Goal: Information Seeking & Learning: Understand process/instructions

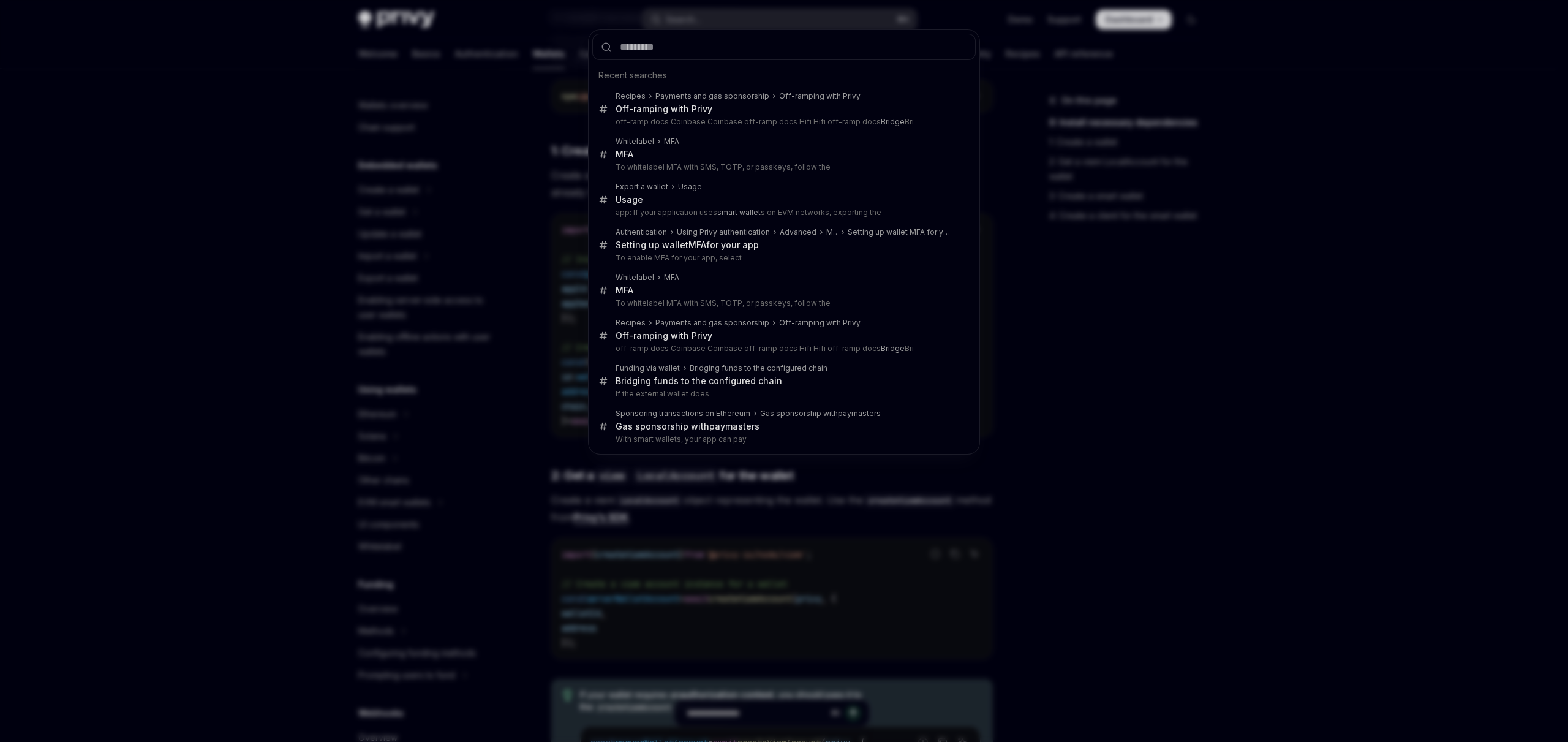
scroll to position [311, 0]
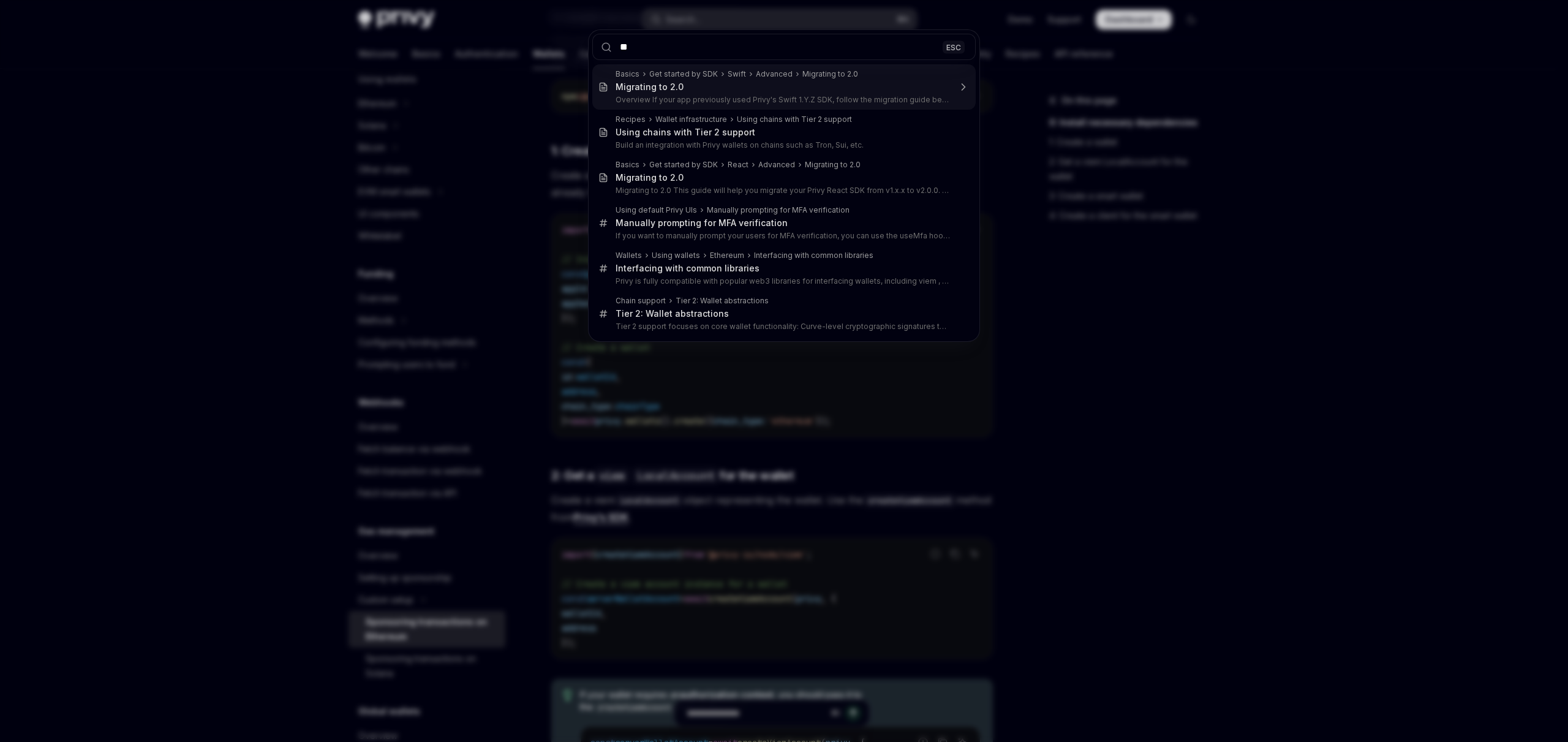
type input "*"
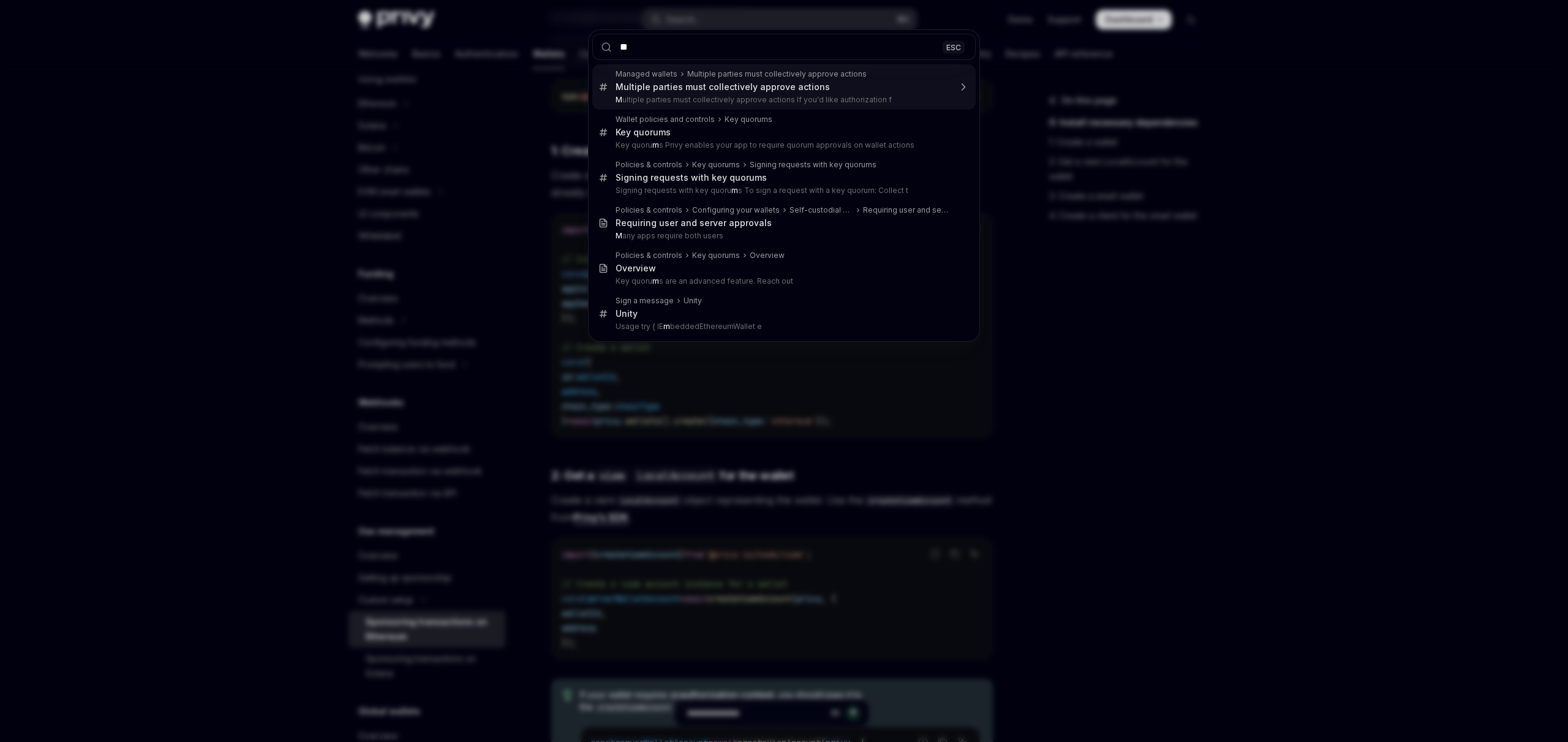
type input "***"
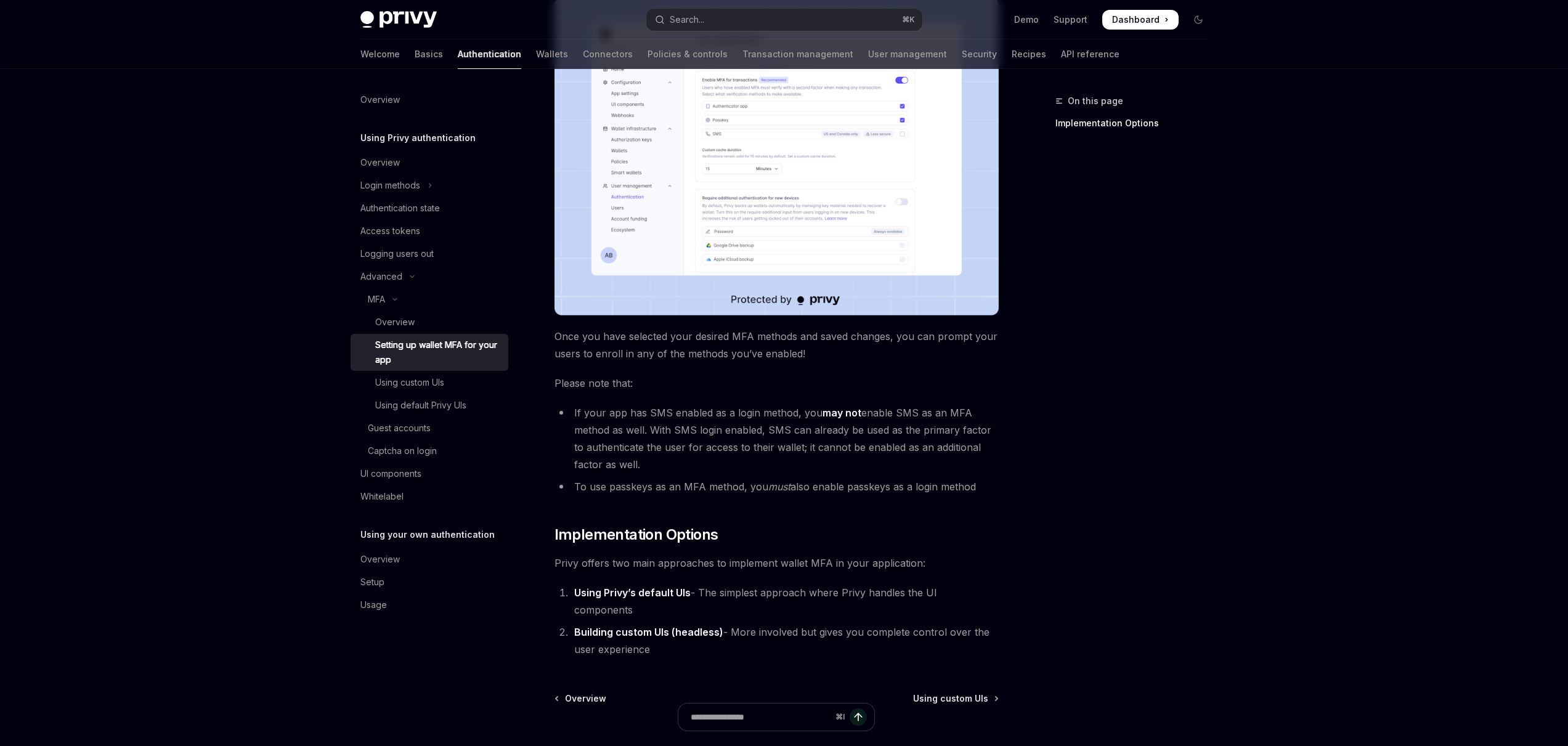
scroll to position [344, 0]
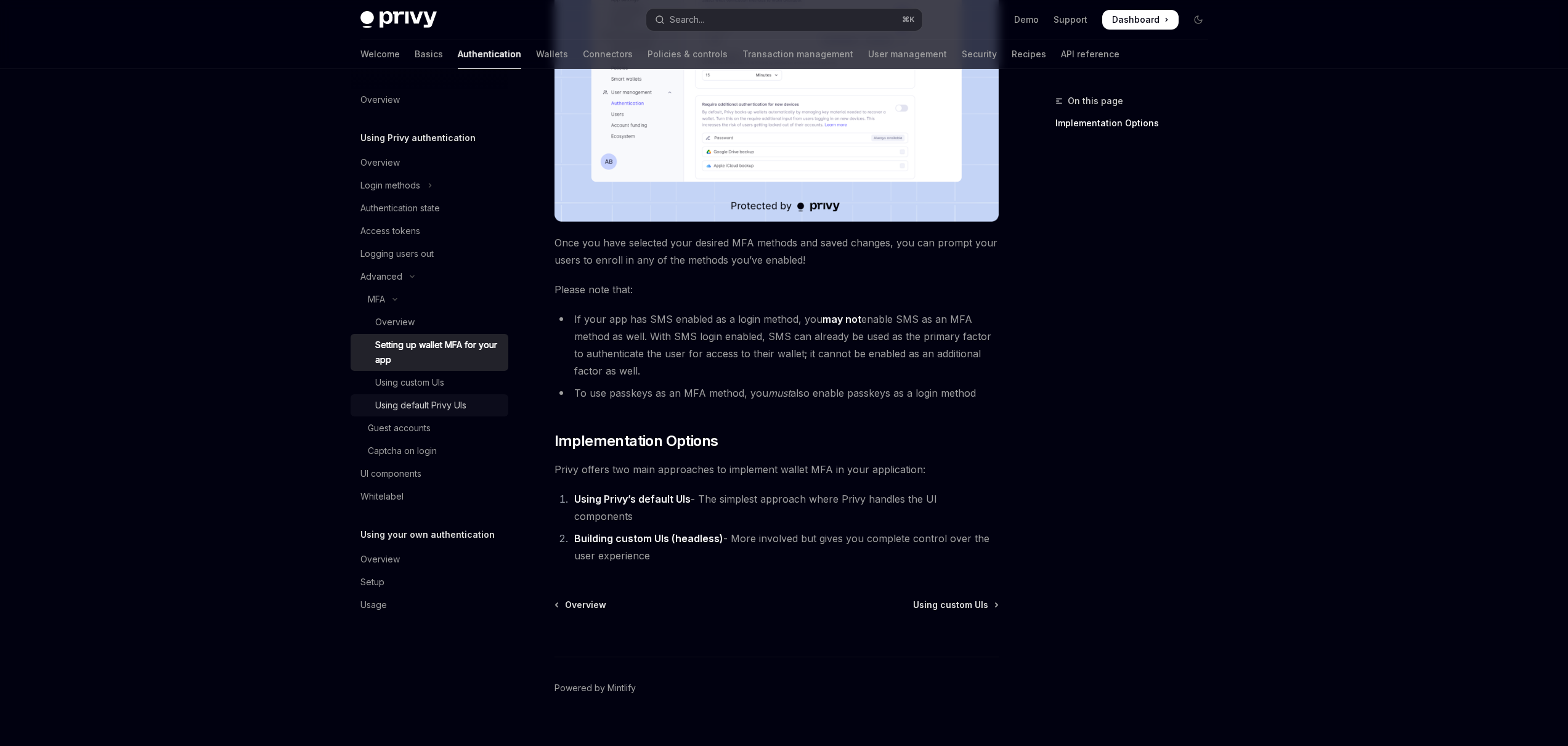
click at [434, 406] on div "Using default Privy UIs" at bounding box center [420, 405] width 91 height 15
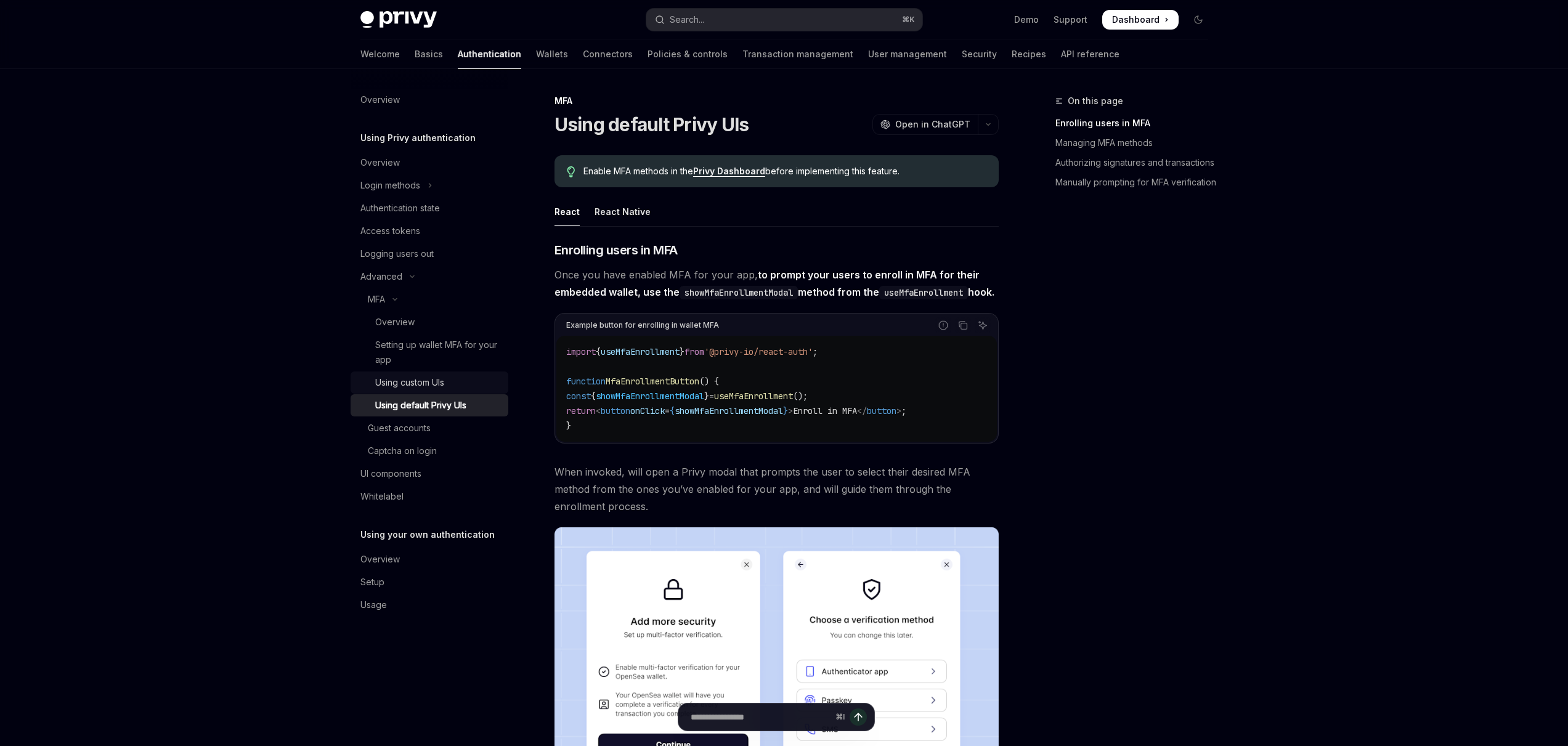
click at [426, 391] on link "Using custom UIs" at bounding box center [429, 383] width 158 height 23
type textarea "*"
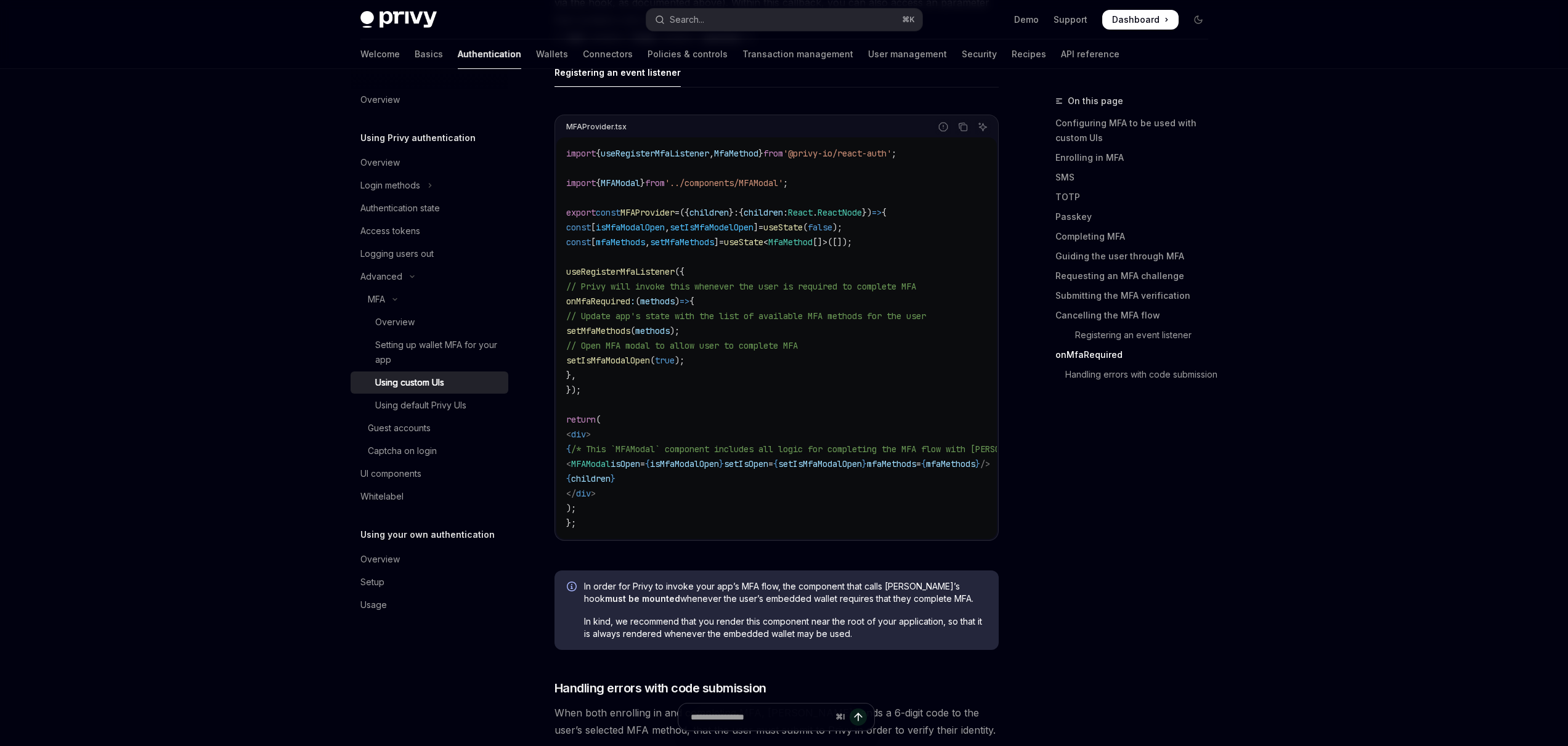
scroll to position [4221, 0]
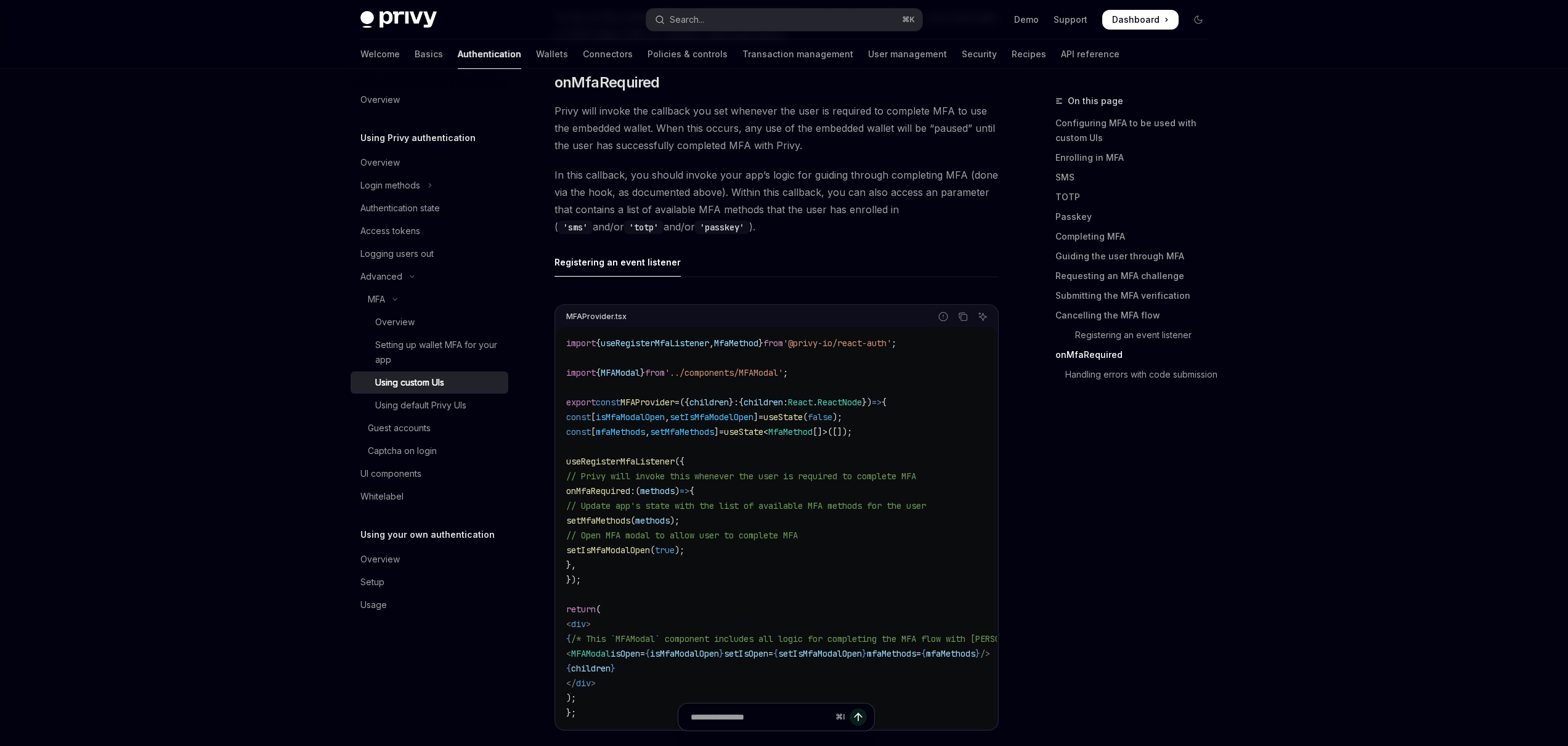
click at [695, 13] on div "Search..." at bounding box center [687, 20] width 34 height 15
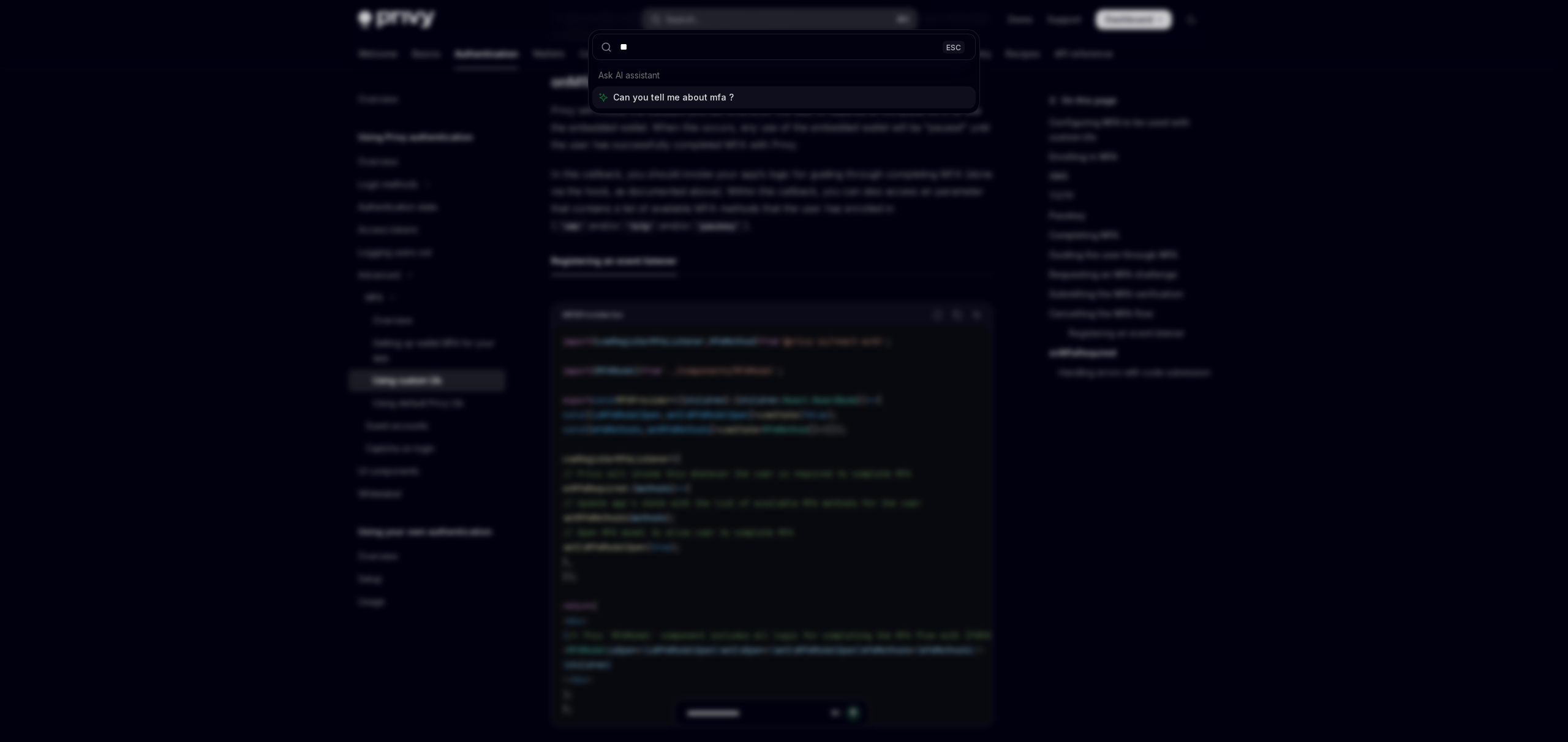
type input "*"
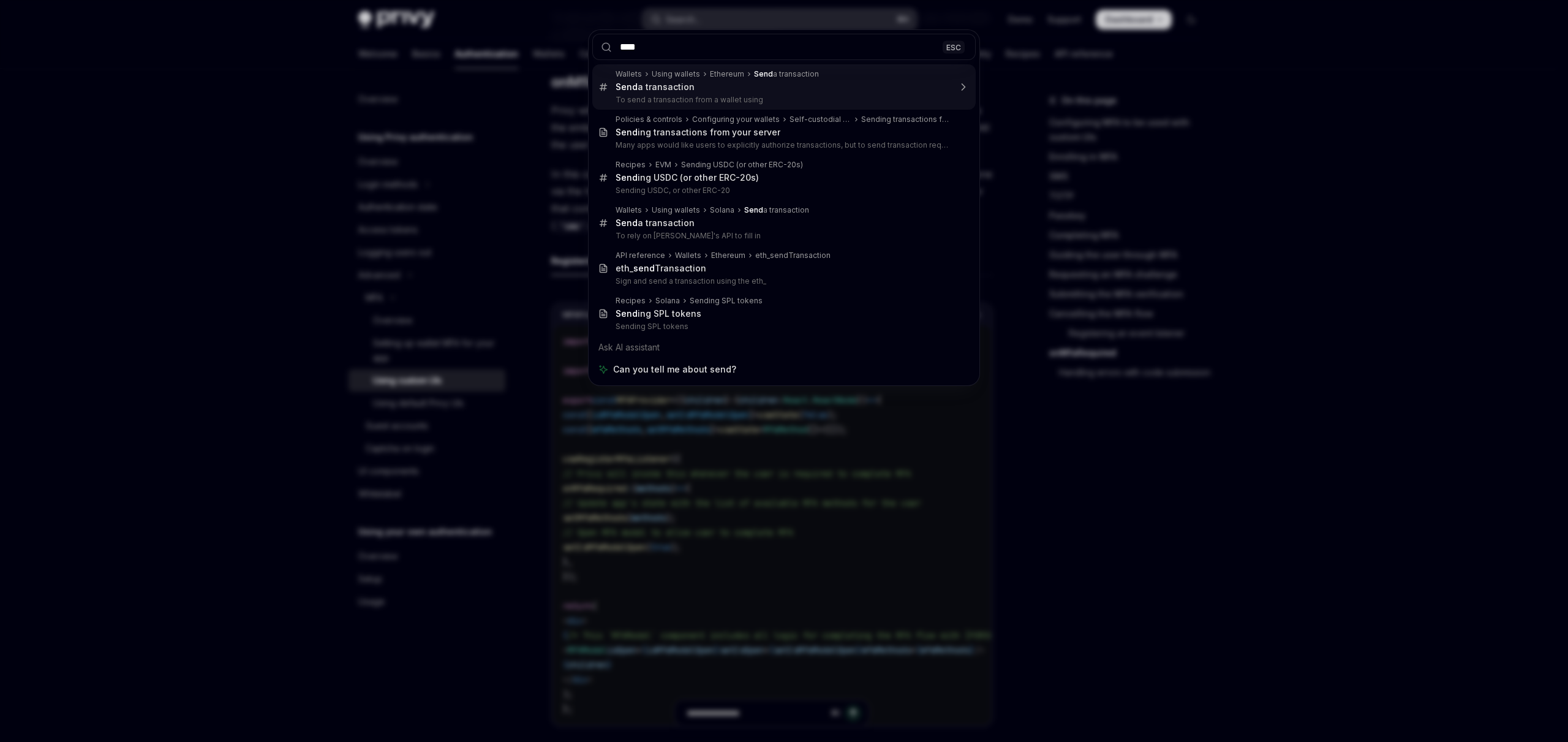
type input "****"
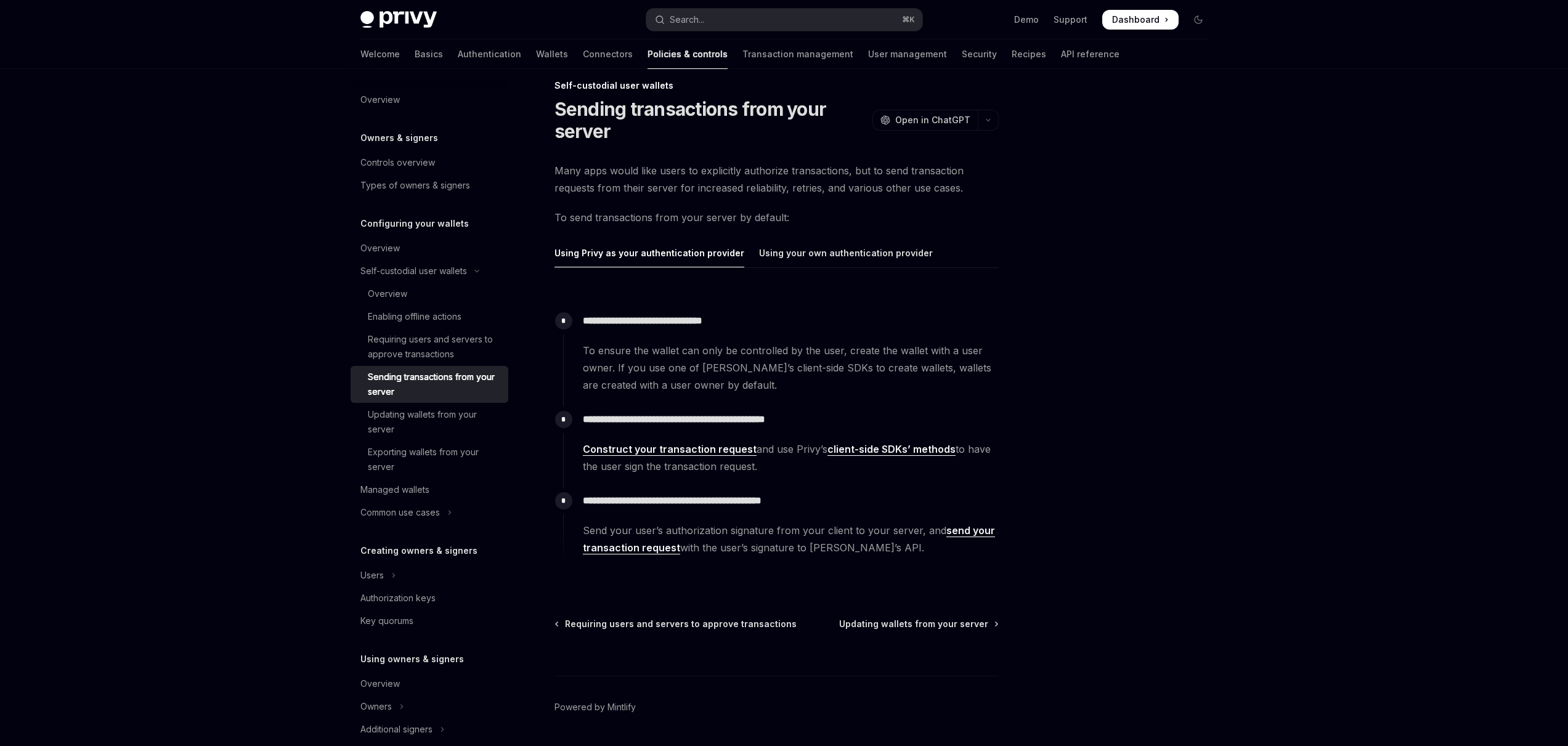
scroll to position [52, 0]
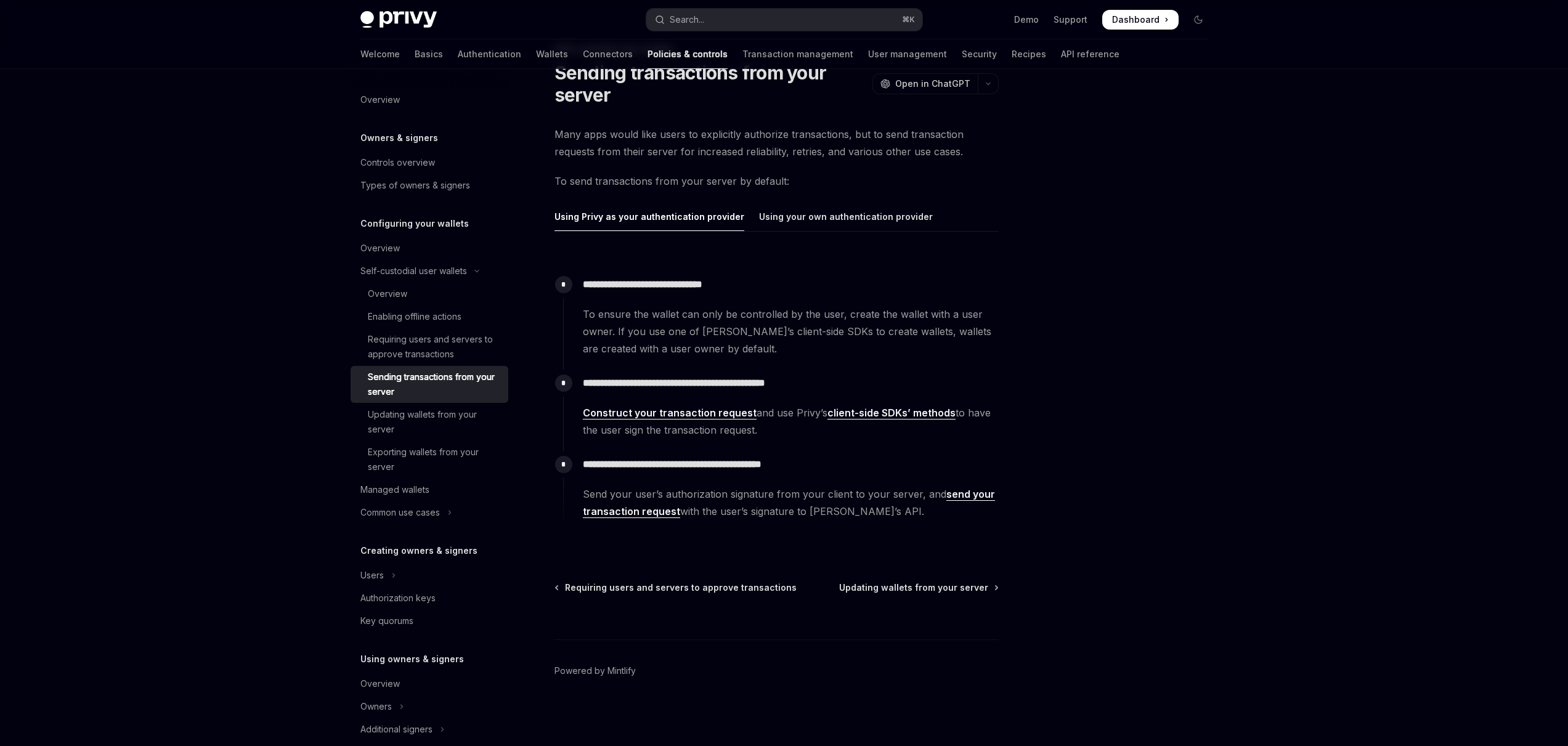
click at [860, 413] on link "client-side SDKs’ methods" at bounding box center [891, 413] width 128 height 13
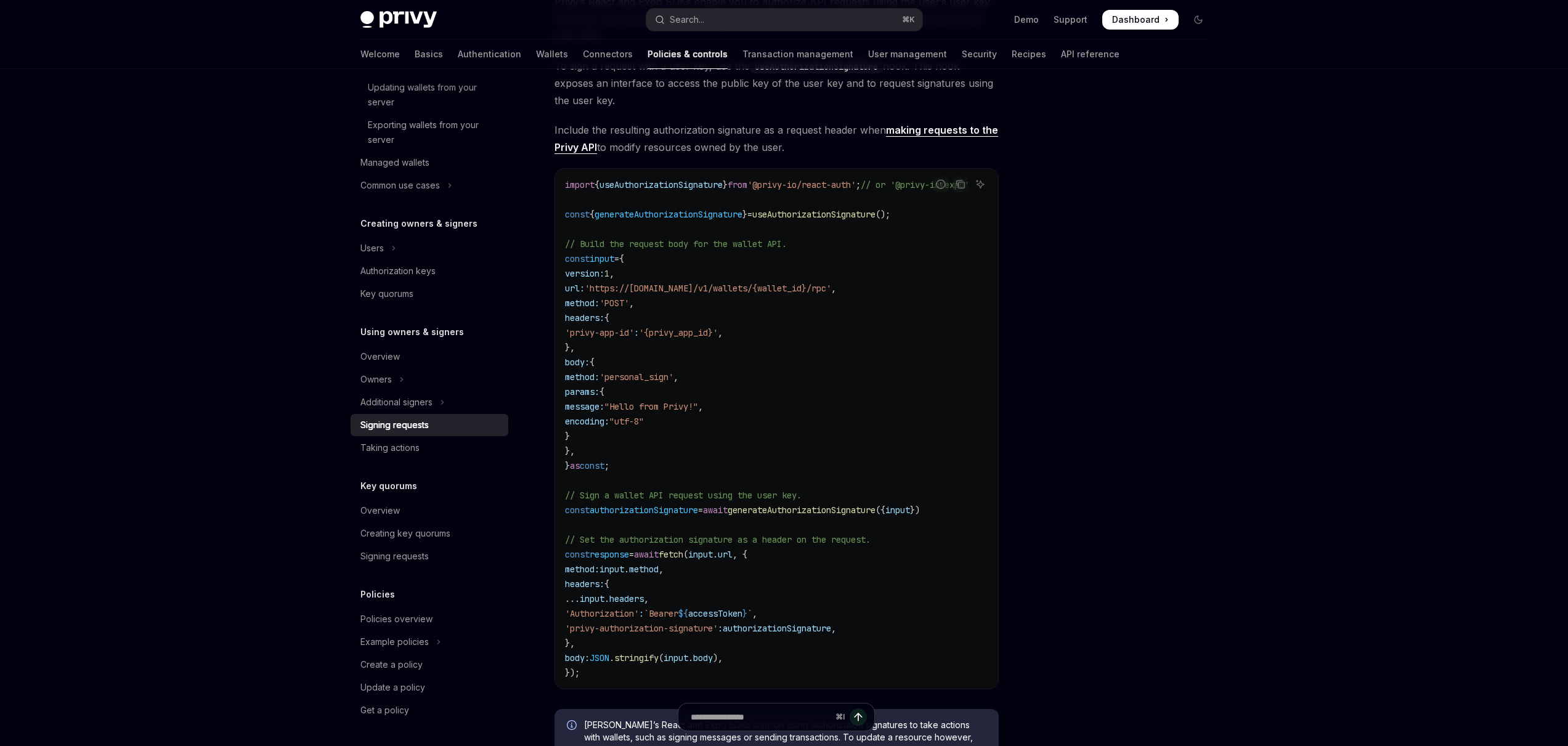
scroll to position [271, 0]
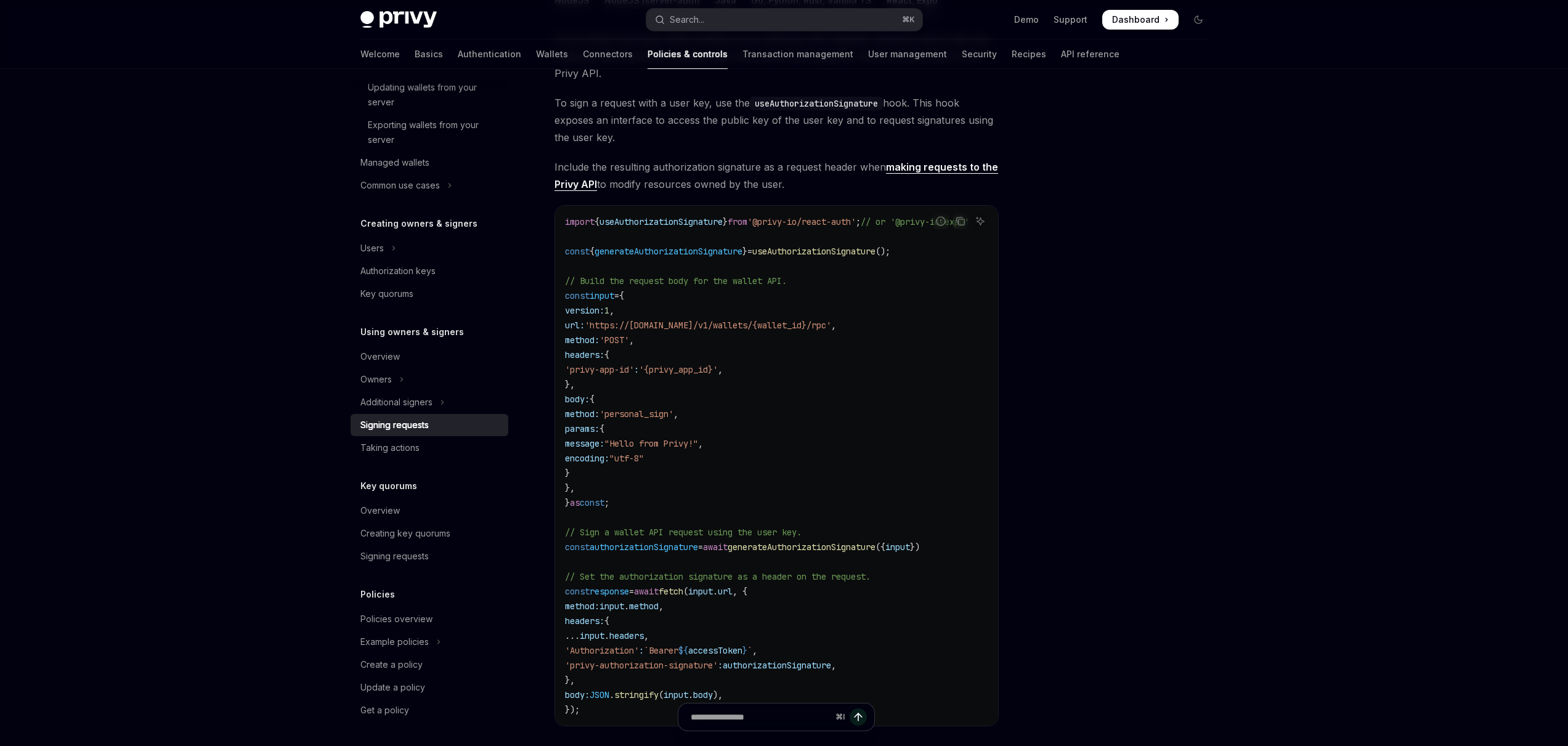
type textarea "*"
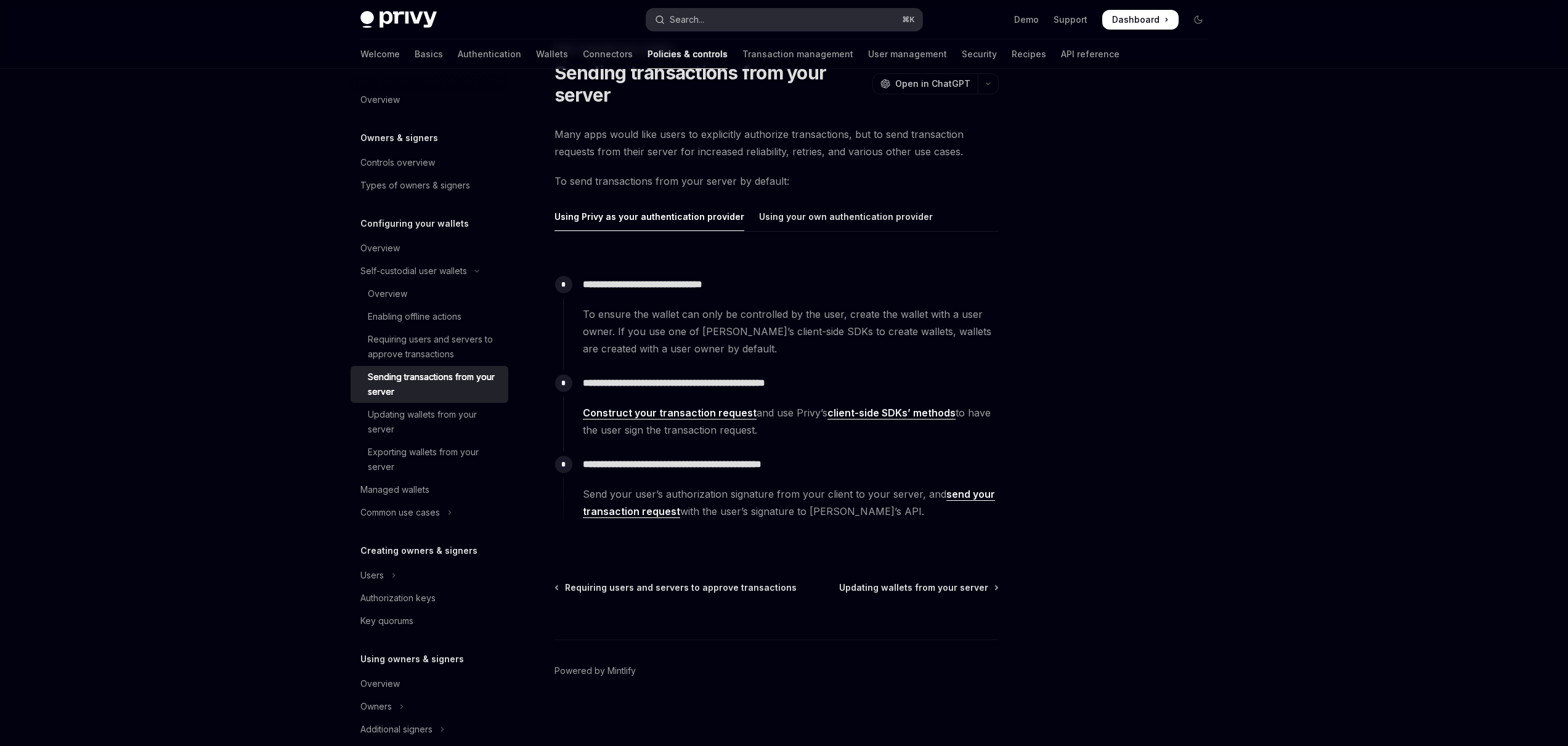
click at [730, 9] on button "Search... ⌘ K" at bounding box center [784, 19] width 276 height 23
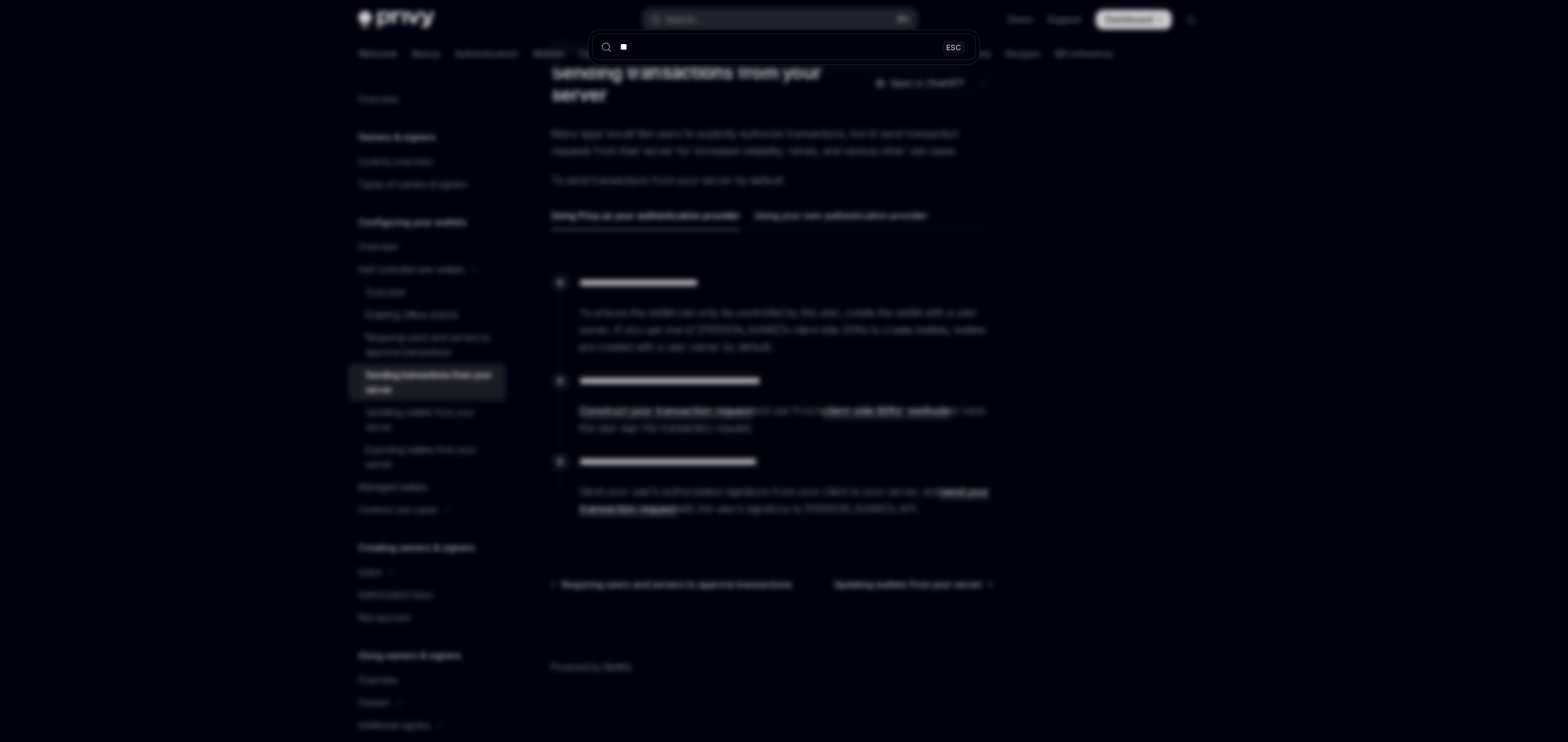
type input "***"
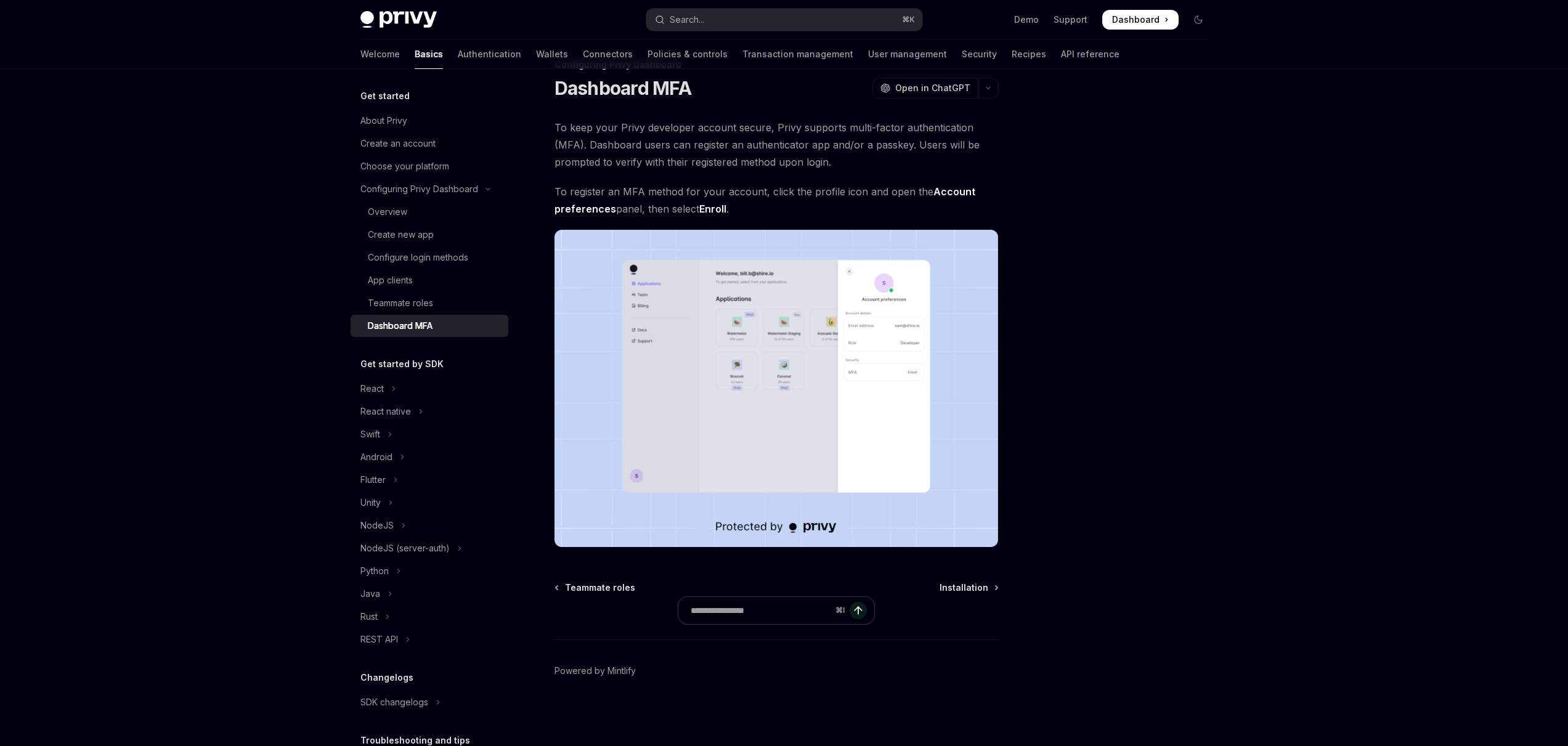
scroll to position [37, 0]
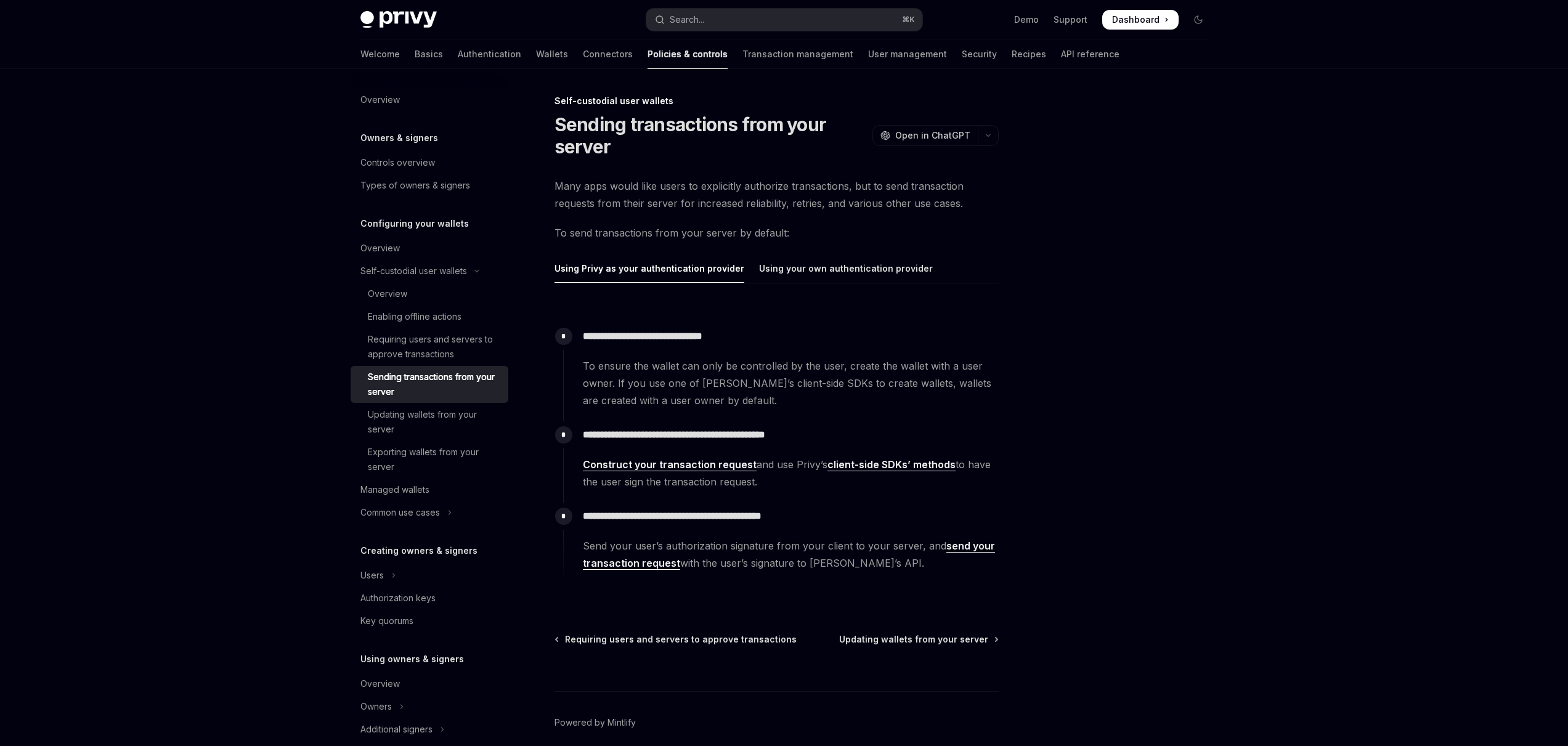
click at [860, 484] on span "Construct your transaction request and use Privy’s client-side SDKs’ methods to…" at bounding box center [790, 473] width 415 height 34
click at [871, 470] on link "client-side SDKs’ methods" at bounding box center [891, 464] width 128 height 13
type textarea "*"
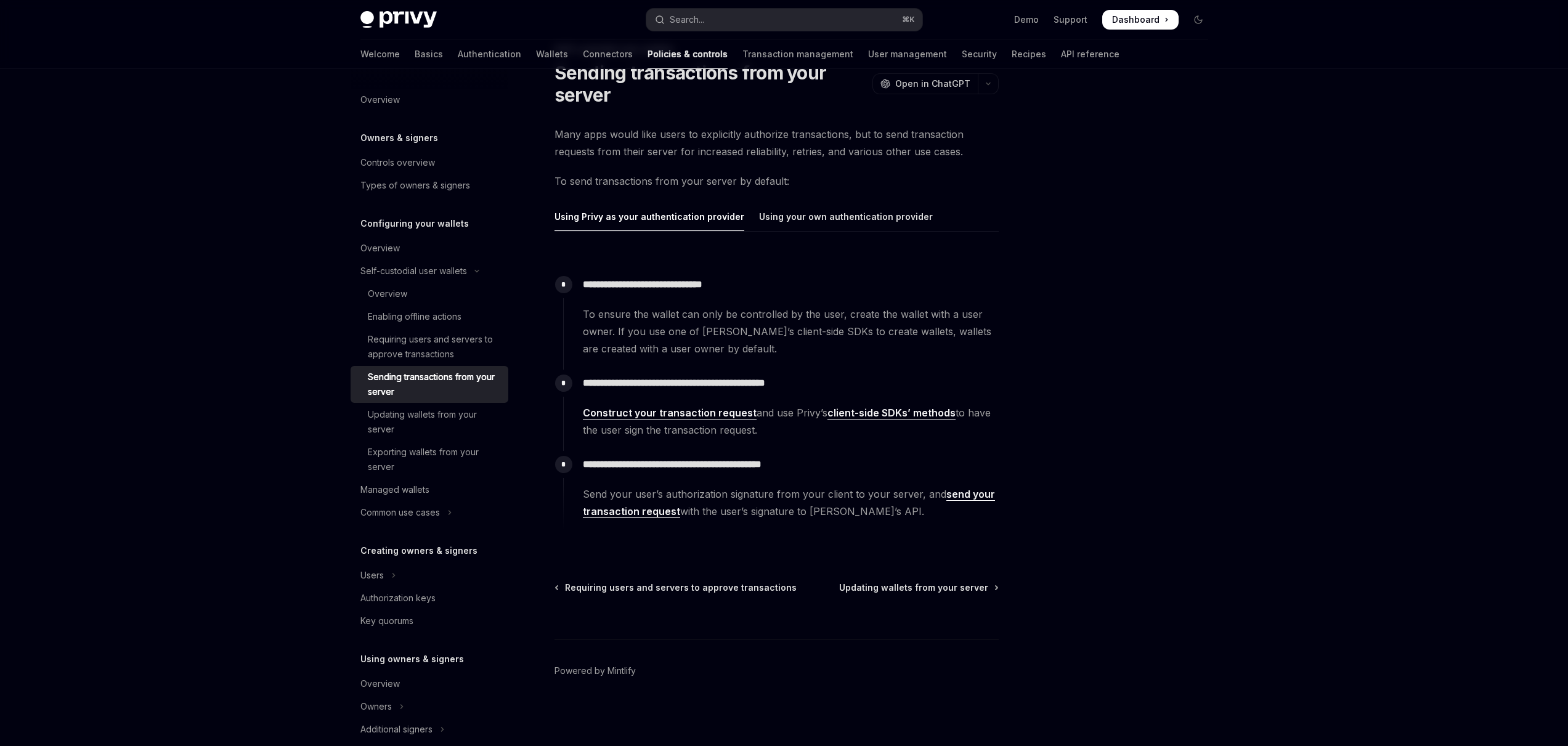
click at [688, 408] on link "Construct your transaction request" at bounding box center [670, 413] width 174 height 13
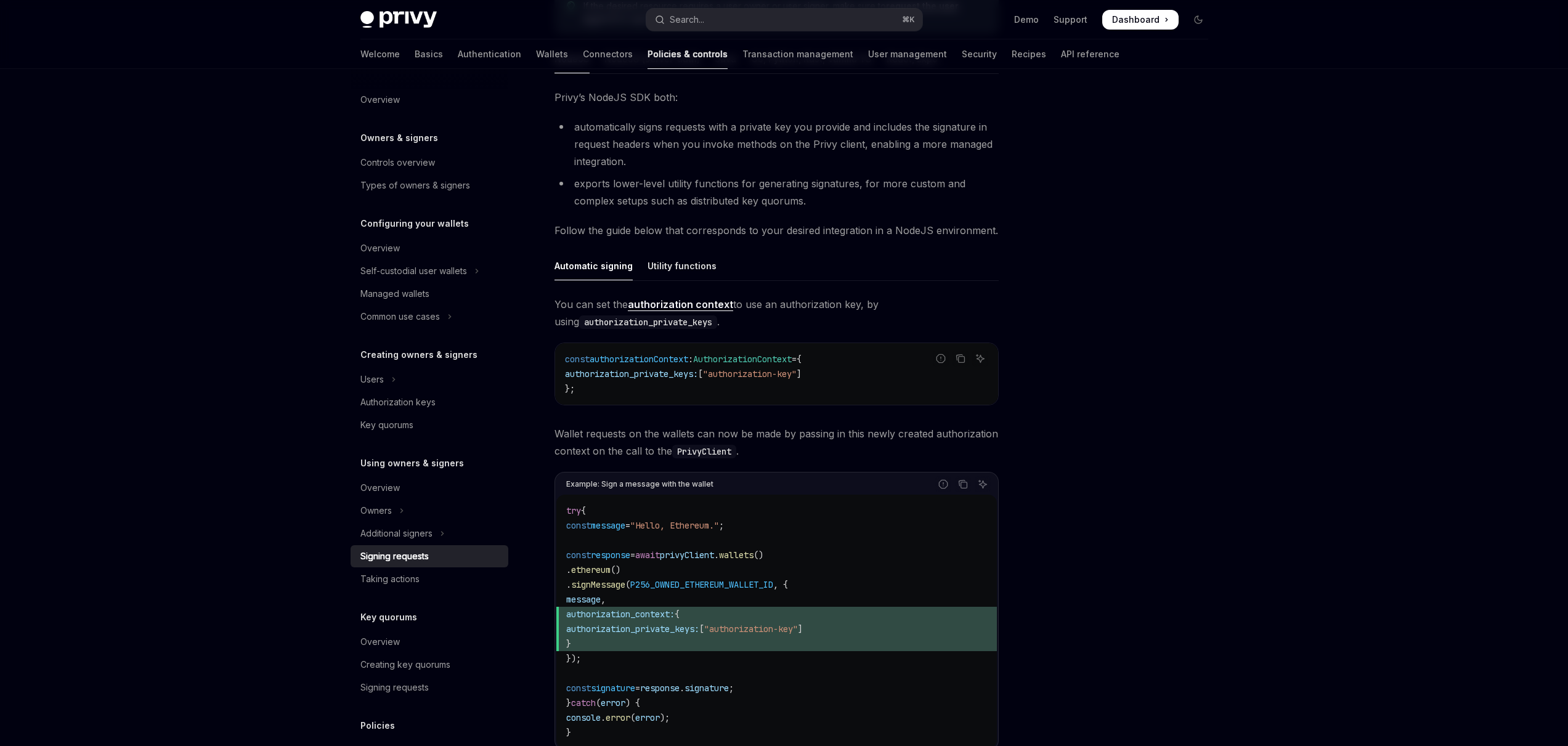
scroll to position [337, 0]
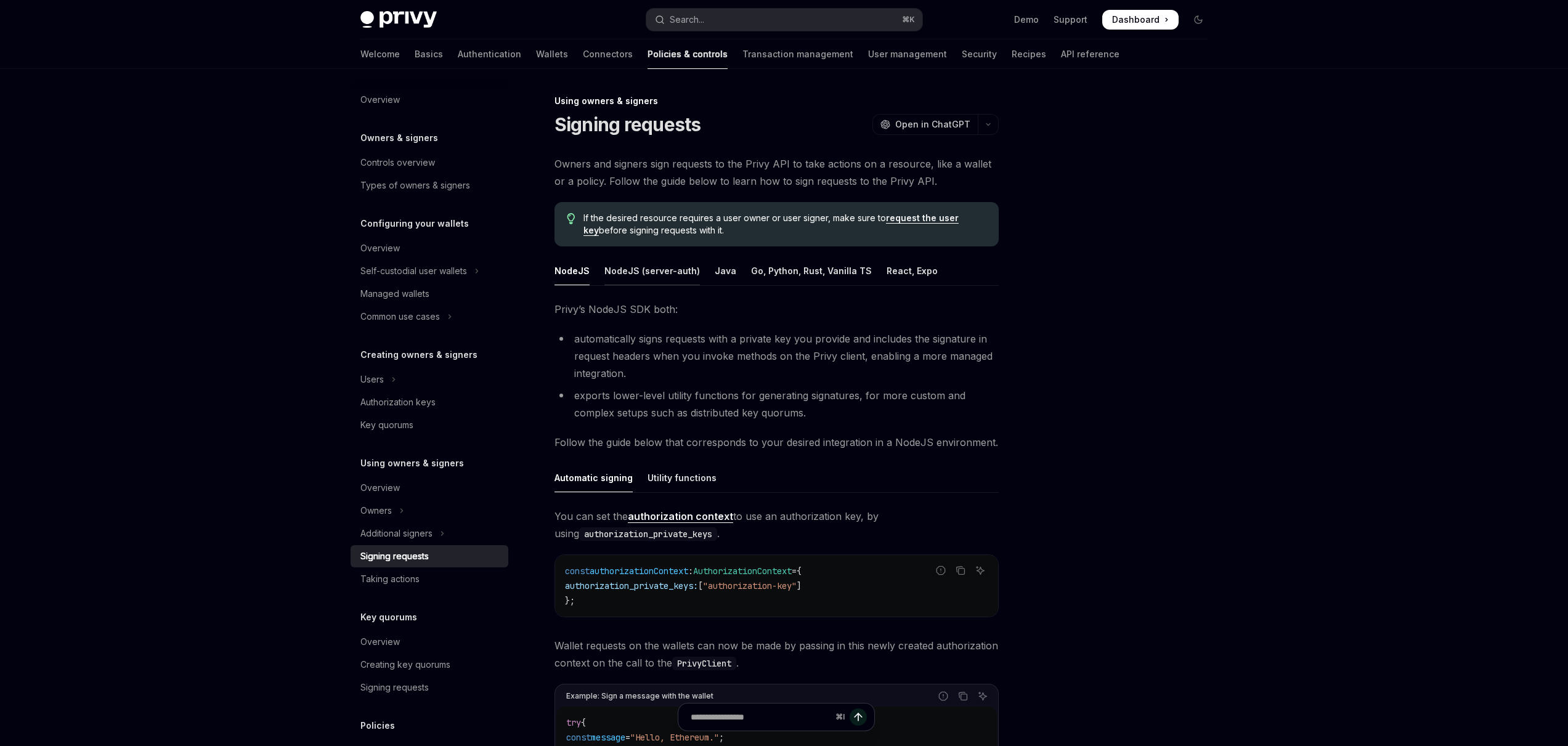
click at [656, 266] on div "NodeJS (server-auth)" at bounding box center [652, 271] width 95 height 29
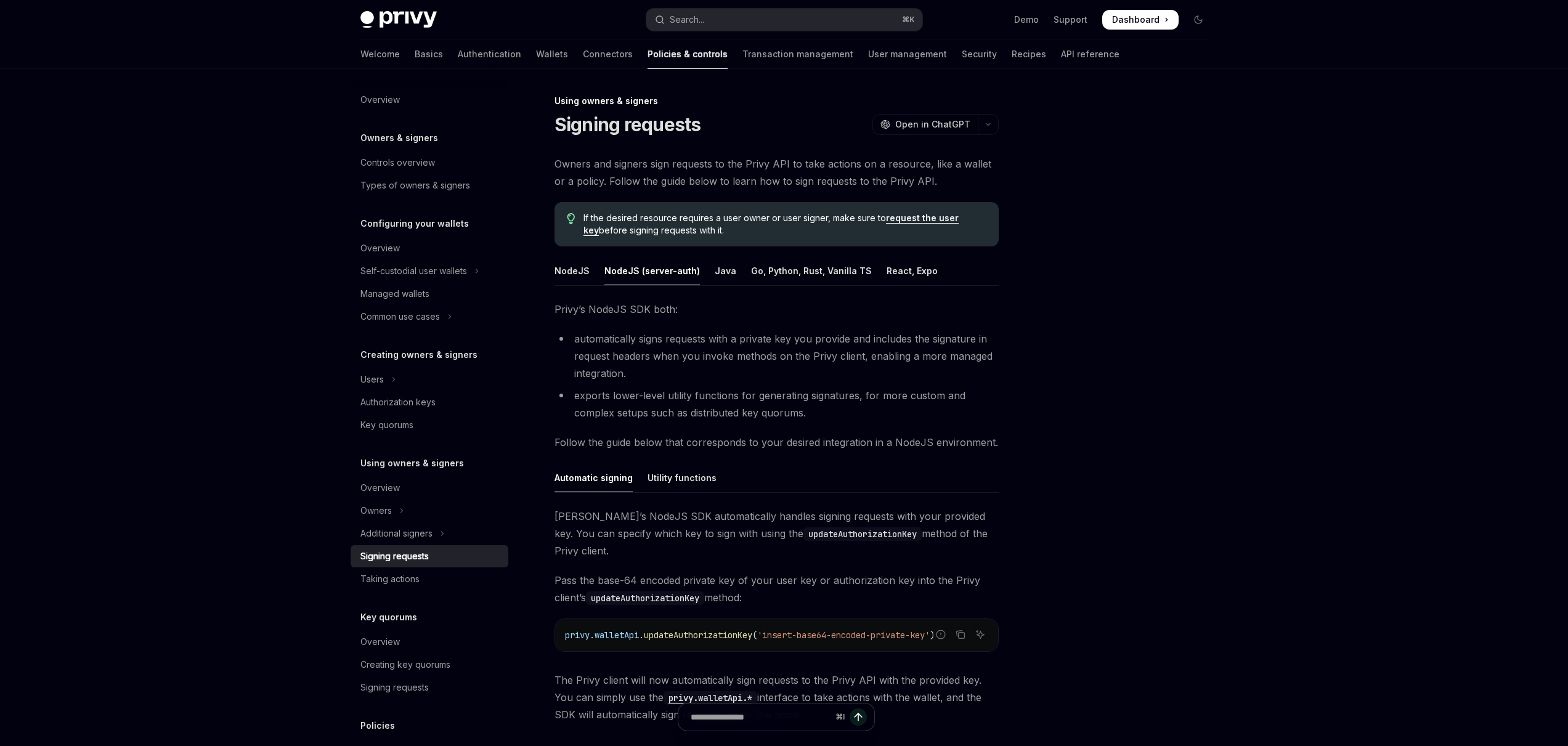
scroll to position [82, 0]
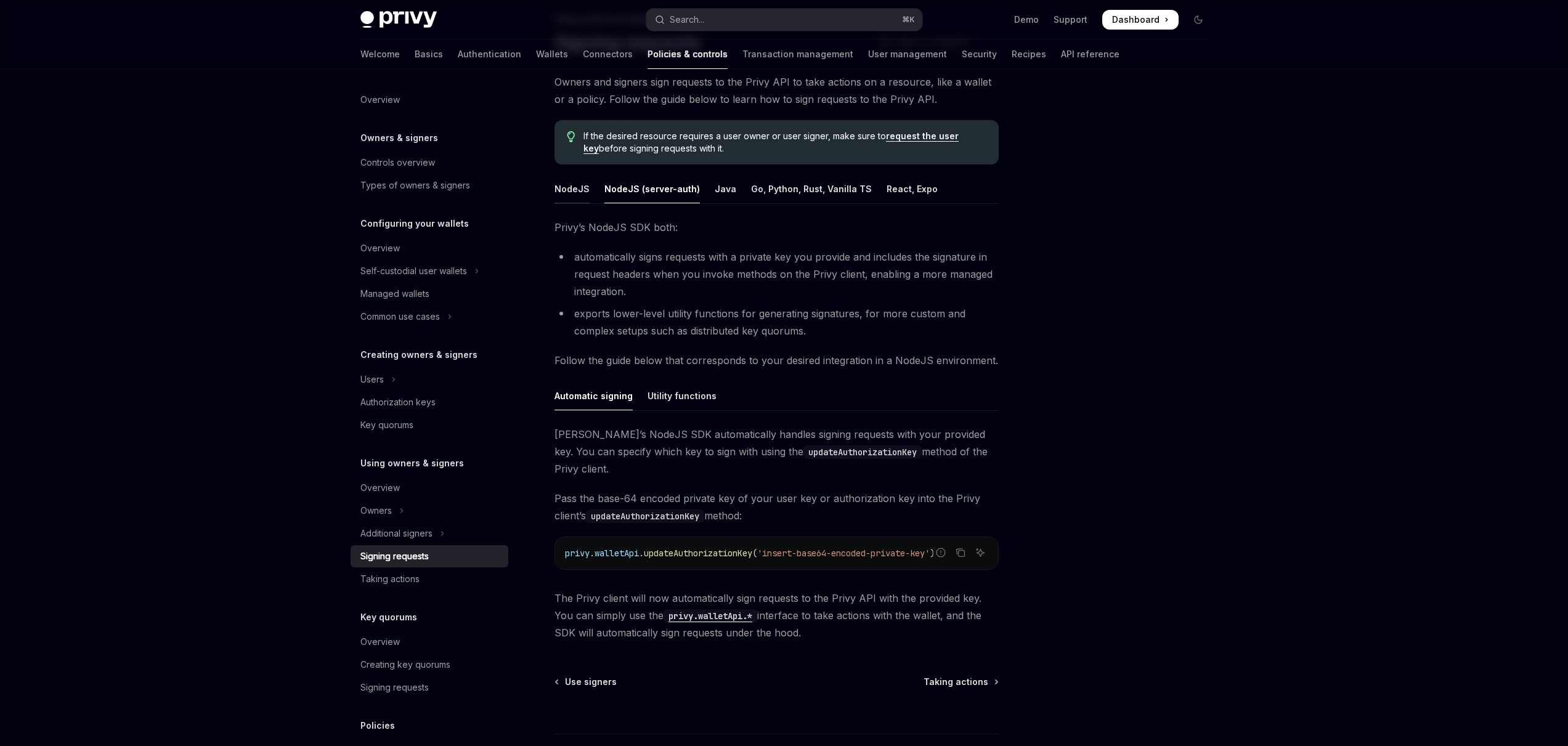
click at [576, 190] on div "NodeJS" at bounding box center [572, 189] width 35 height 29
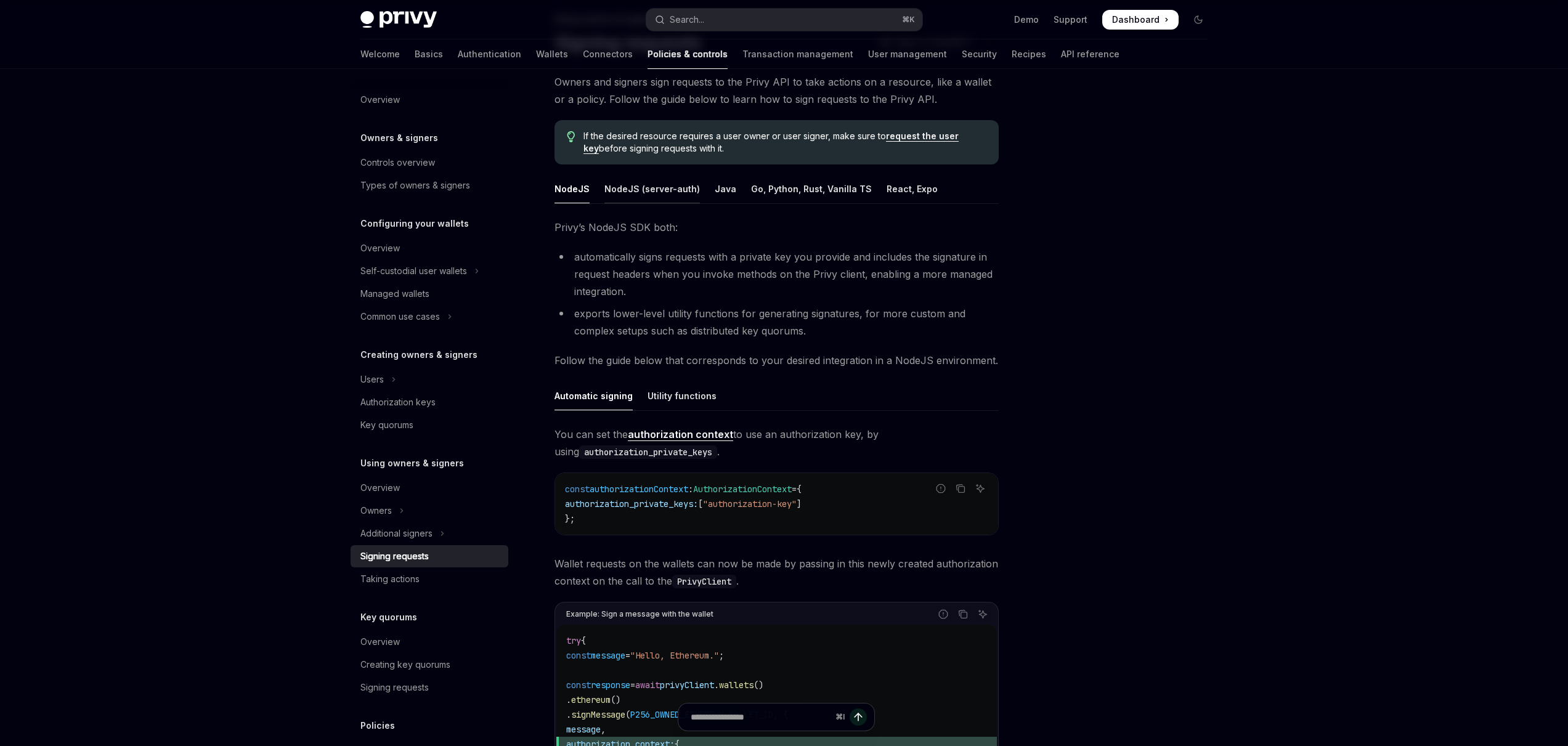
click at [630, 195] on div "NodeJS (server-auth)" at bounding box center [652, 189] width 95 height 29
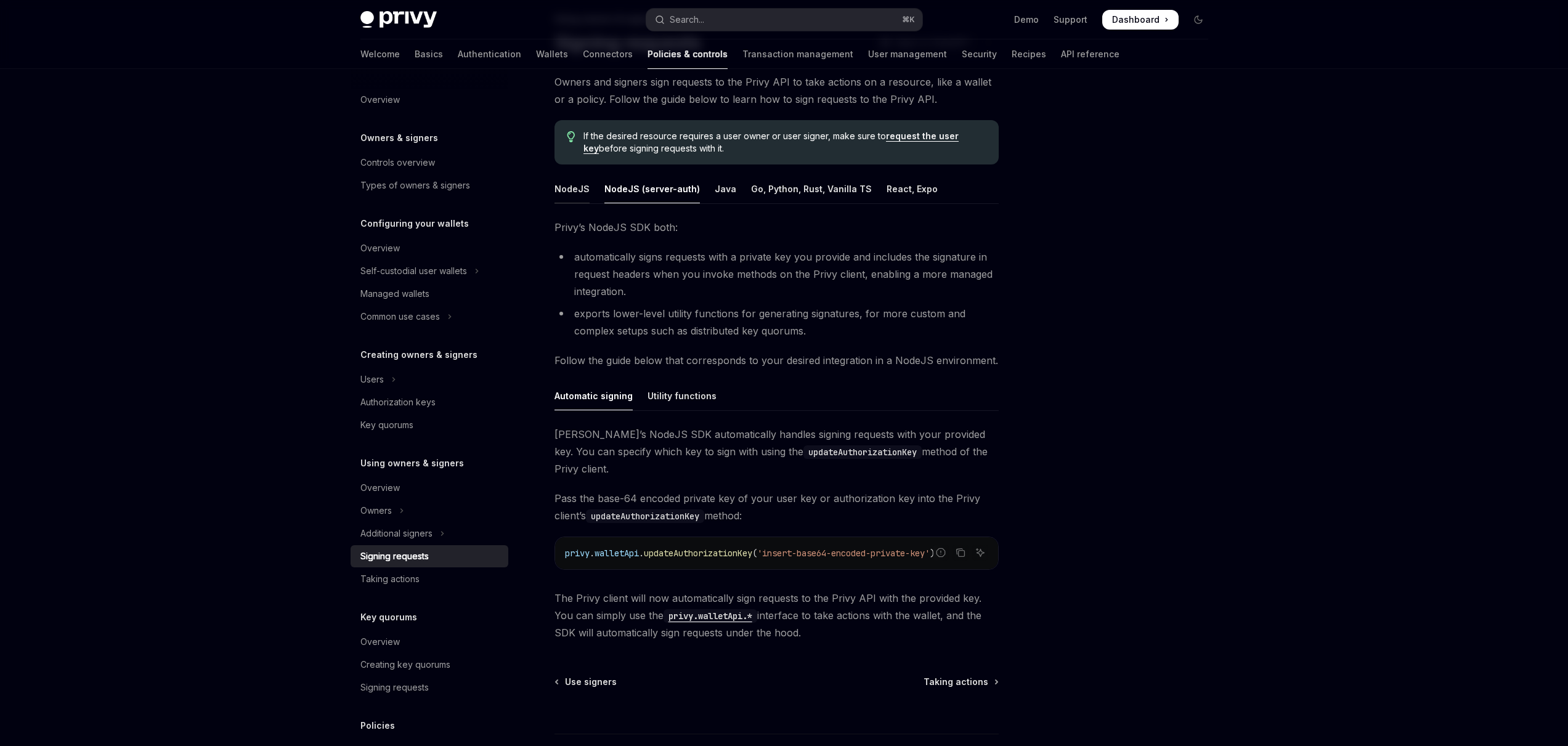
click at [556, 195] on div "NodeJS" at bounding box center [572, 189] width 35 height 29
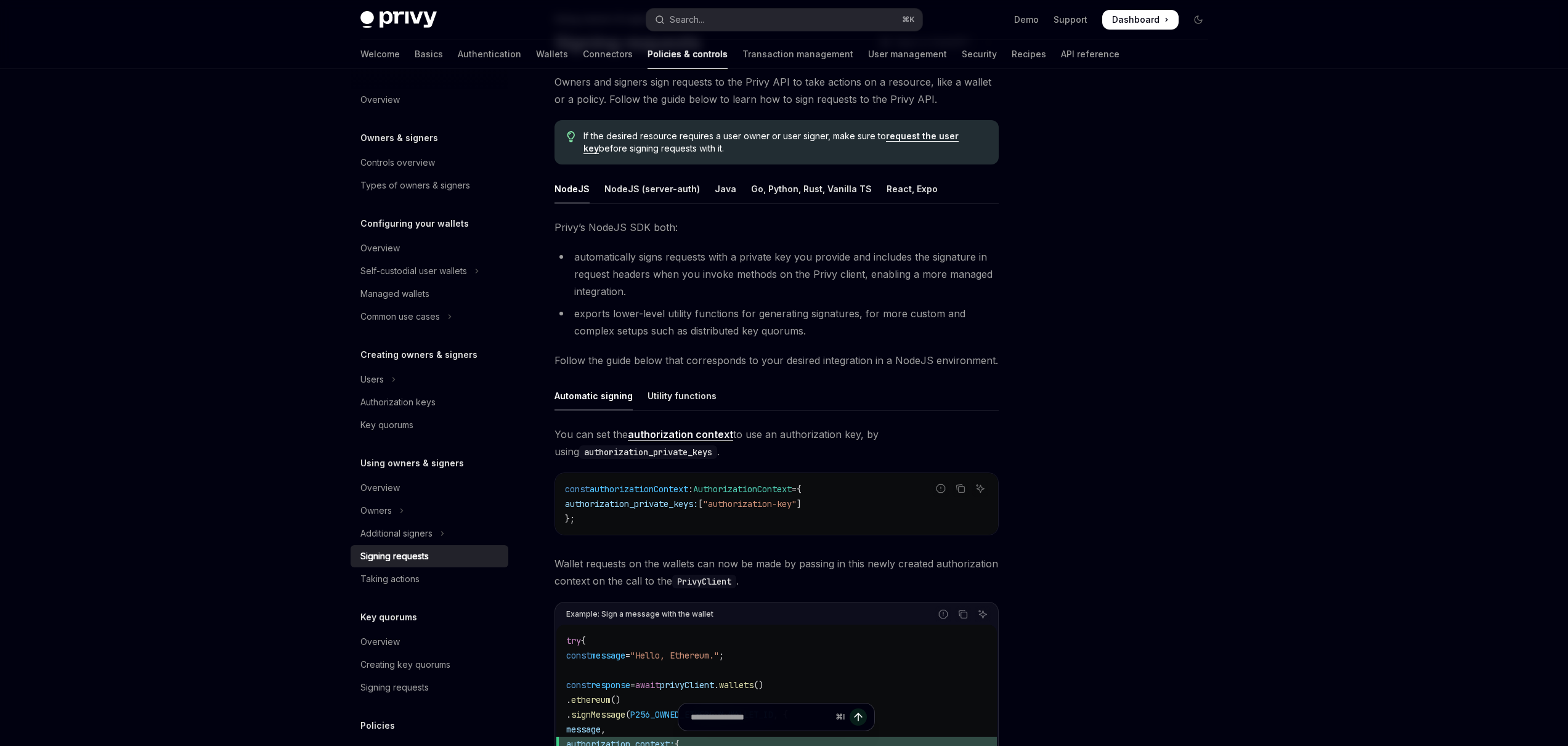
scroll to position [168, 0]
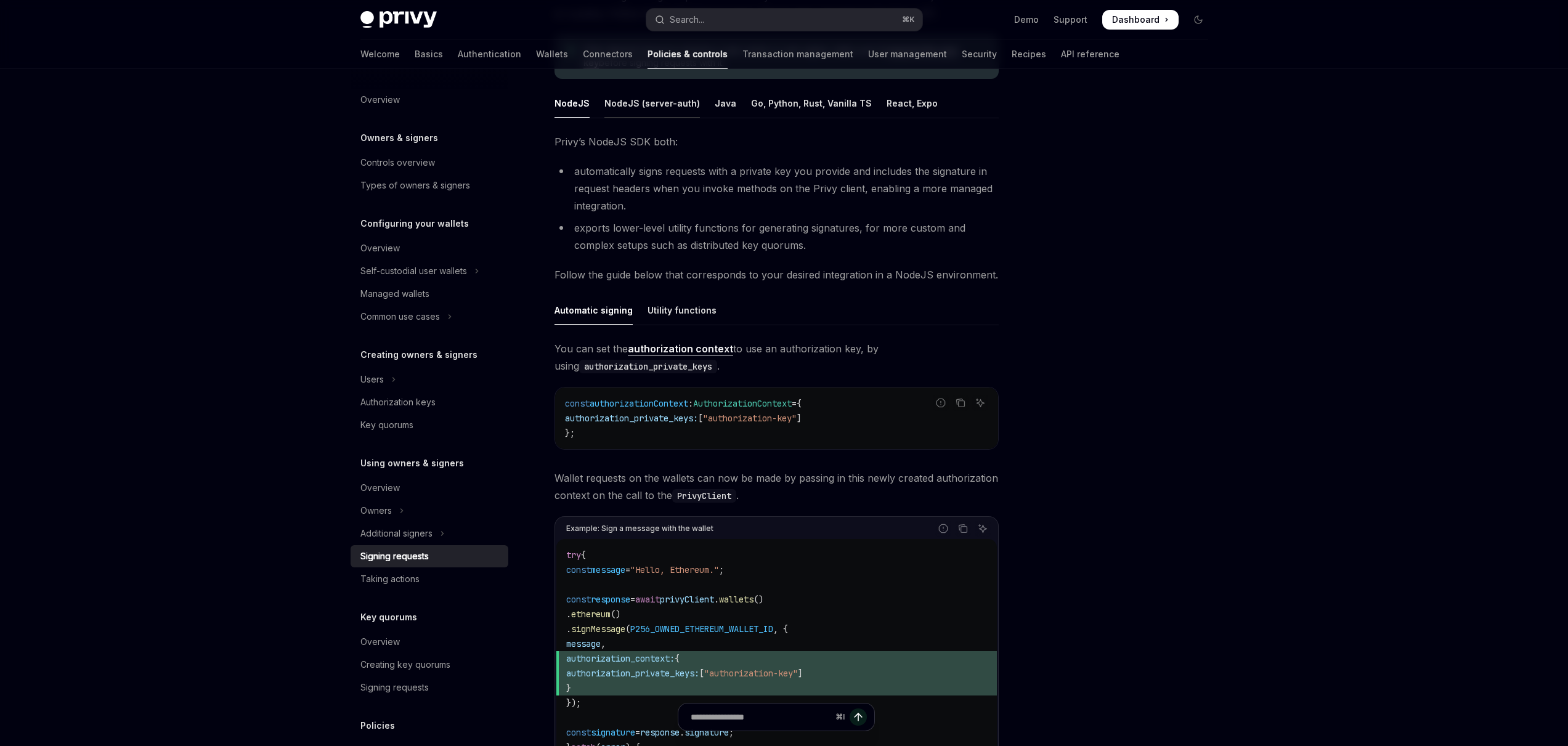
click at [675, 112] on div "NodeJS (server-auth)" at bounding box center [652, 103] width 95 height 29
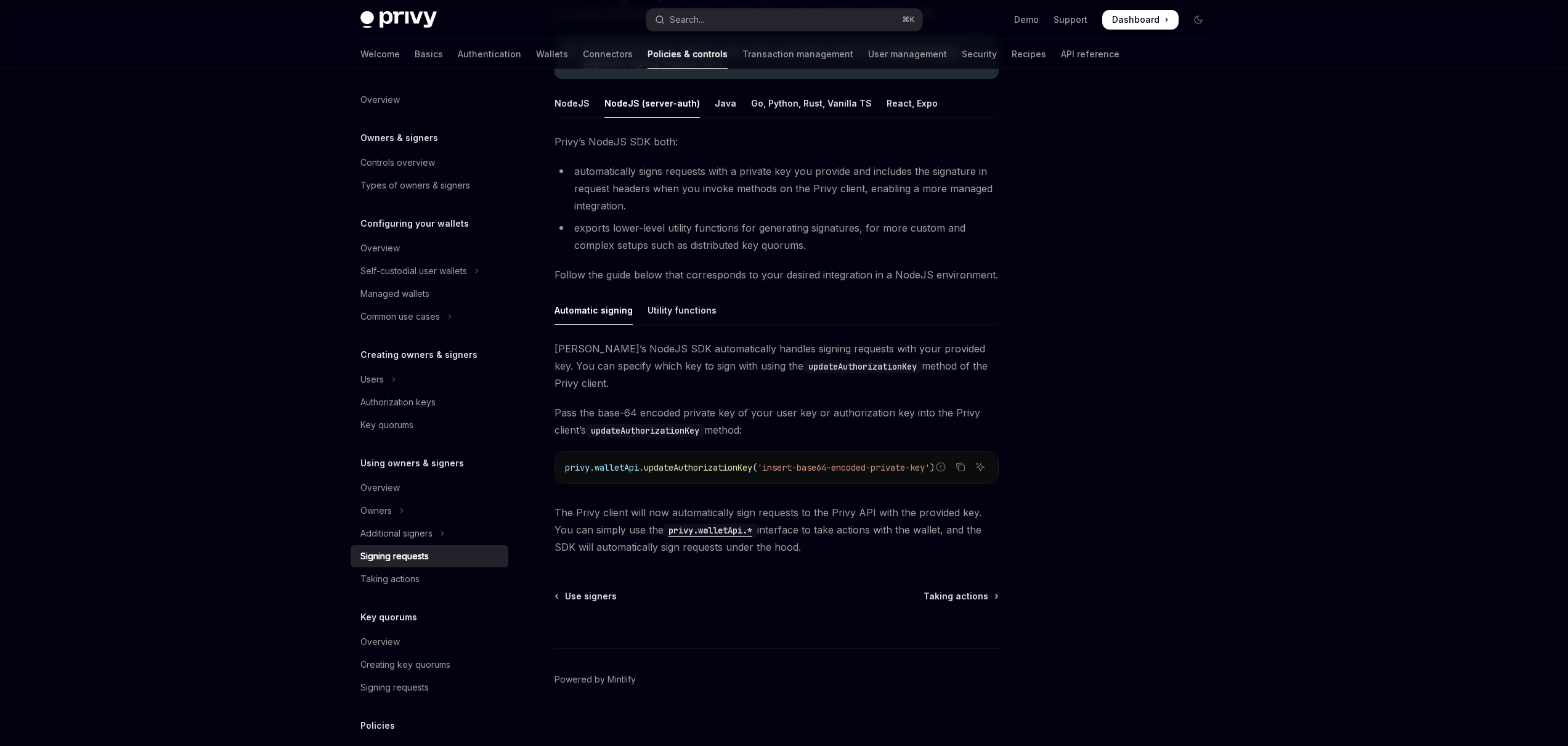
scroll to position [159, 0]
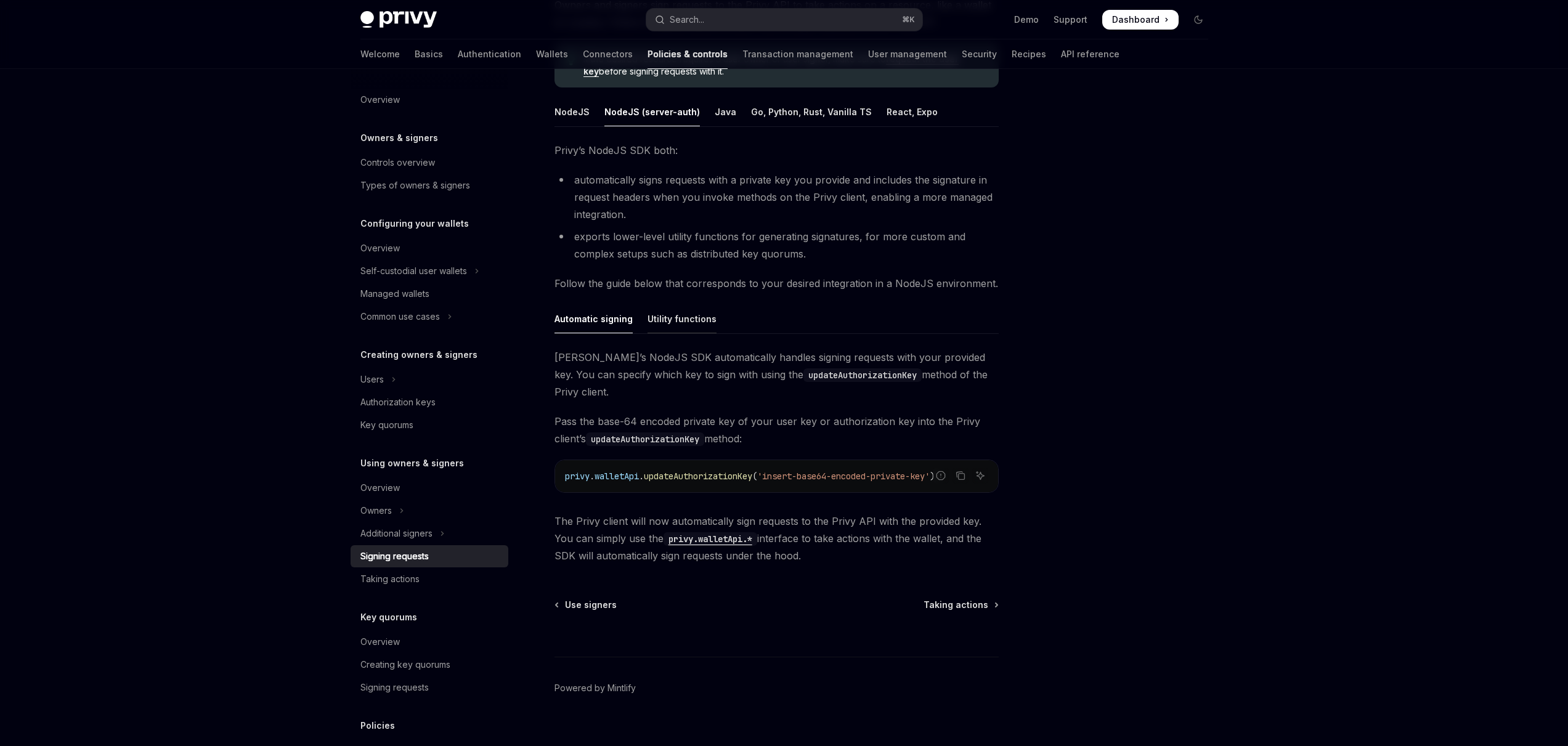
click at [662, 311] on div "Utility functions" at bounding box center [682, 318] width 69 height 29
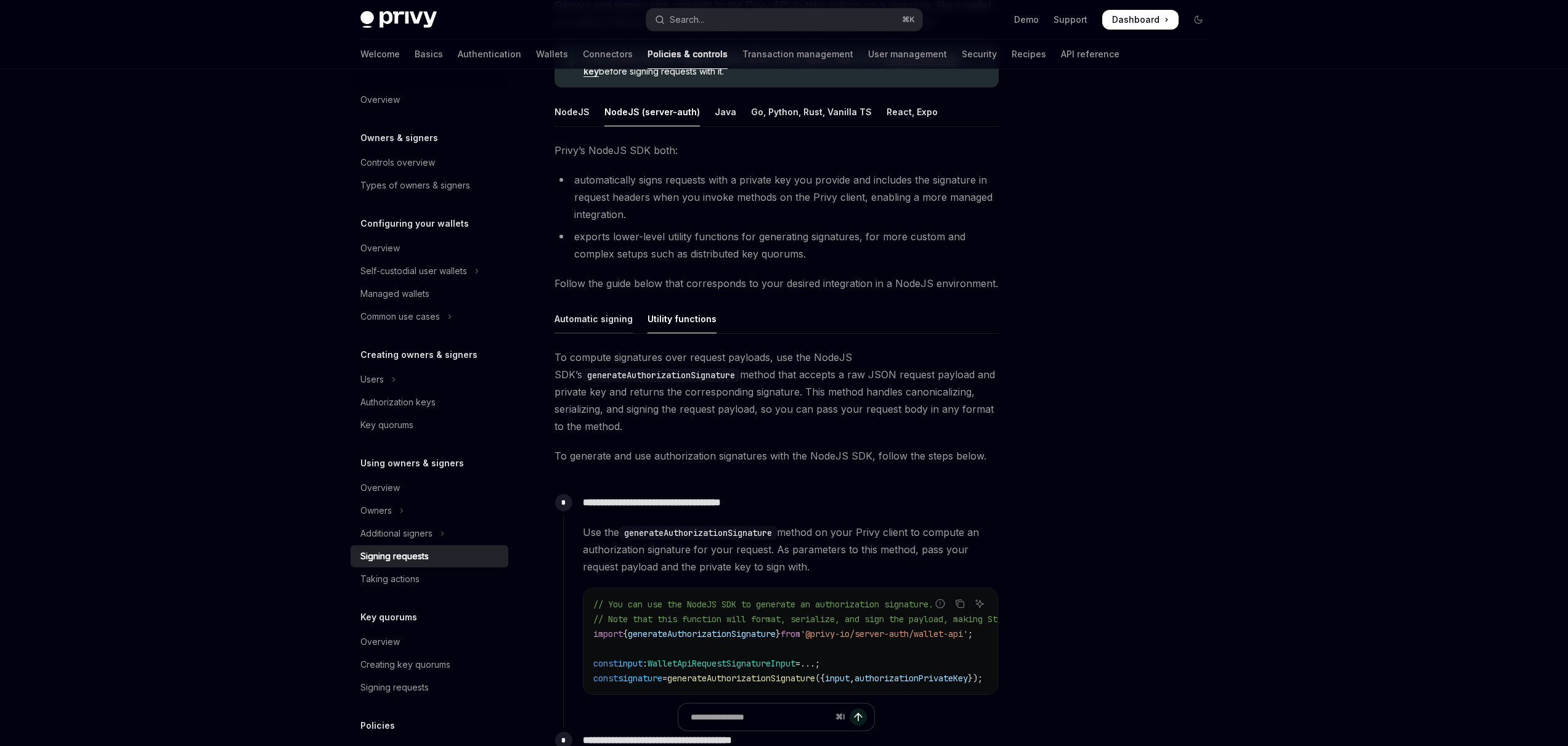
click at [586, 320] on div "Automatic signing" at bounding box center [594, 318] width 79 height 29
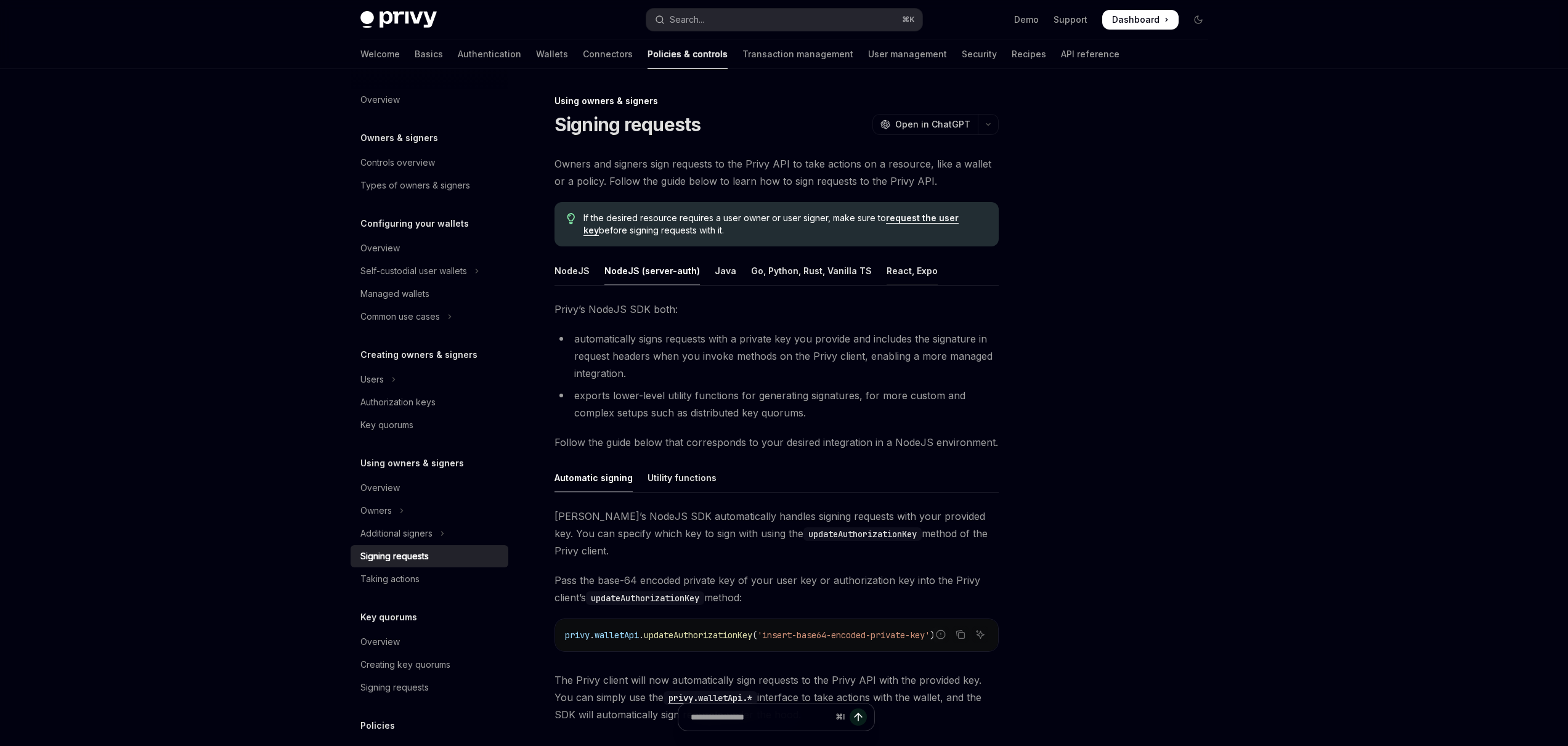
click at [886, 271] on div "React, Expo" at bounding box center [911, 271] width 51 height 29
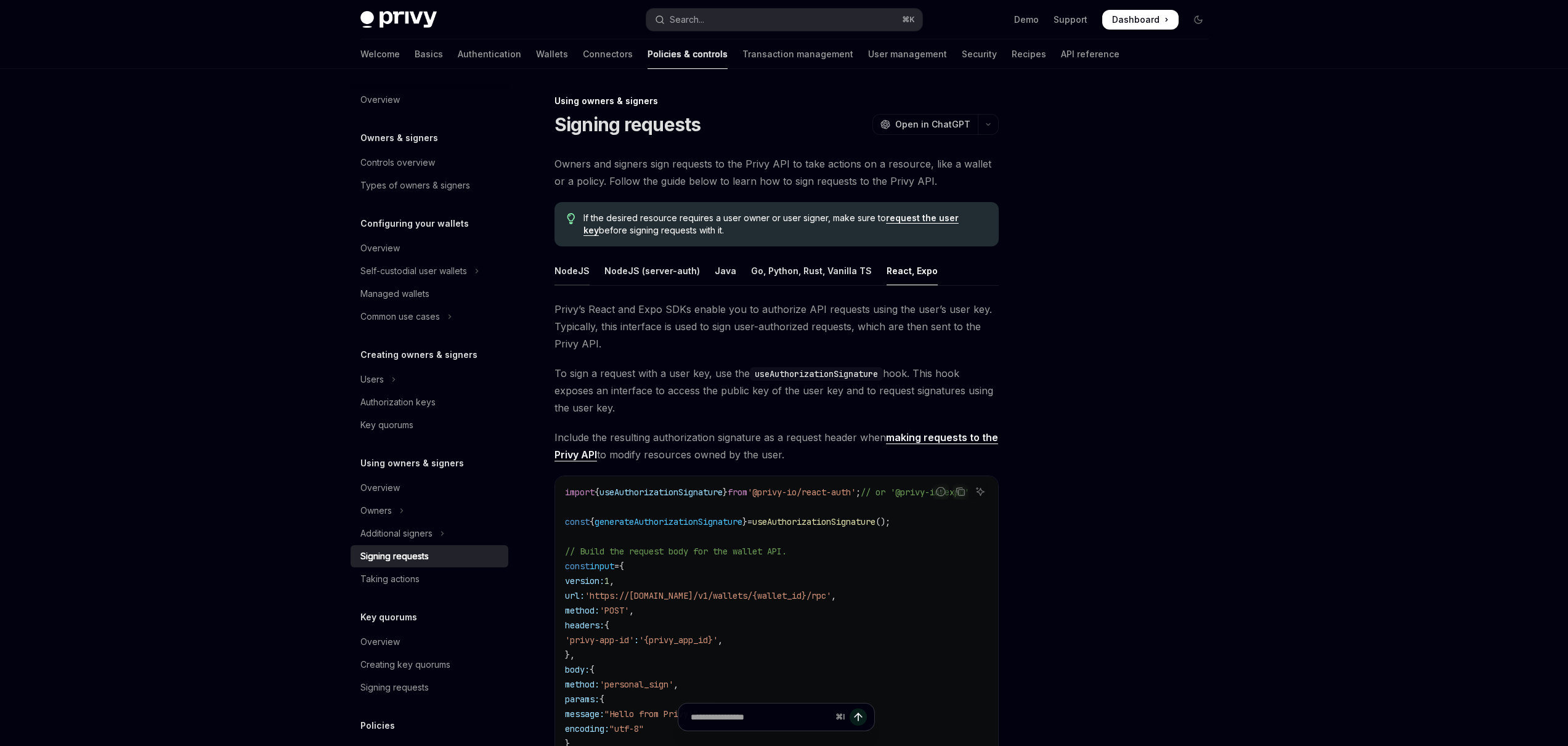
click at [566, 266] on div "NodeJS" at bounding box center [572, 271] width 35 height 29
type textarea "*"
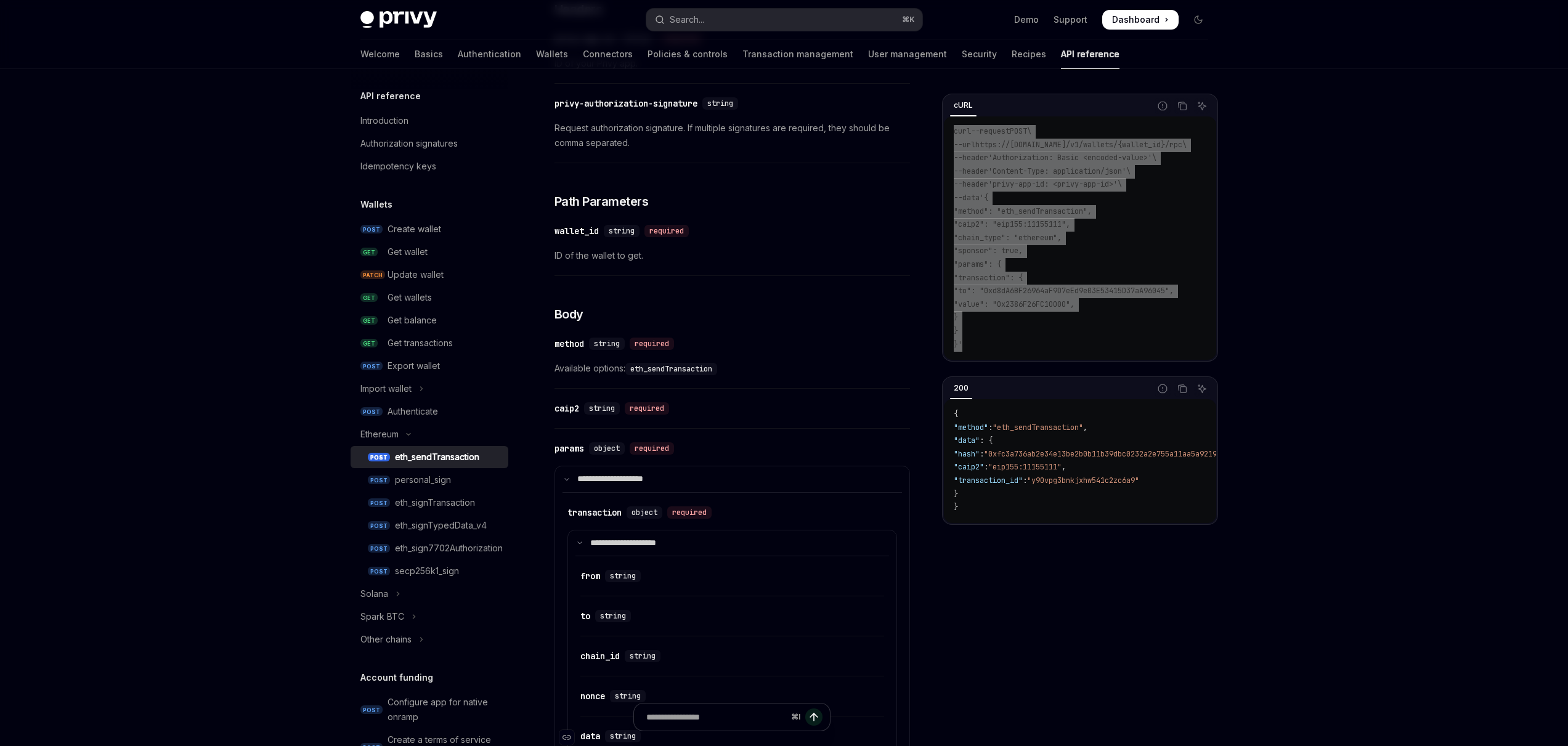
scroll to position [133, 0]
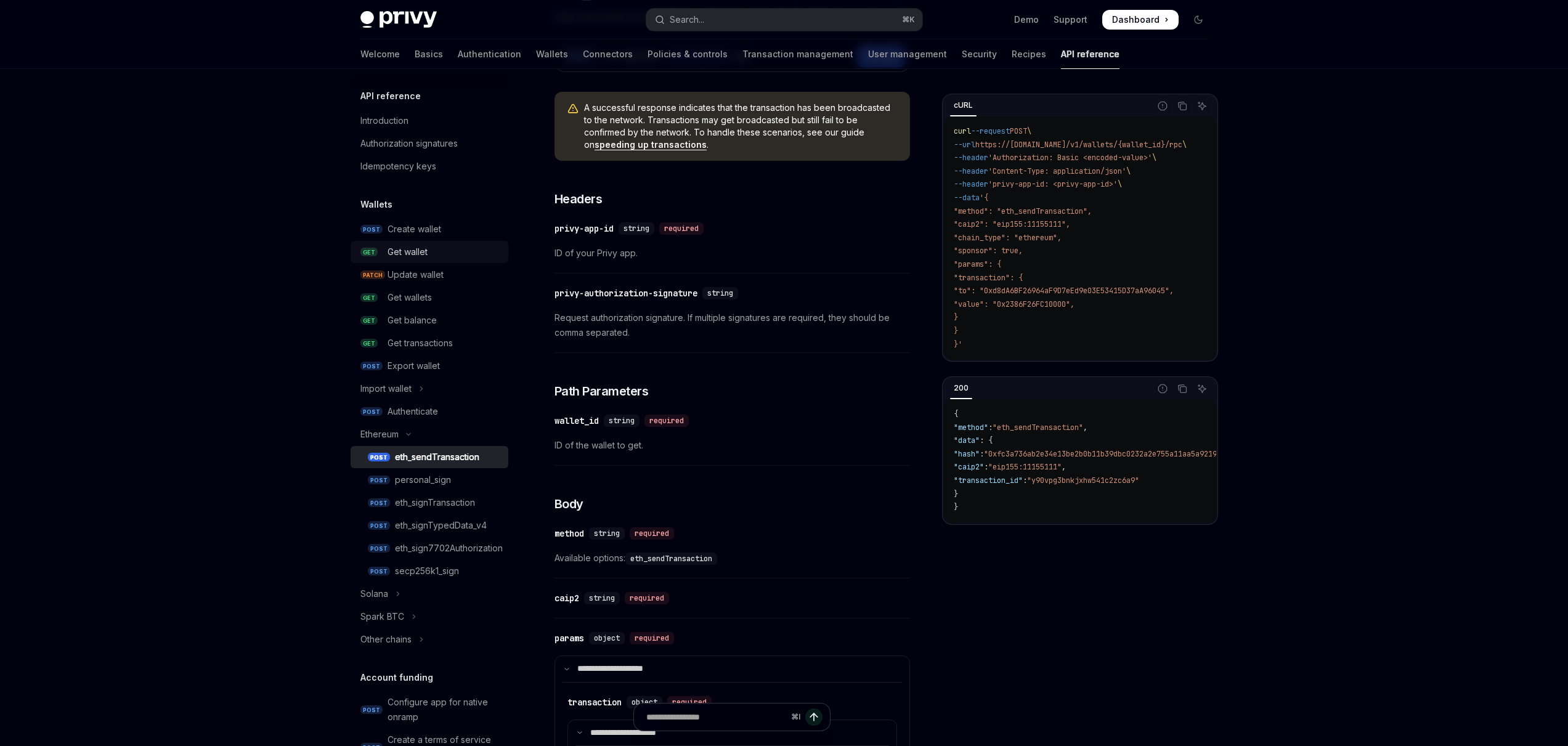
click at [403, 247] on div "Get wallet" at bounding box center [408, 252] width 40 height 15
type textarea "*"
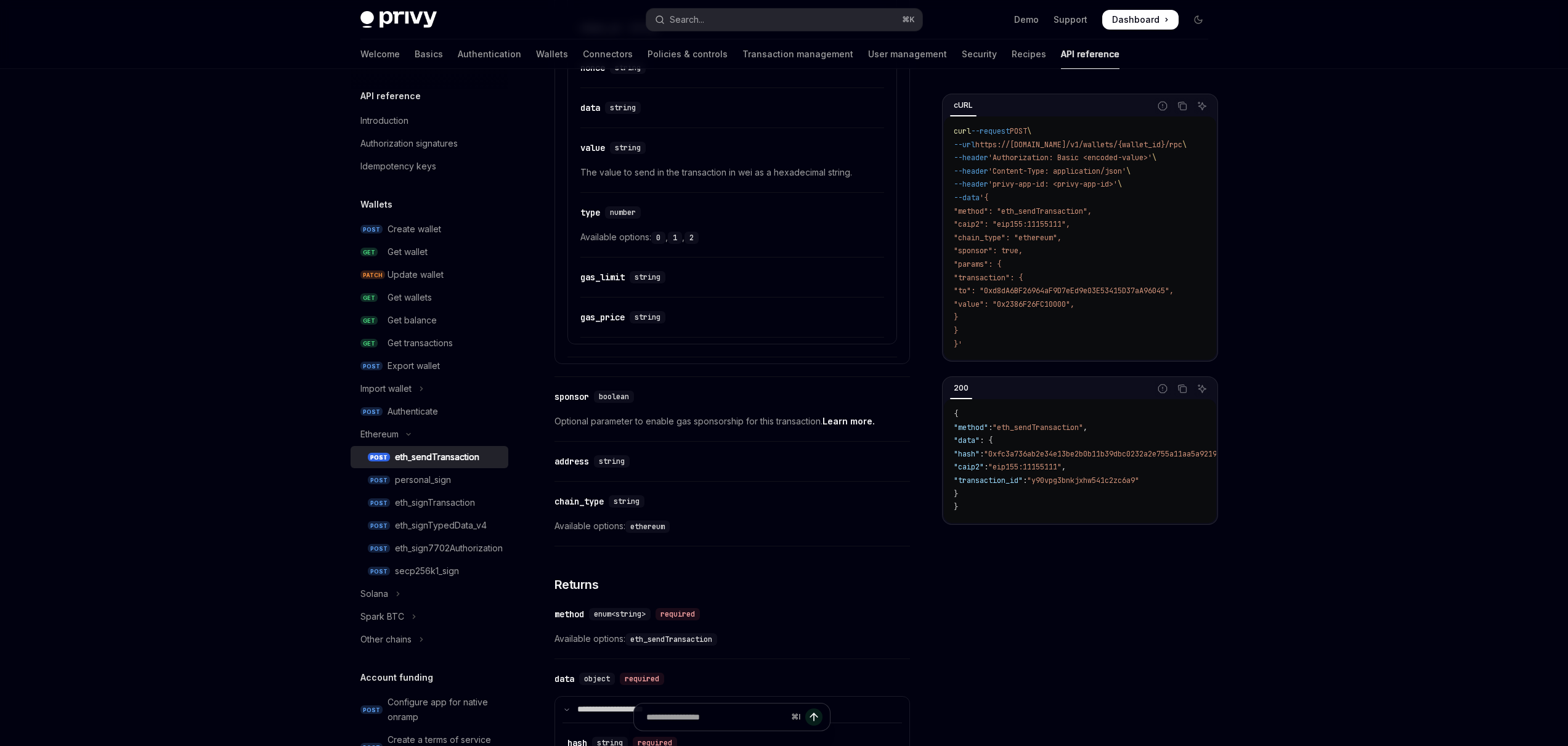
scroll to position [1014, 0]
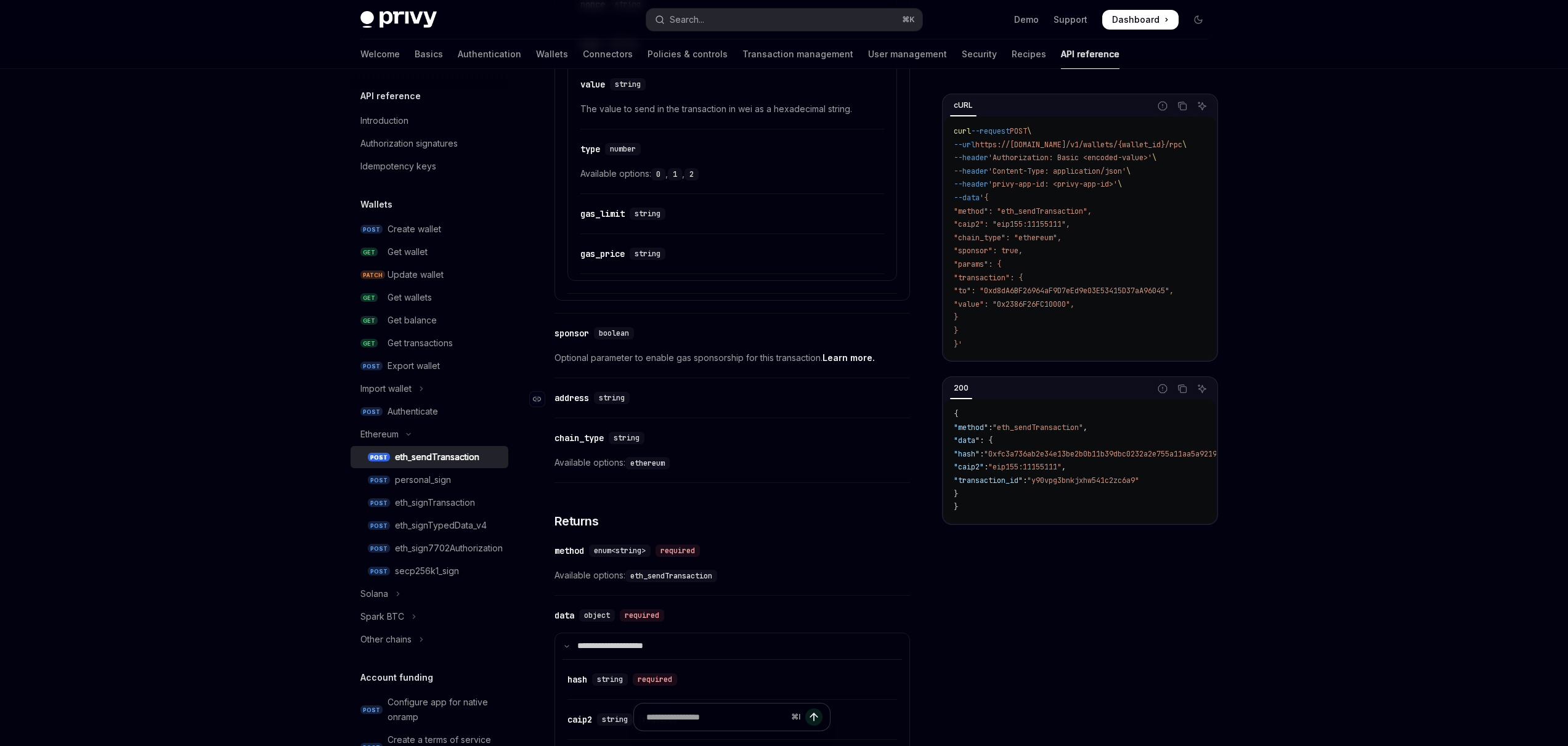
click at [703, 392] on div "​ address string" at bounding box center [726, 398] width 343 height 15
click at [685, 396] on div "​ address string" at bounding box center [726, 398] width 343 height 15
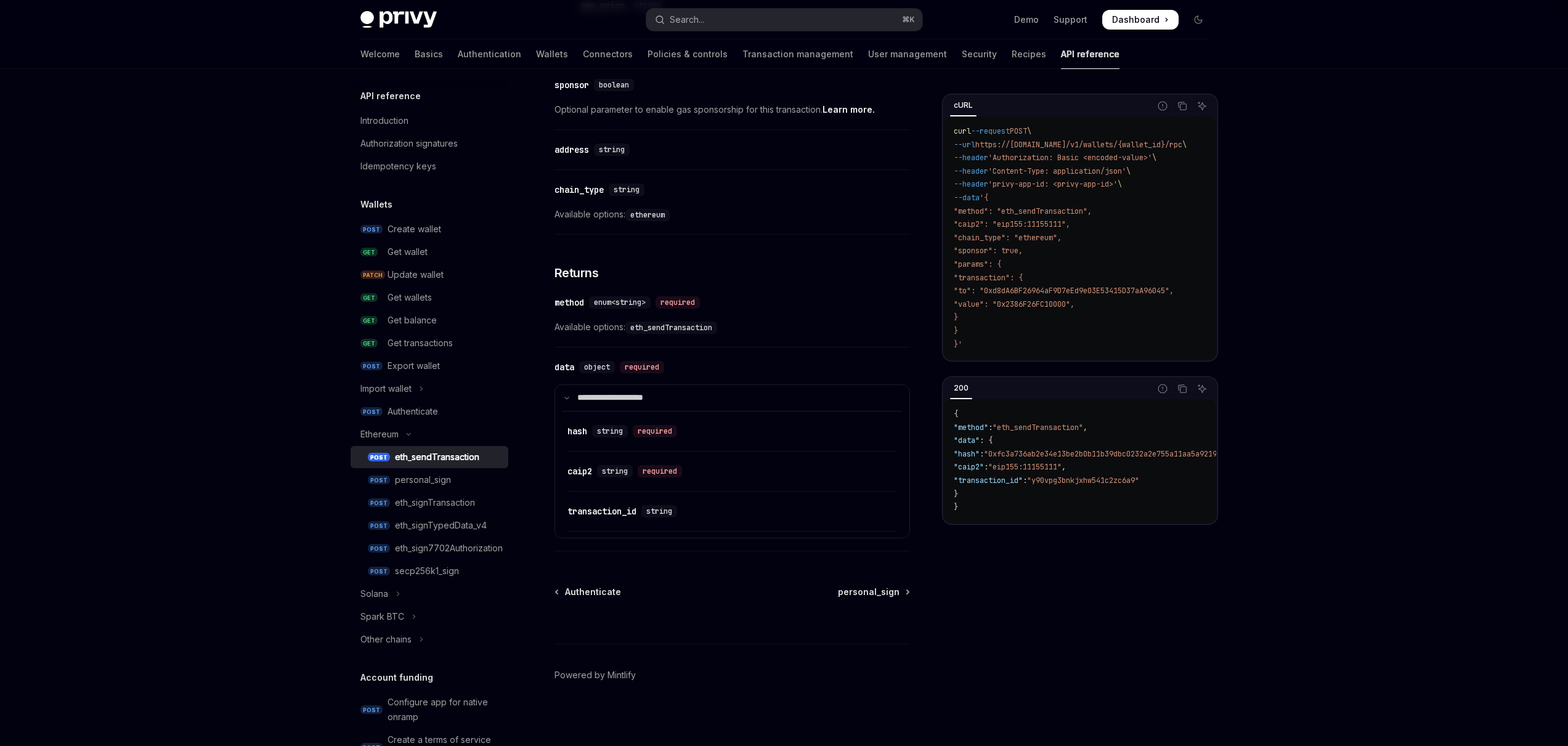
scroll to position [1266, 0]
click at [394, 257] on div "Get wallet" at bounding box center [408, 252] width 40 height 15
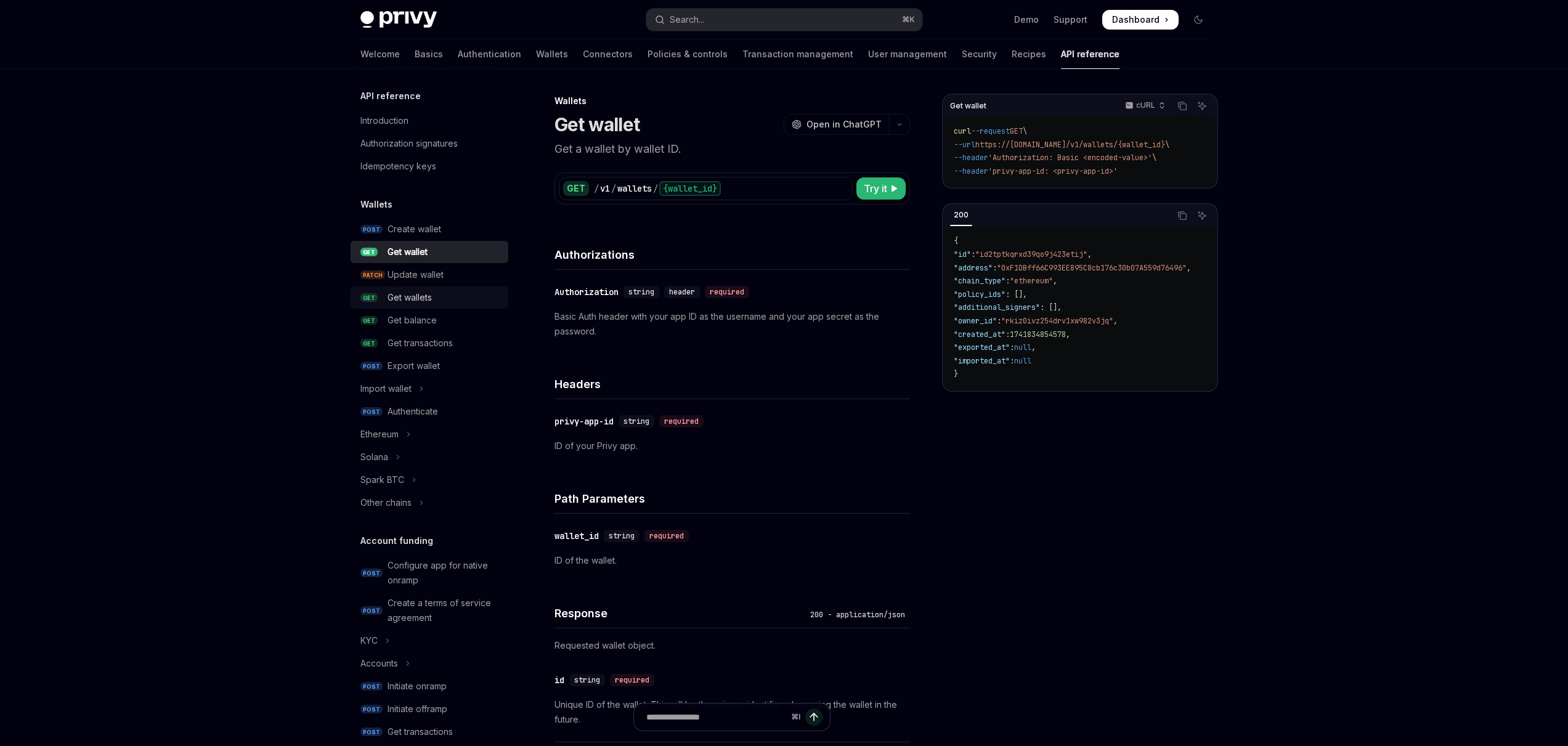
click at [402, 296] on div "Get wallets" at bounding box center [409, 297] width 44 height 15
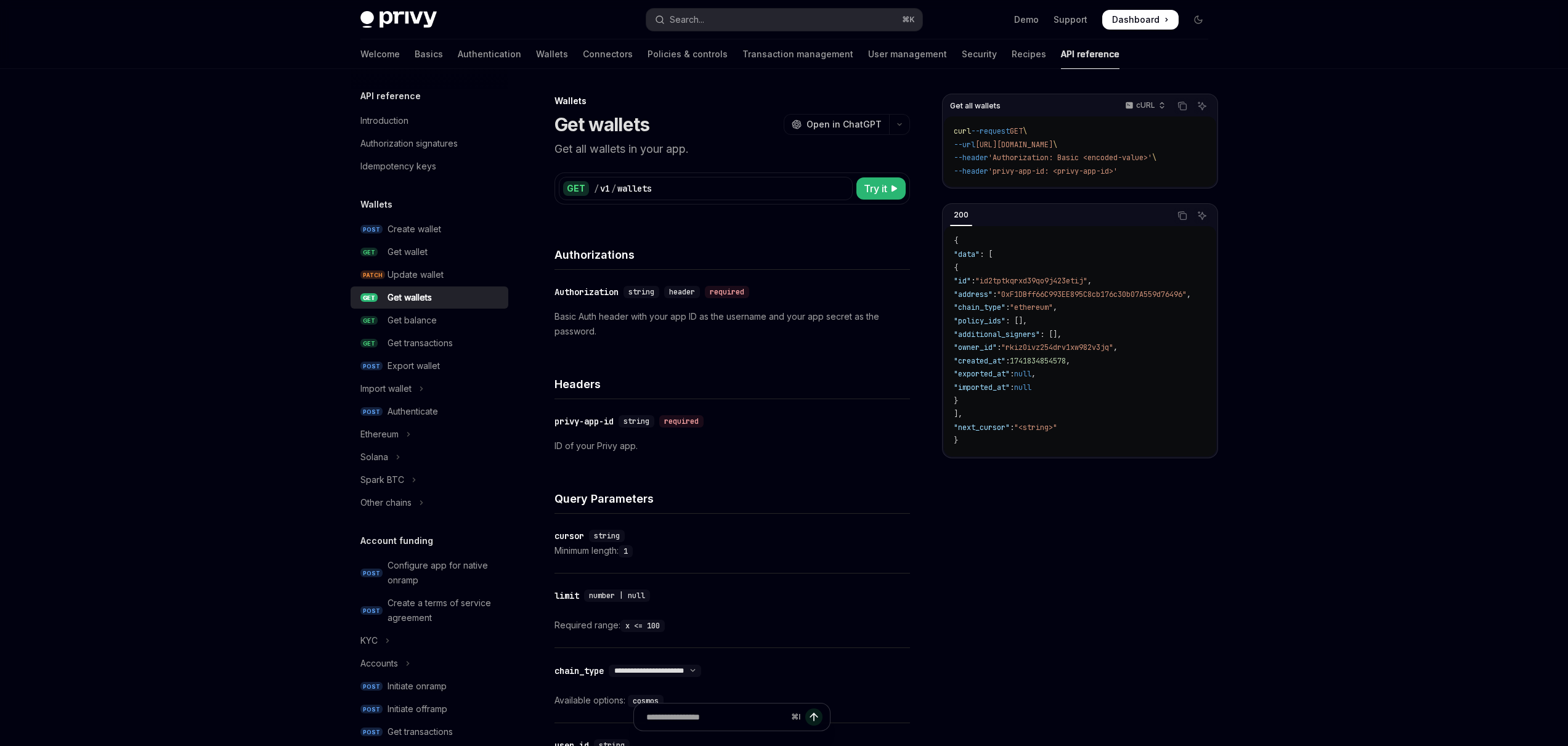
type textarea "*"
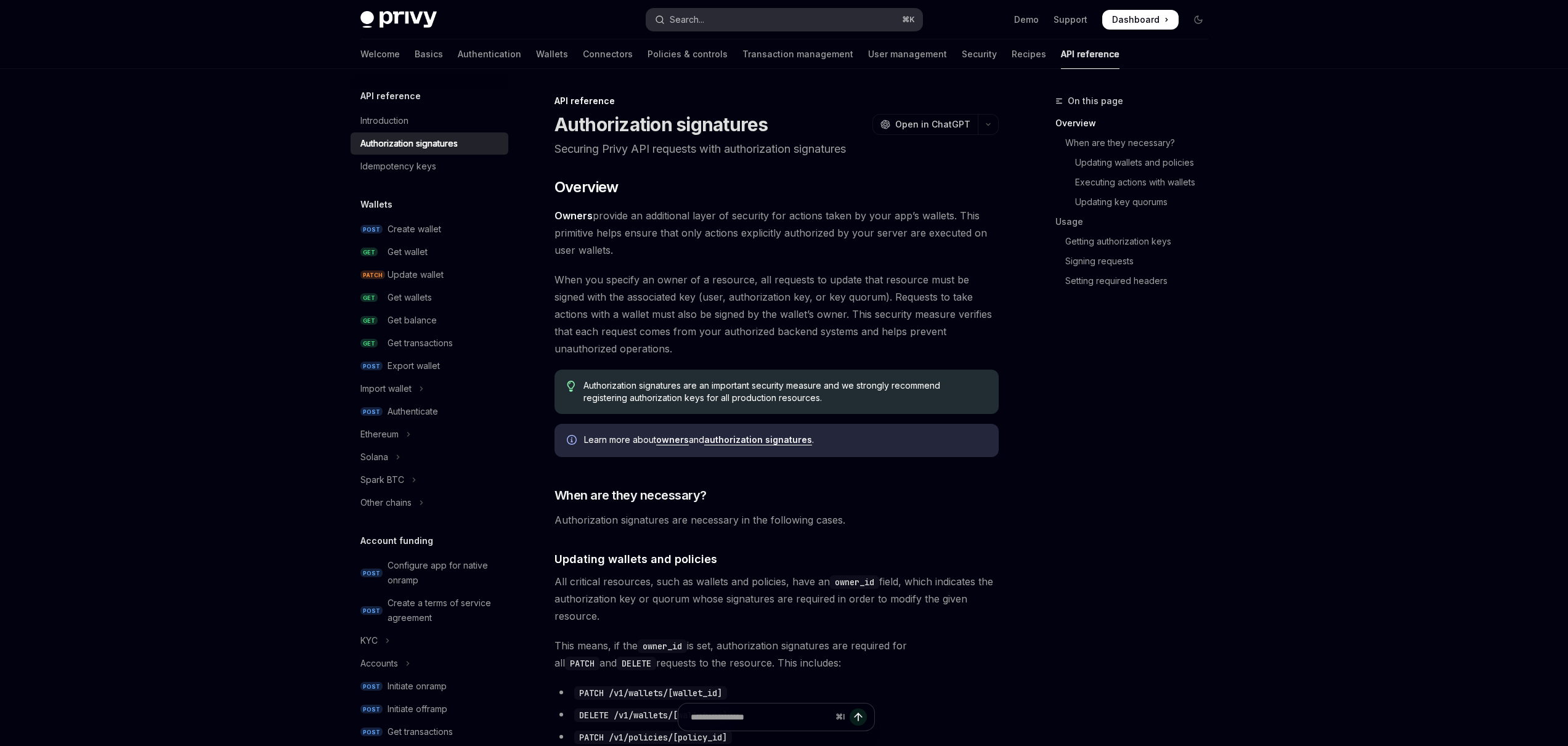
click at [709, 20] on button "Search... ⌘ K" at bounding box center [784, 19] width 276 height 23
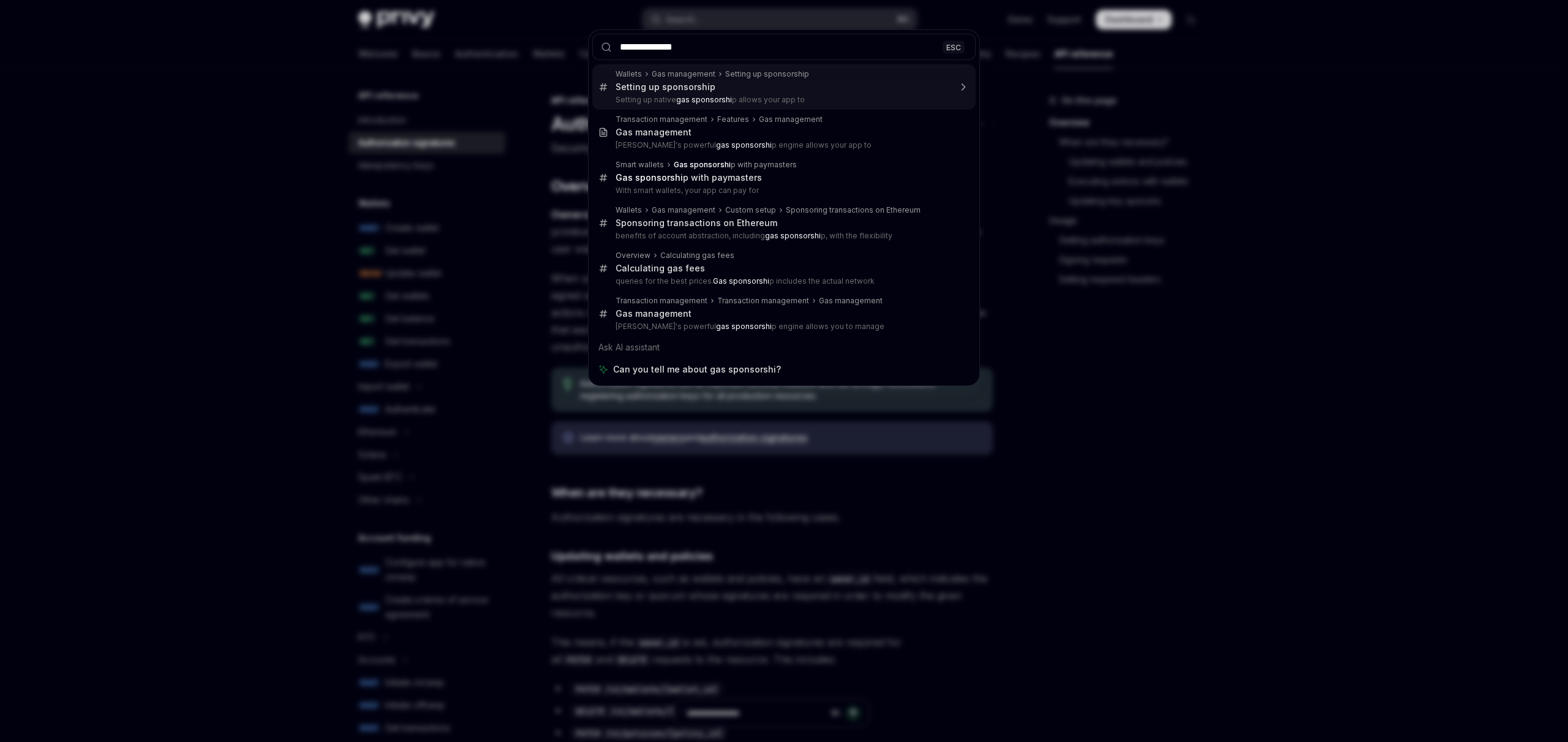
type input "**********"
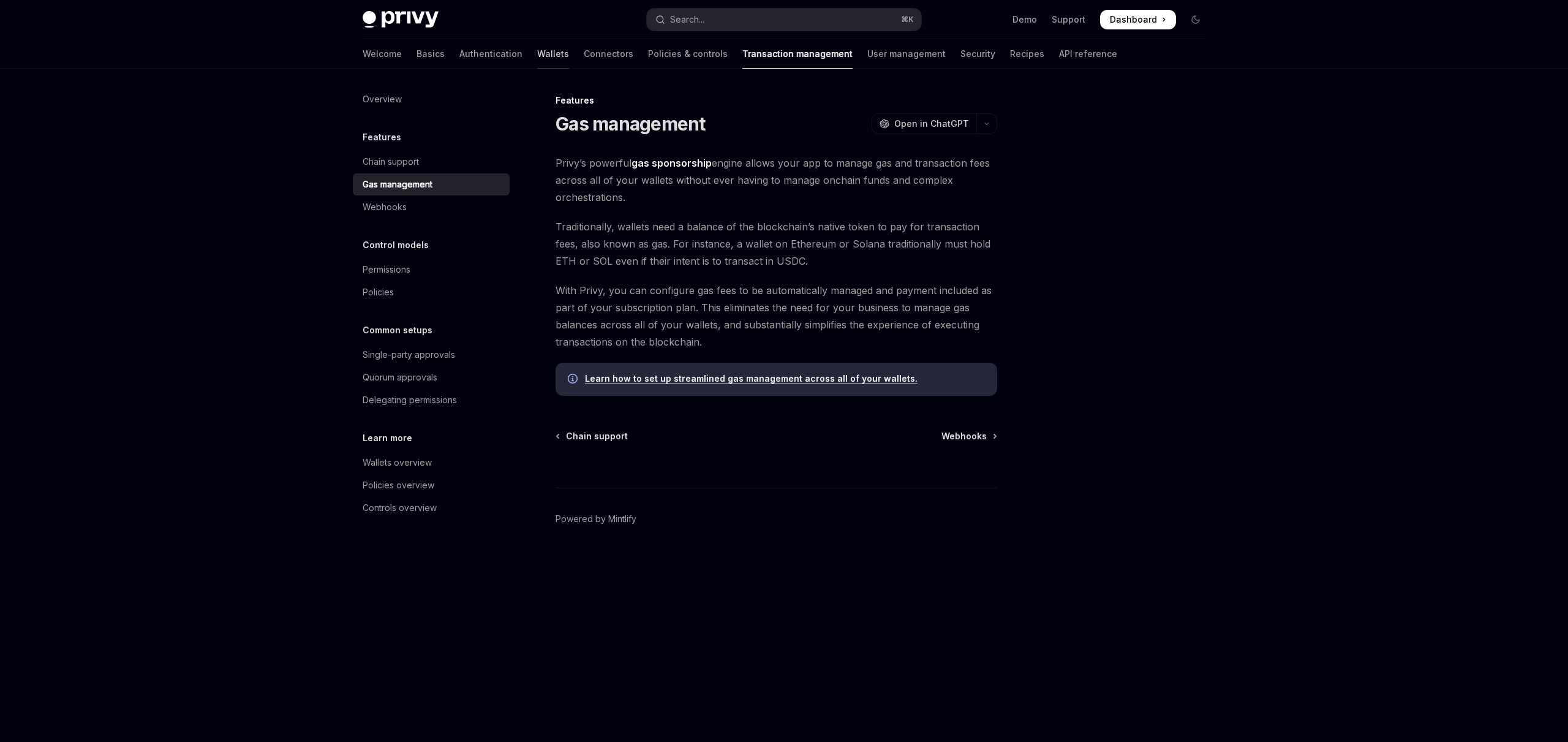
click at [537, 60] on link "Wallets" at bounding box center [553, 53] width 32 height 29
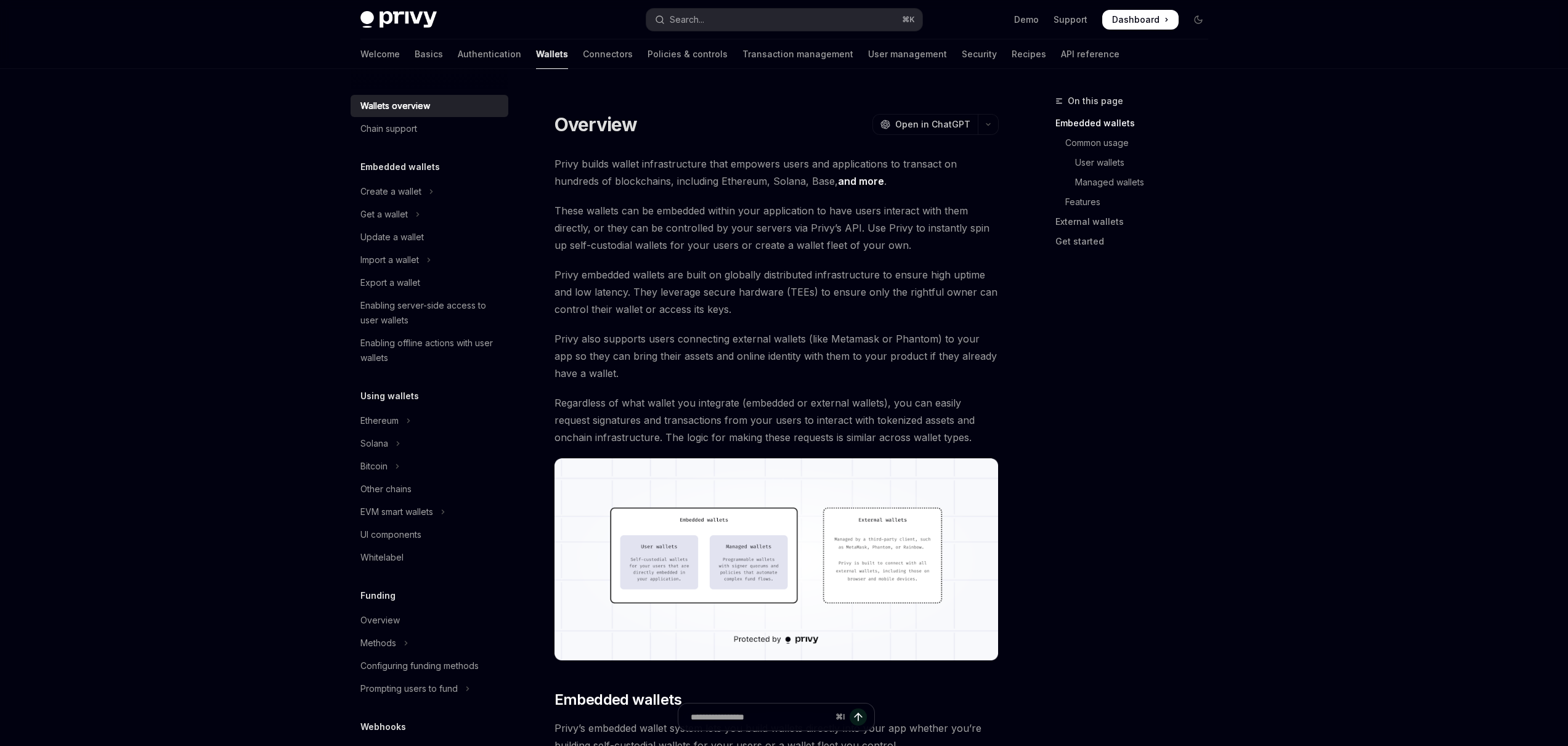
click at [388, 20] on img at bounding box center [398, 19] width 76 height 18
type textarea "*"
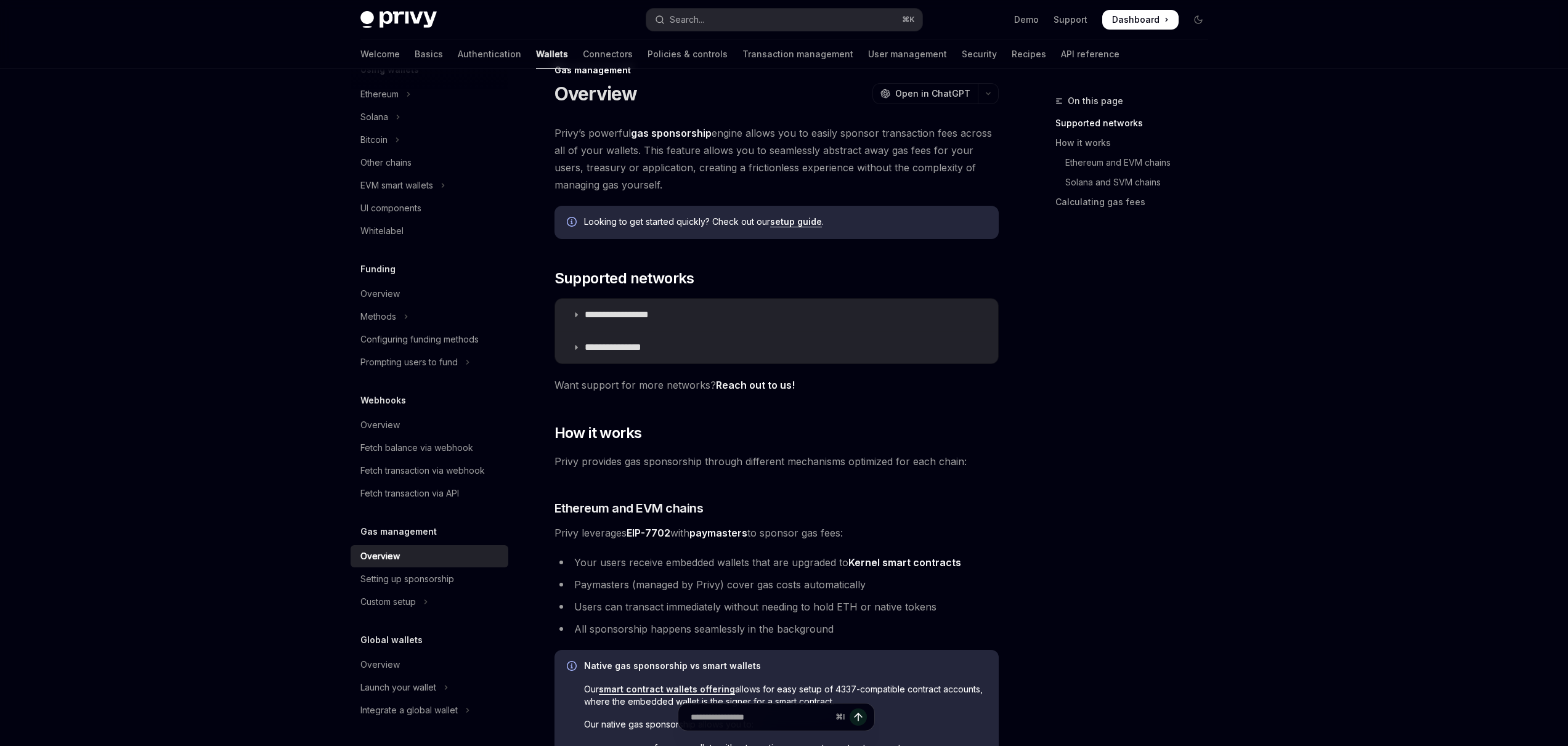
scroll to position [38, 0]
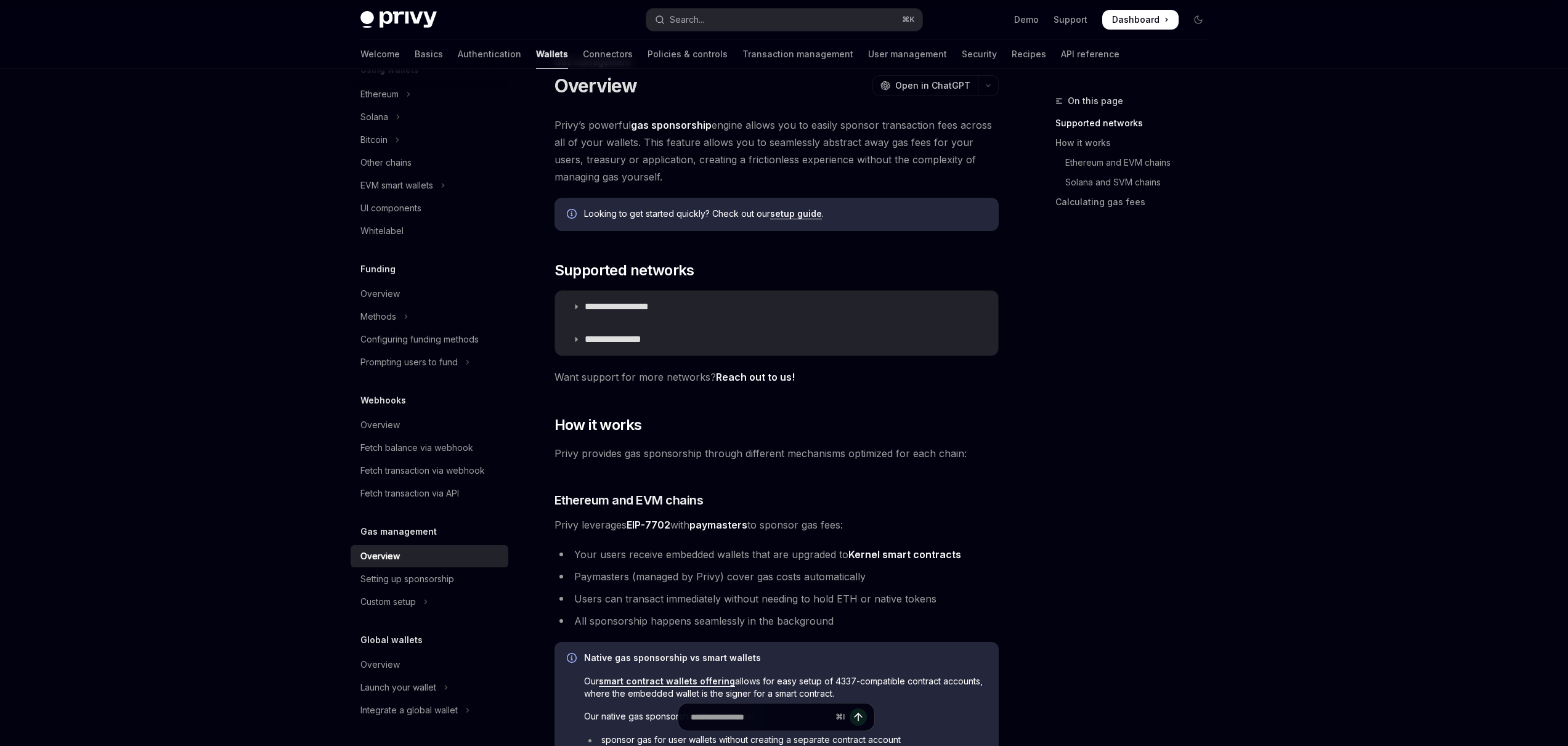
click at [789, 219] on link "setup guide" at bounding box center [796, 213] width 52 height 11
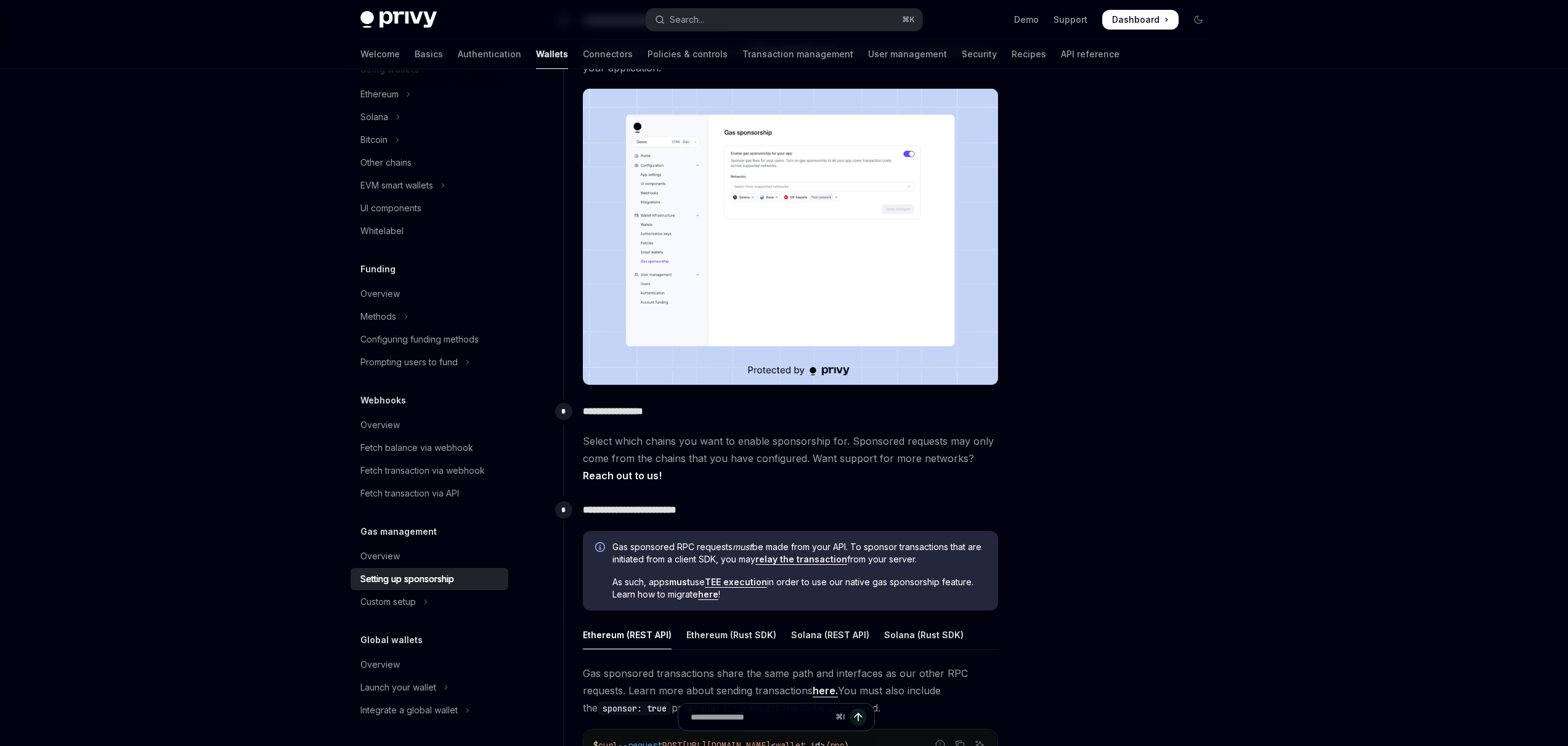
scroll to position [220, 0]
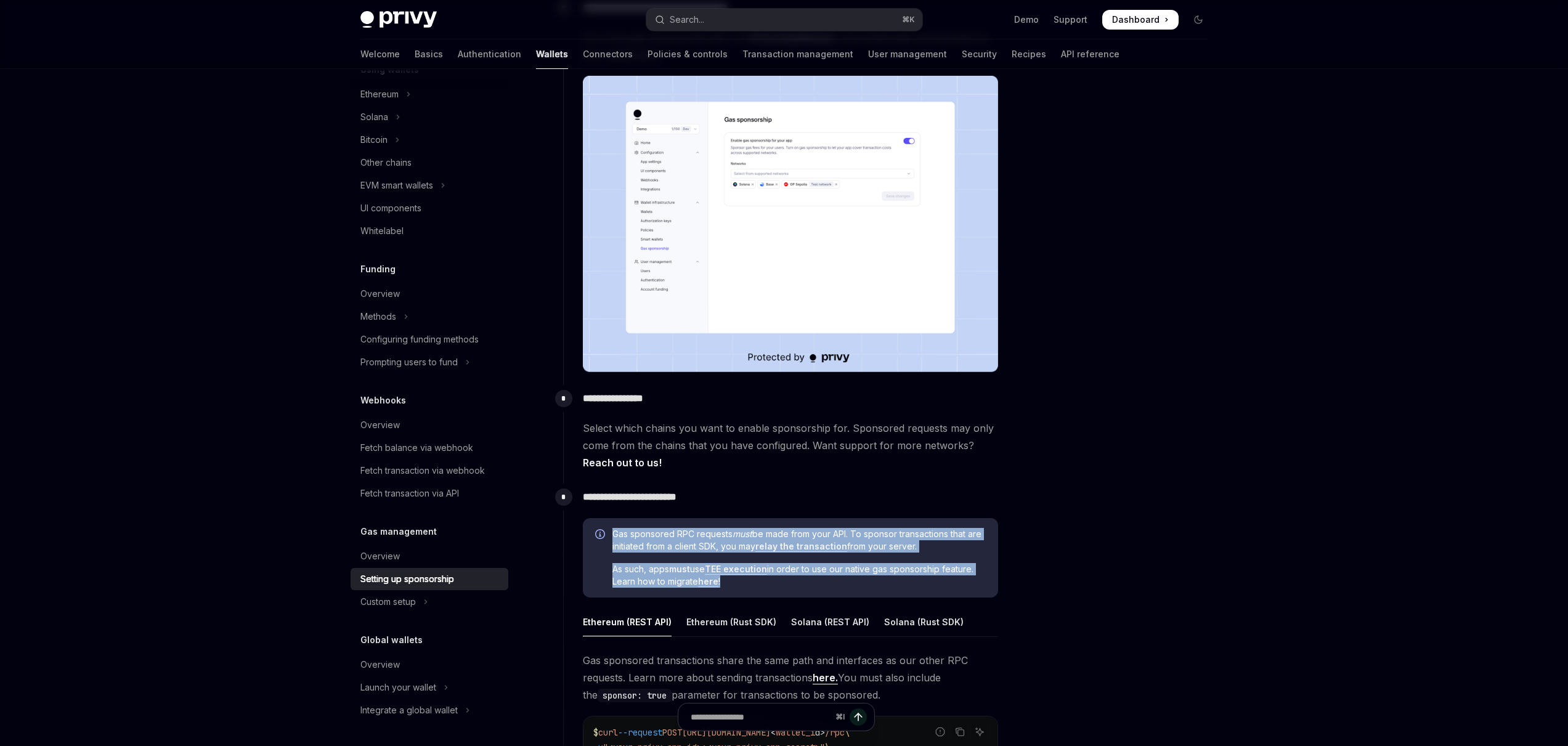
drag, startPoint x: 785, startPoint y: 584, endPoint x: 614, endPoint y: 532, distance: 178.7
click at [614, 532] on div "Gas sponsored RPC requests must be made from your API. To sponsor transactions …" at bounding box center [799, 558] width 373 height 60
copy div "Gas sponsored RPC requests must be made from your API. To sponsor transactions …"
click at [819, 570] on span "As such, apps must use TEE execution in order to use our native gas sponsorship…" at bounding box center [799, 576] width 373 height 25
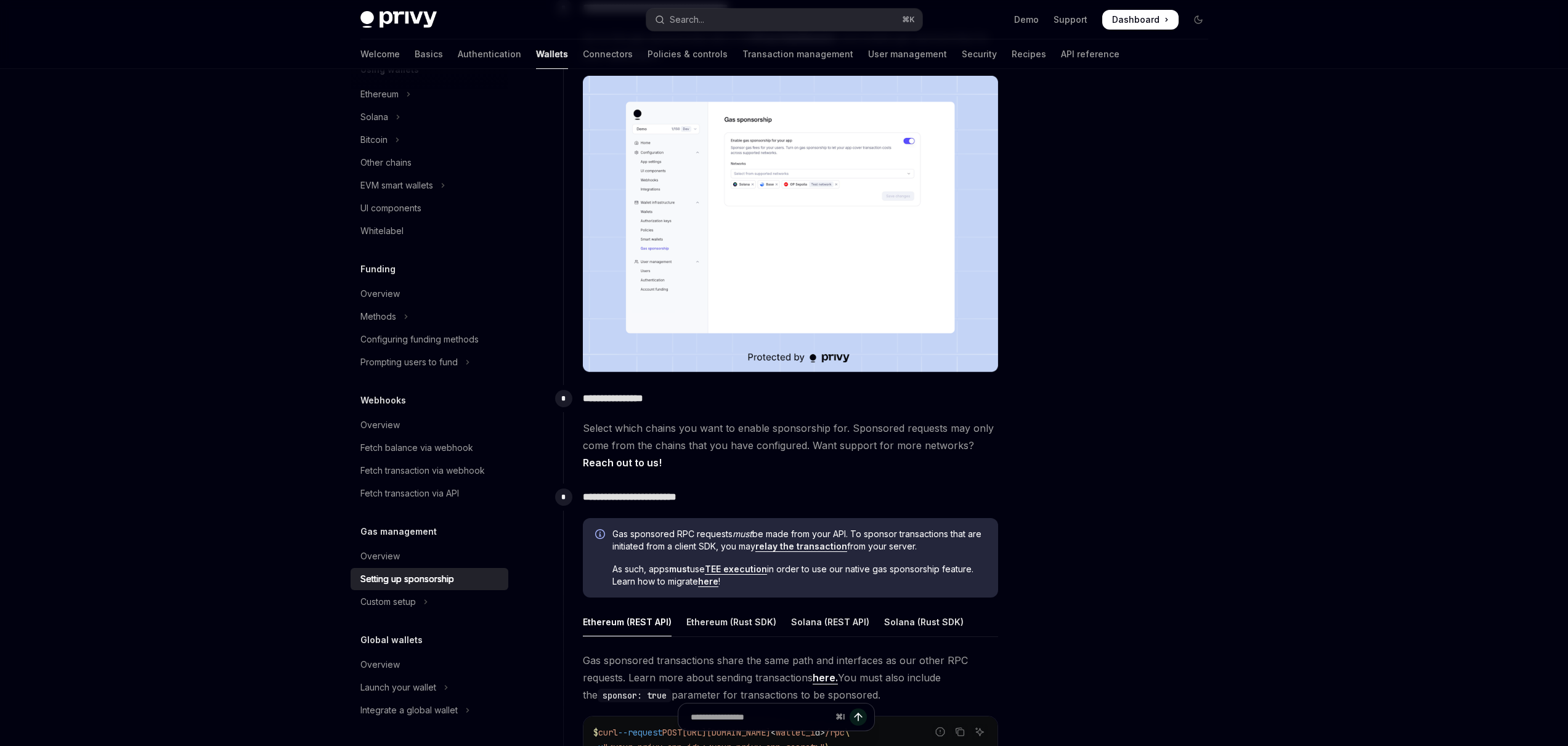
click at [784, 545] on link "relay the transaction" at bounding box center [801, 546] width 92 height 11
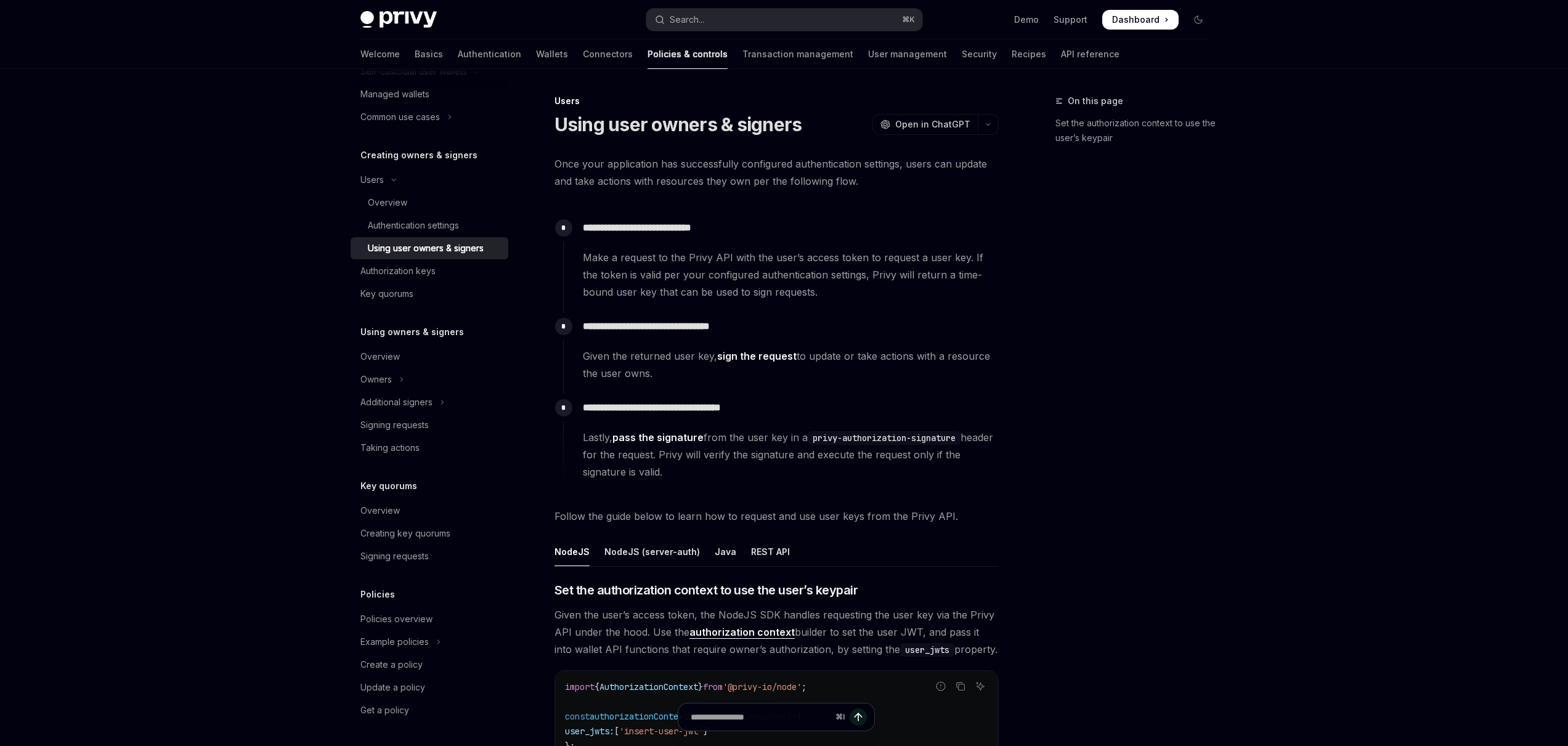
scroll to position [200, 0]
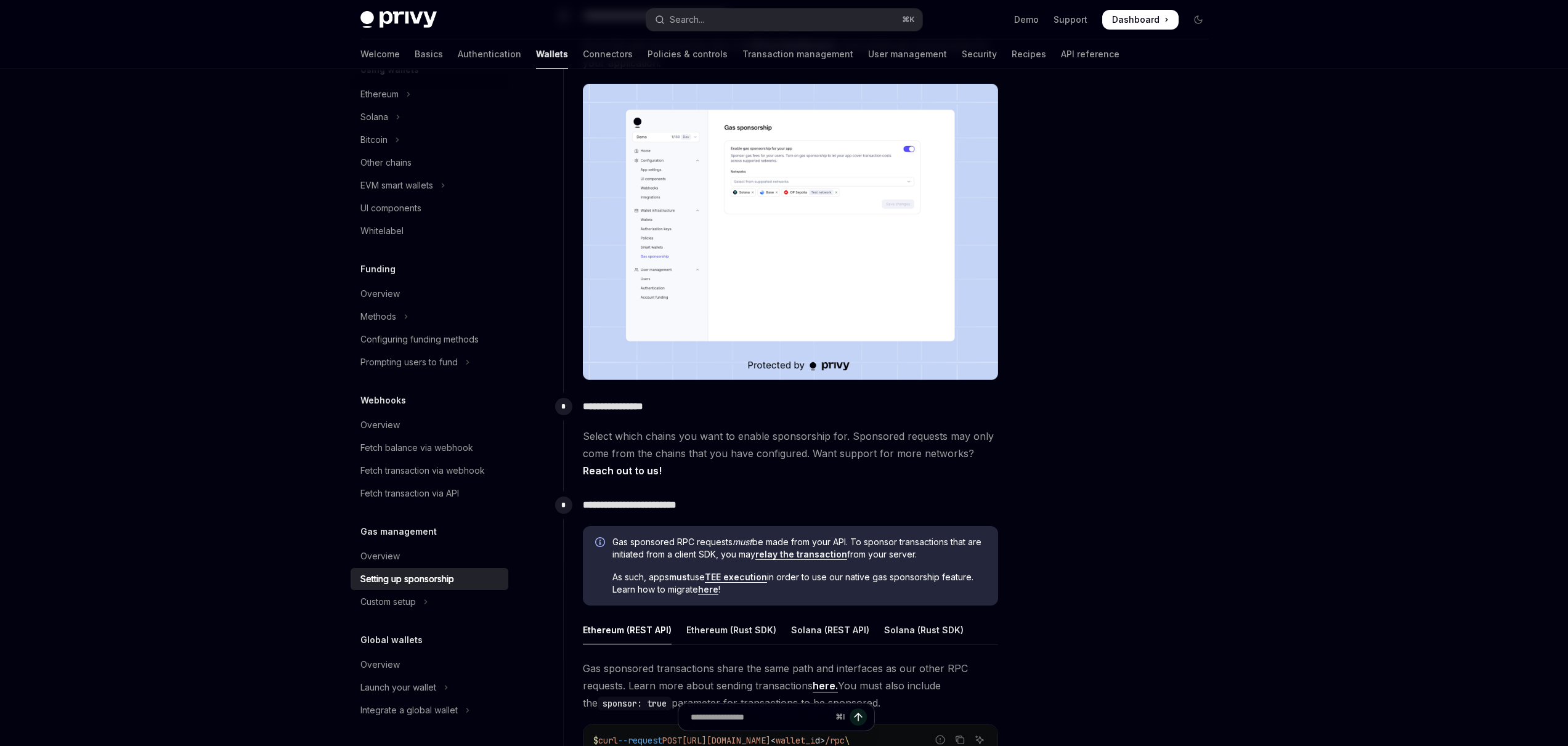
scroll to position [220, 0]
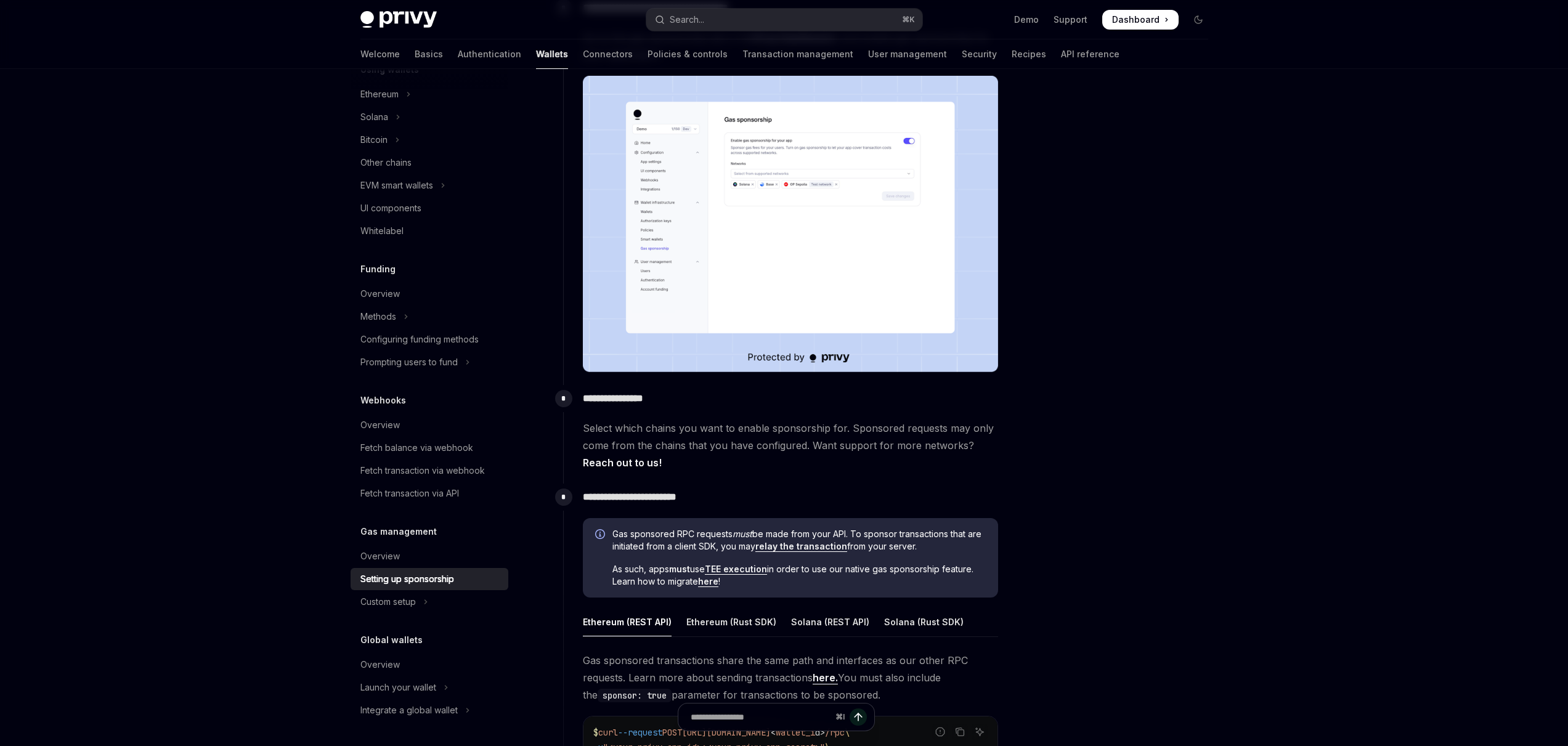
click at [707, 581] on link "here" at bounding box center [708, 581] width 20 height 11
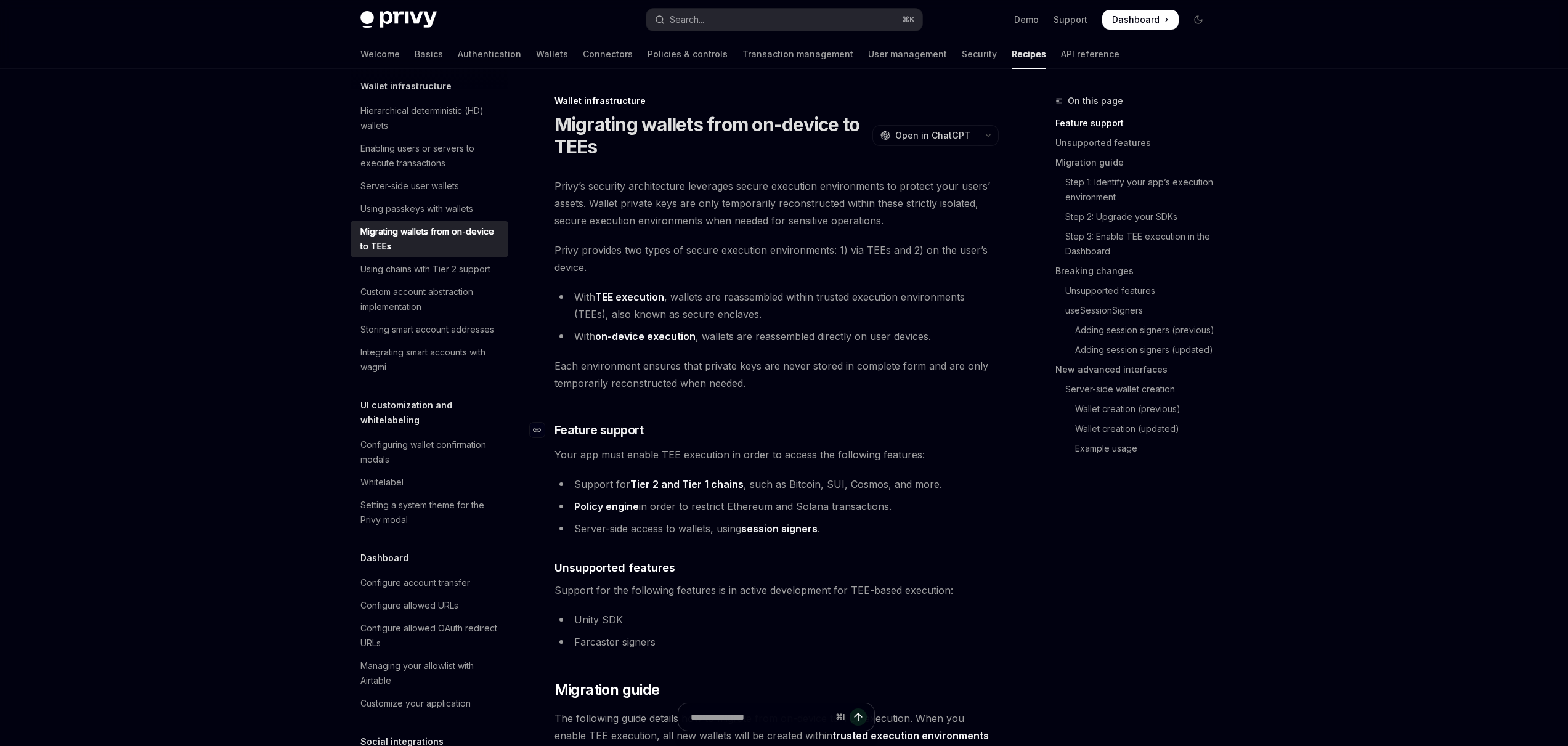
click at [698, 431] on h3 "​ Feature support" at bounding box center [777, 430] width 444 height 18
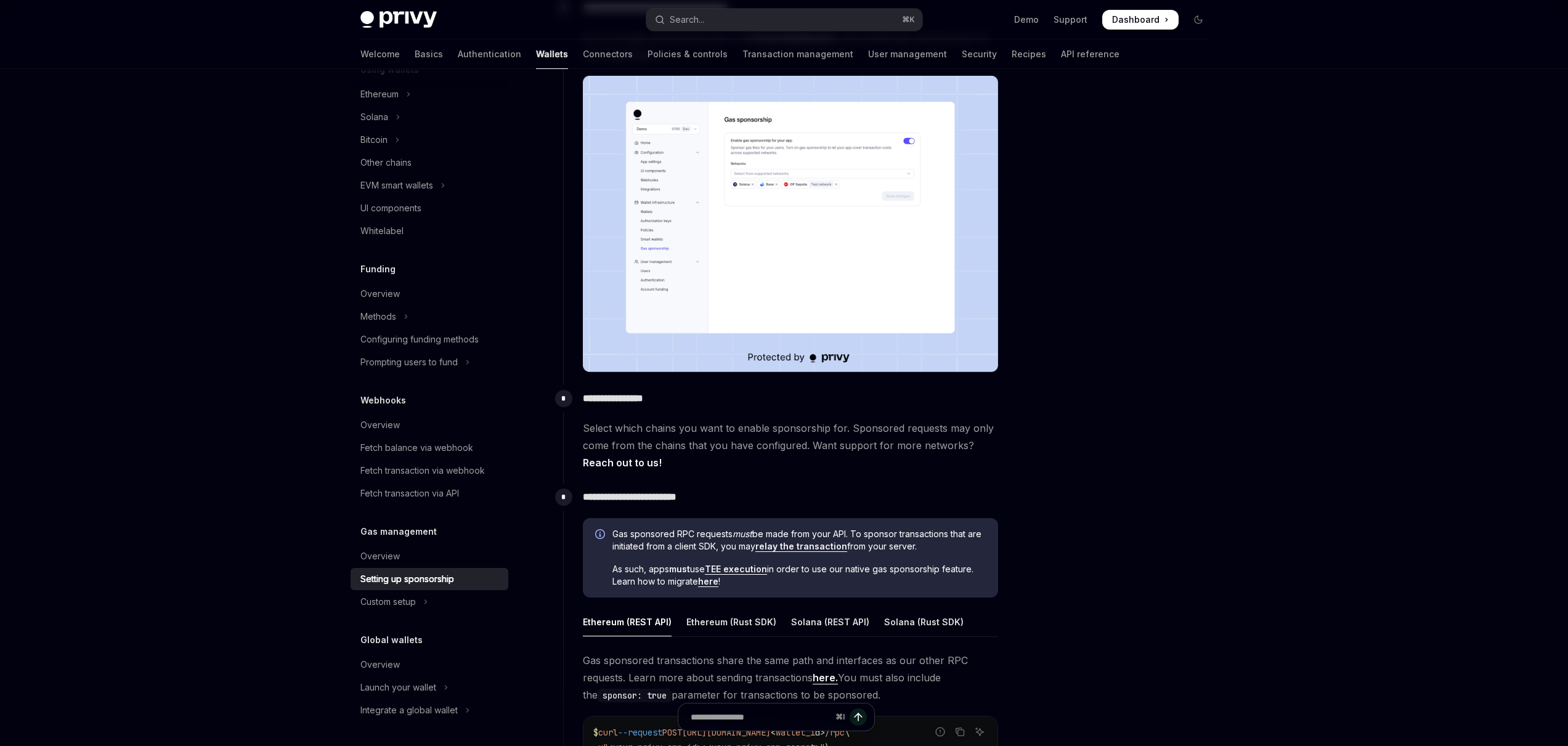
scroll to position [451, 0]
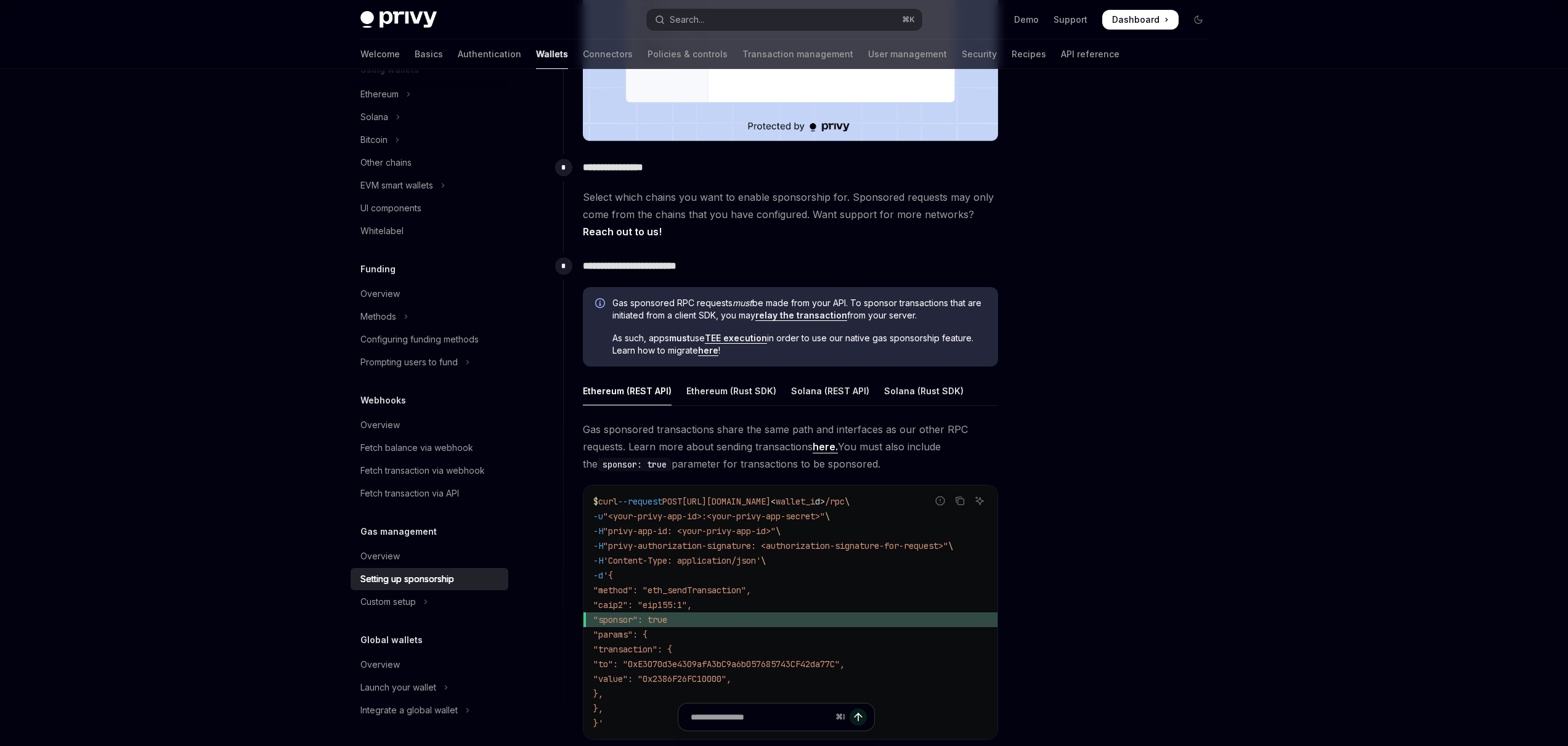
click at [799, 313] on link "relay the transaction" at bounding box center [801, 315] width 92 height 11
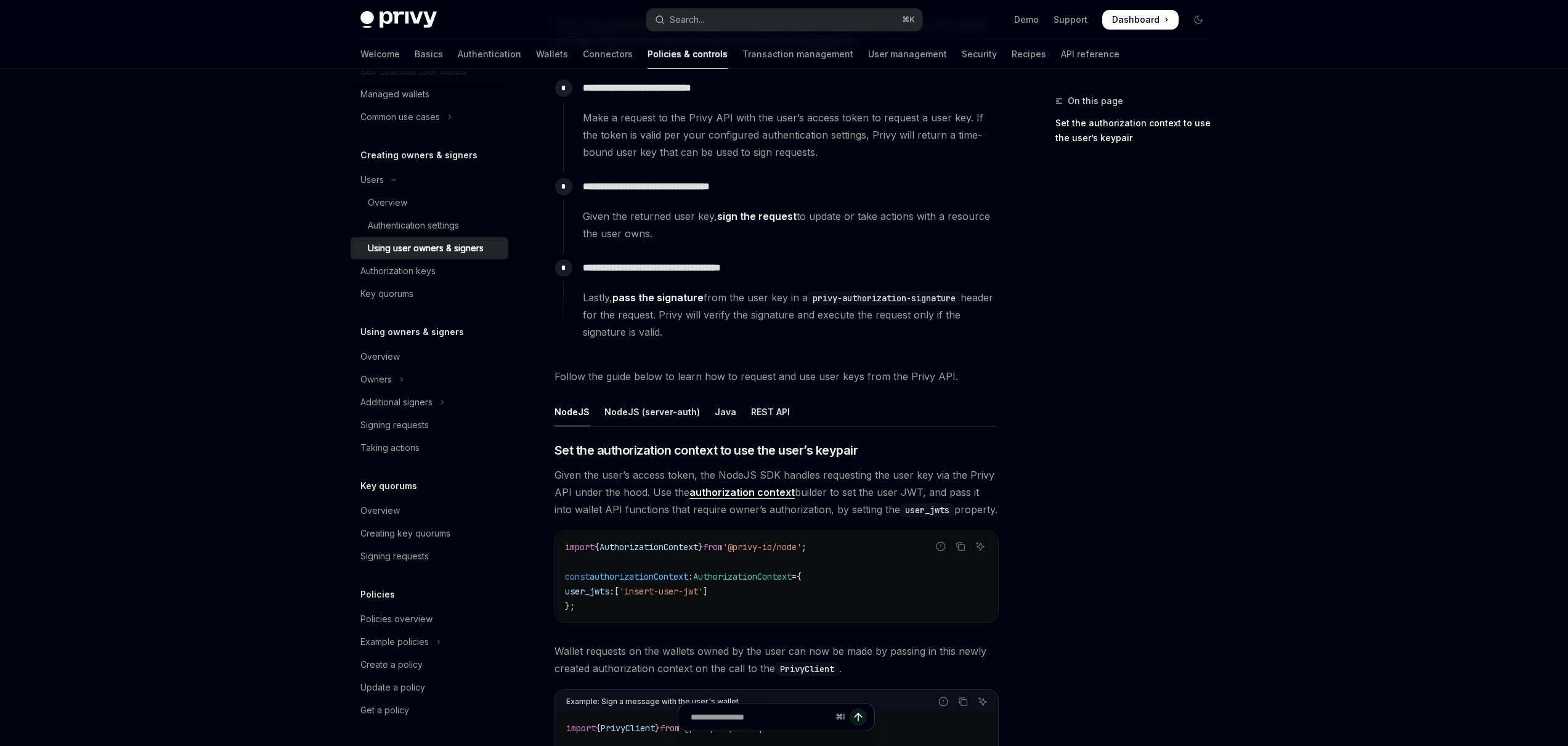
scroll to position [156, 0]
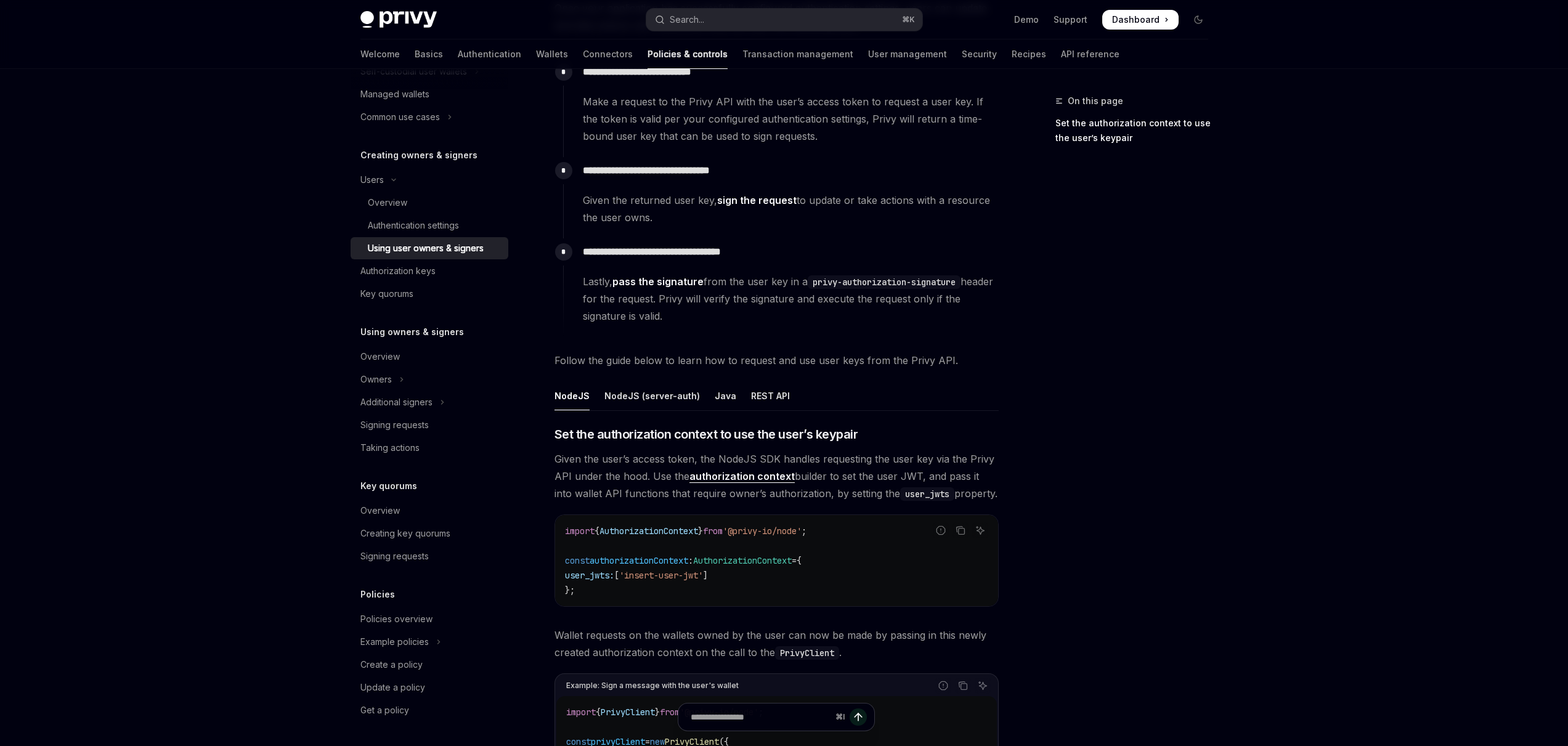
click at [668, 282] on link "pass the signature" at bounding box center [657, 282] width 91 height 13
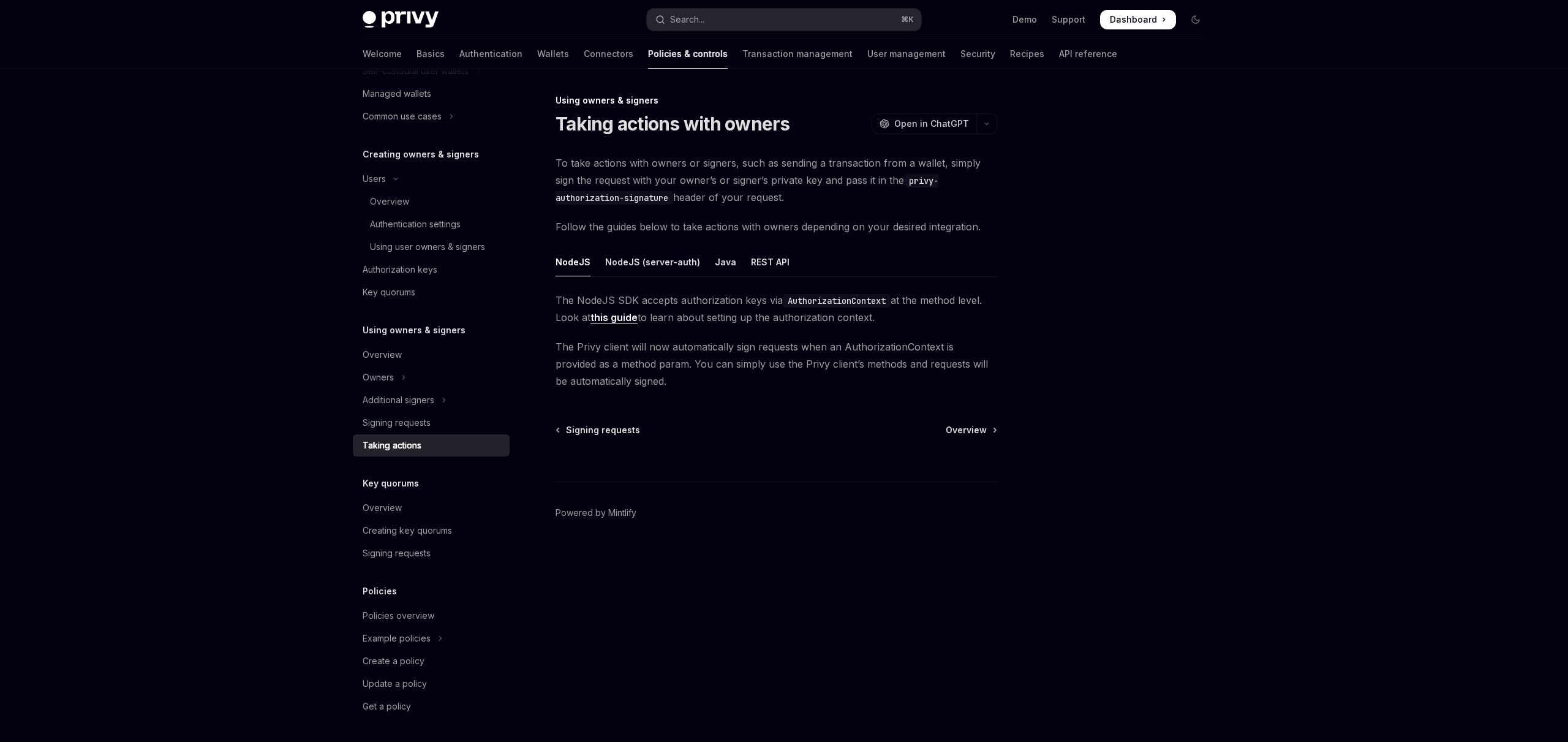
click at [620, 319] on link "this guide" at bounding box center [614, 317] width 47 height 12
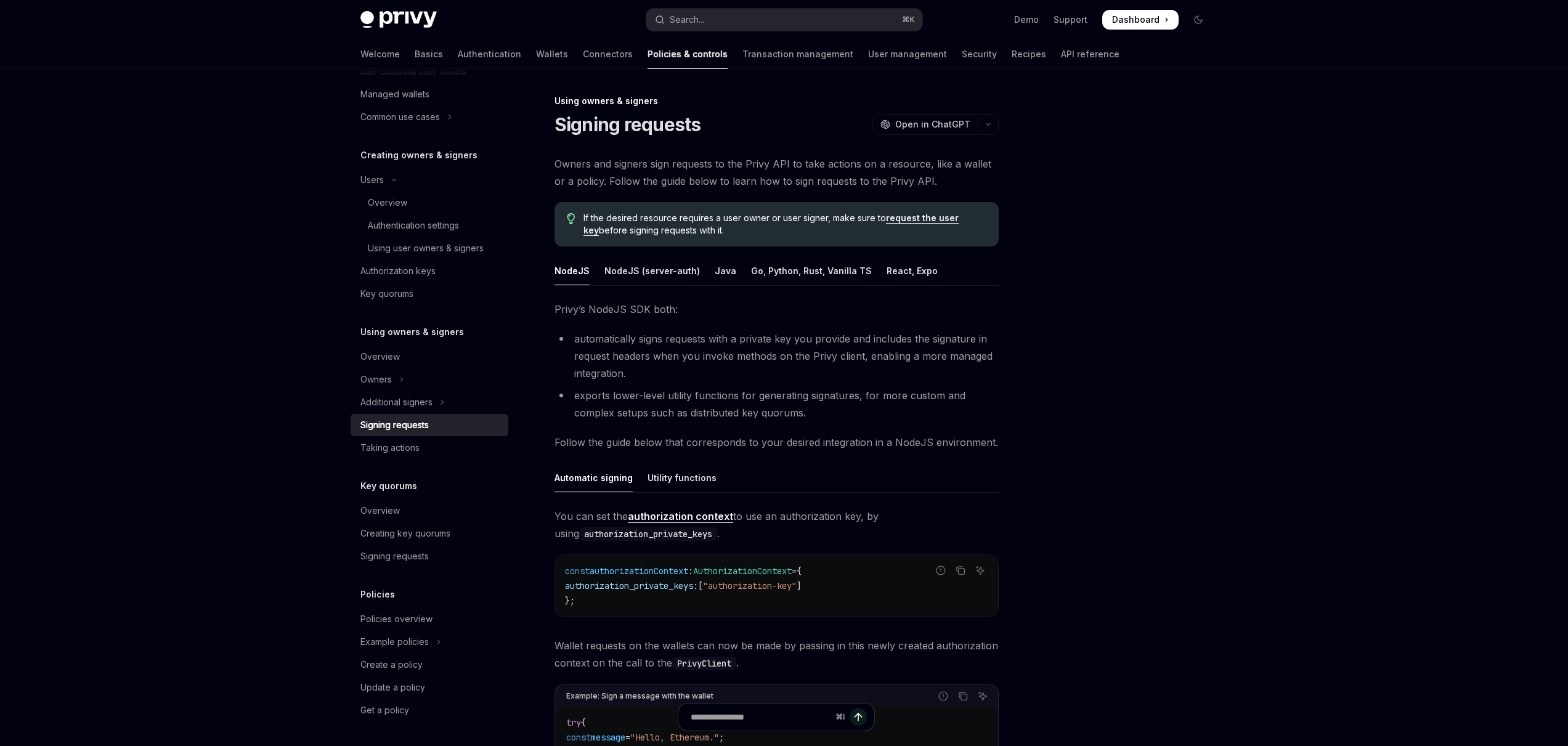
scroll to position [107, 0]
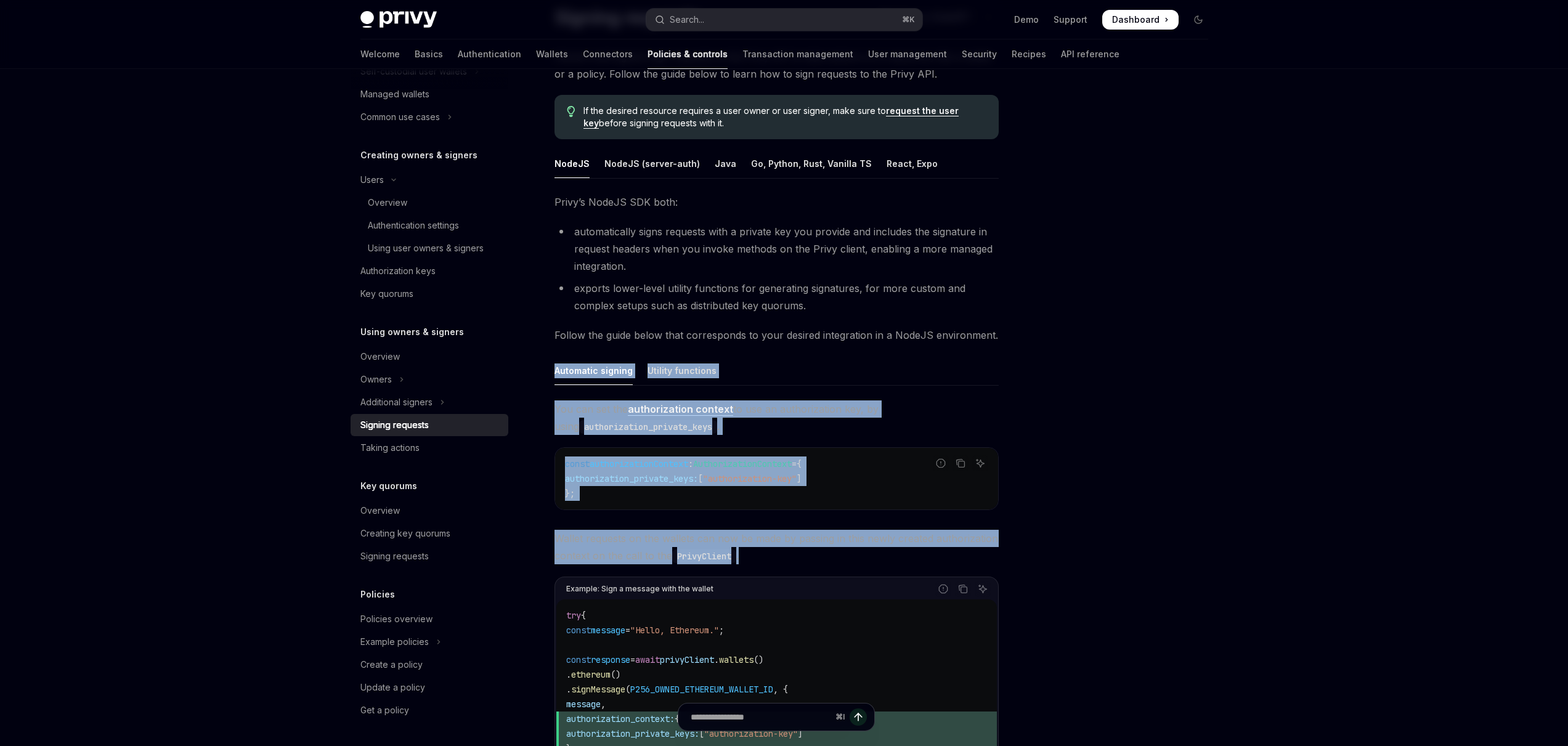
drag, startPoint x: 837, startPoint y: 554, endPoint x: 553, endPoint y: 375, distance: 335.7
click at [553, 375] on div "Using owners & signers Signing requests OpenAI Open in ChatGPT OpenAI Open in C…" at bounding box center [661, 530] width 680 height 1088
copy div "Automatic signing Utility functions You can set the authorization context to us…"
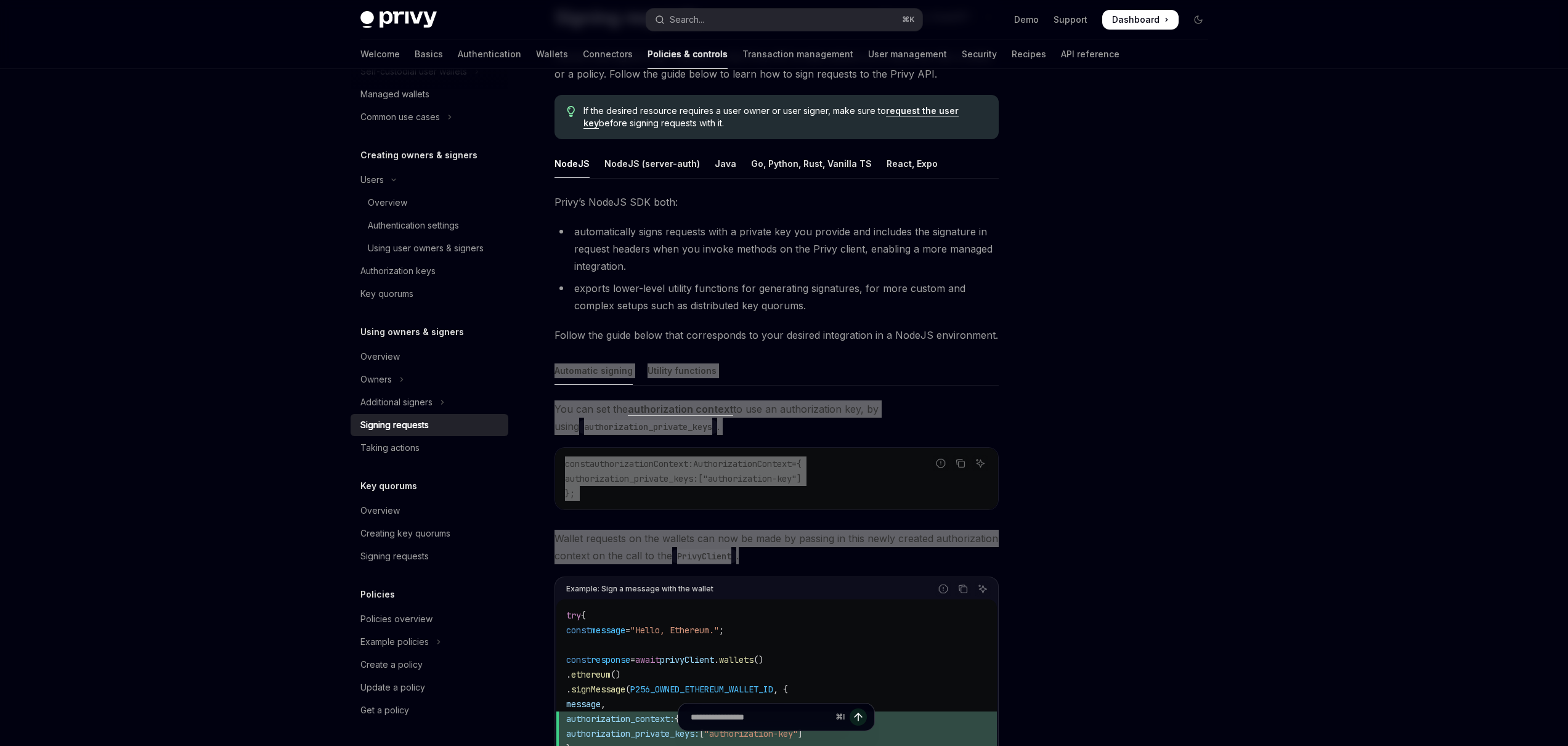
scroll to position [79, 0]
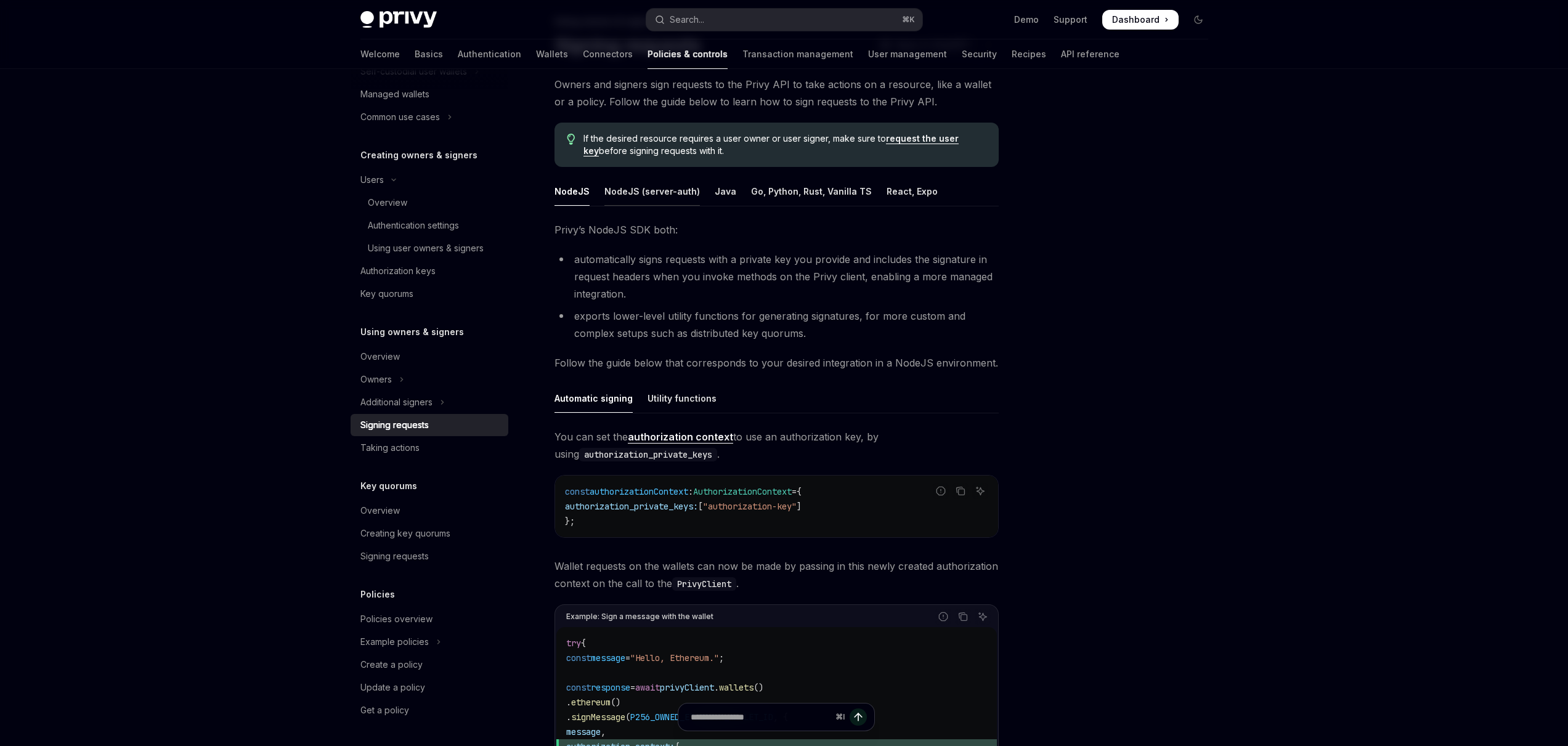
click at [611, 193] on div "NodeJS (server-auth)" at bounding box center [652, 191] width 95 height 29
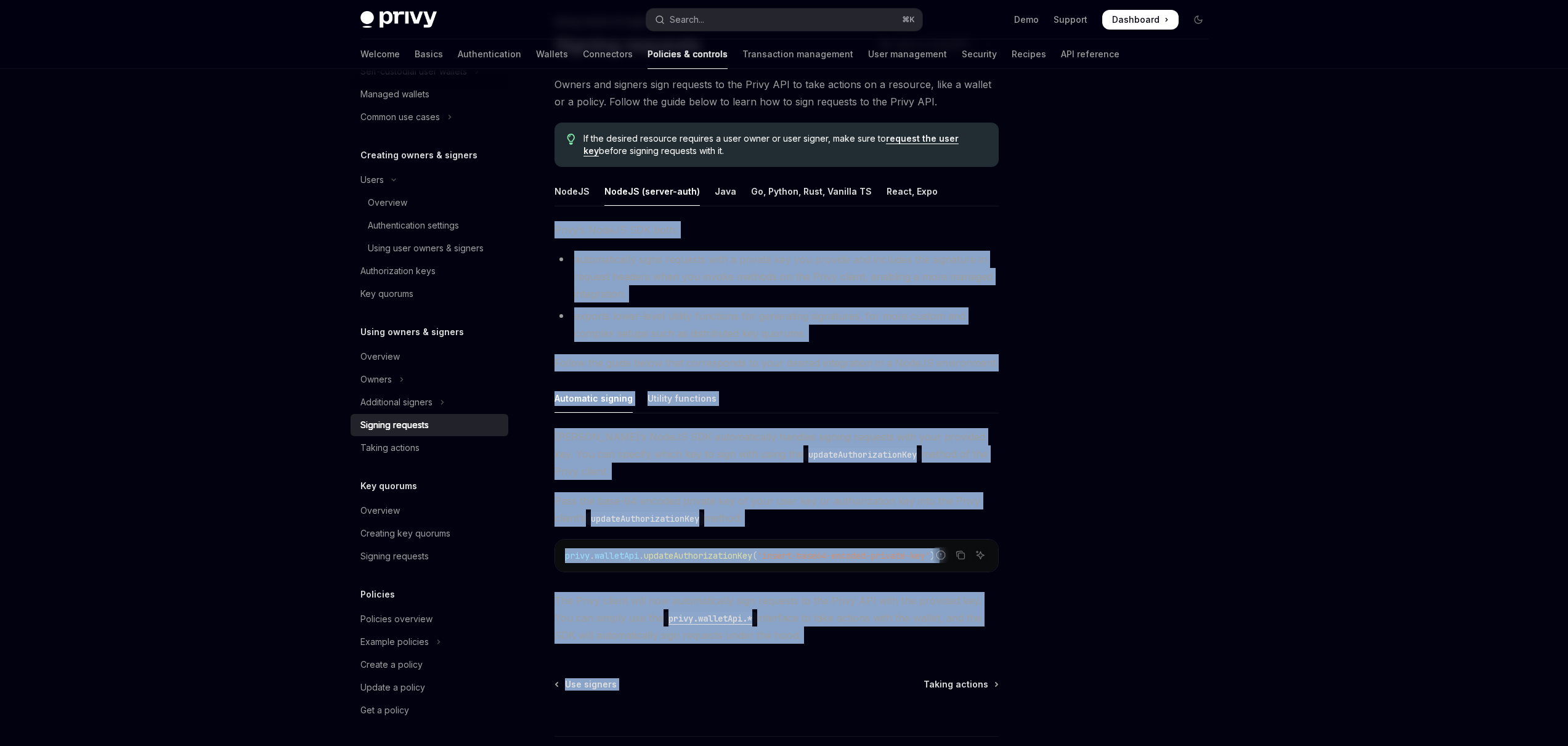
drag, startPoint x: 546, startPoint y: 228, endPoint x: 869, endPoint y: 633, distance: 518.0
click at [869, 633] on div "Using owners & signers Signing requests OpenAI Open in ChatGPT OpenAI Open in C…" at bounding box center [661, 429] width 680 height 829
copy div "Privy’s NodeJS SDK both: automatically signs requests with a private key you pr…"
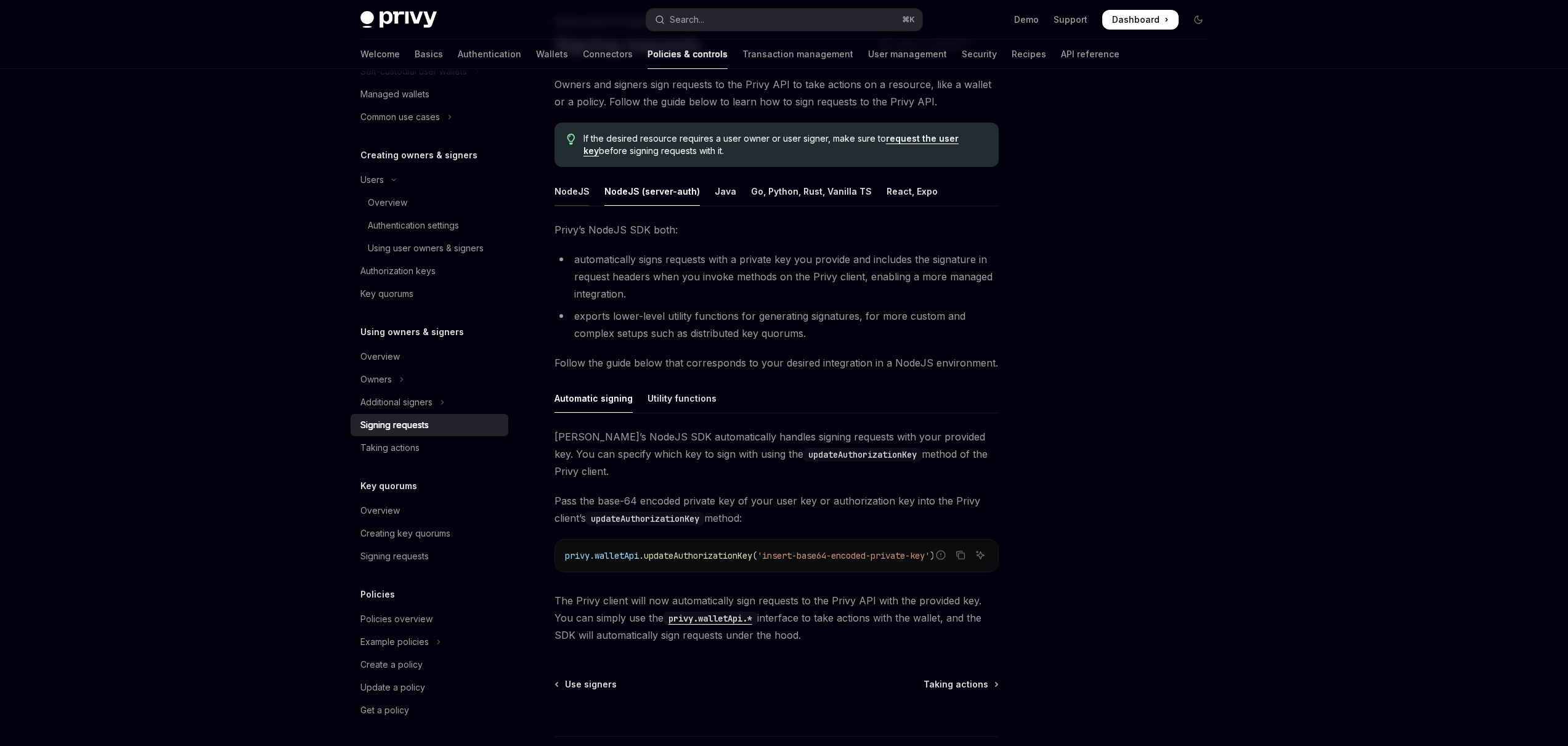
click at [563, 191] on div "NodeJS" at bounding box center [572, 191] width 35 height 29
type textarea "*"
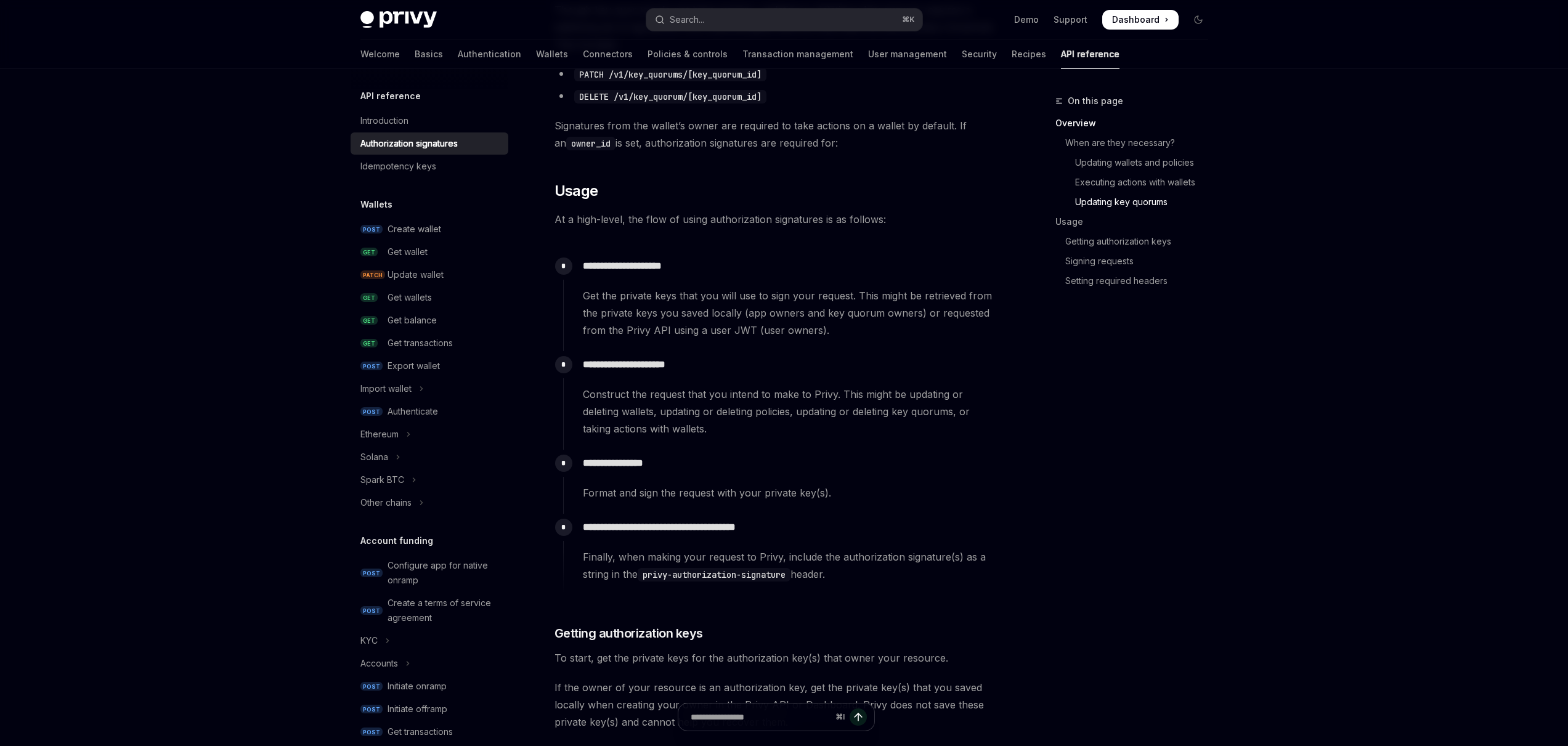
scroll to position [1004, 0]
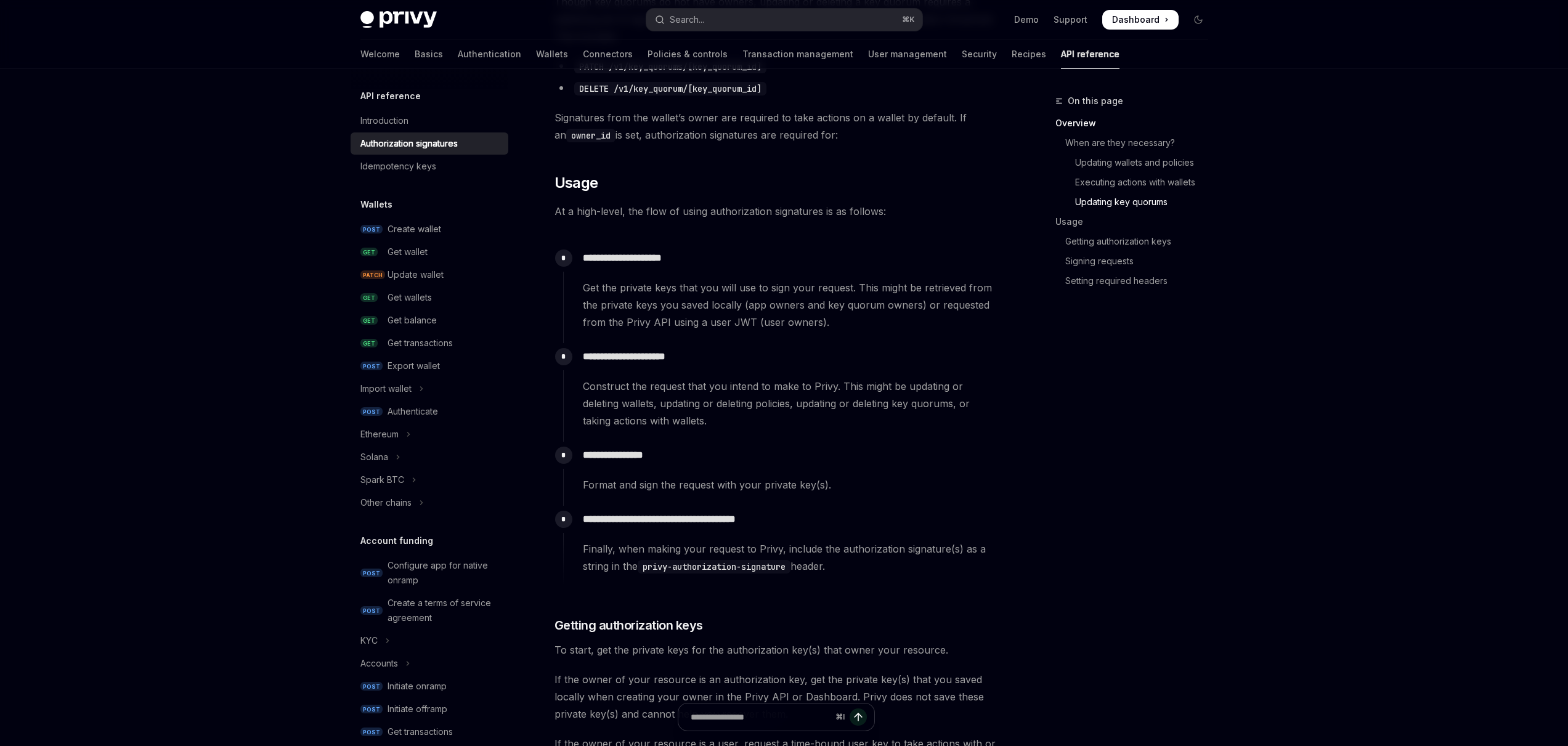
click at [626, 258] on p "**********" at bounding box center [790, 258] width 415 height 18
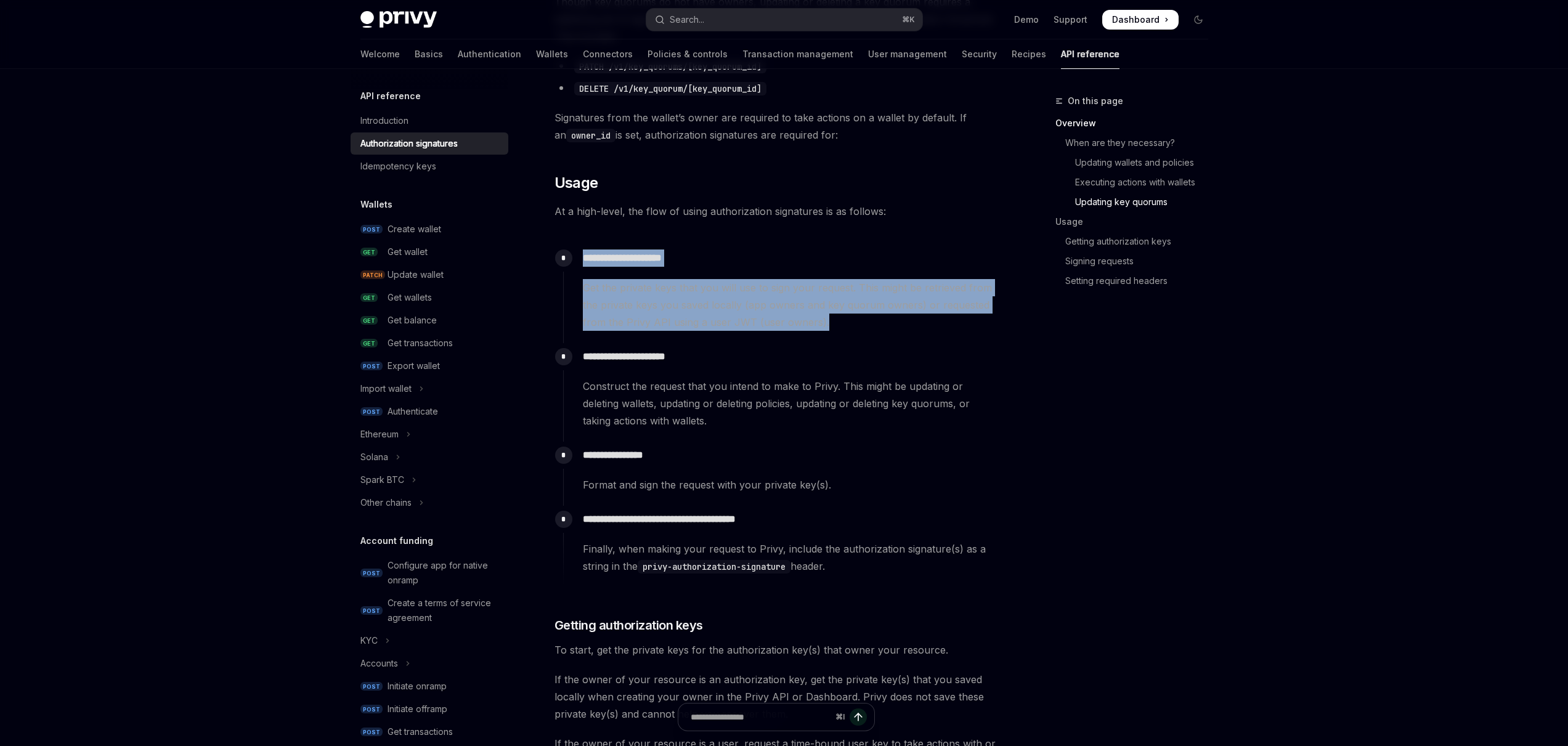
drag, startPoint x: 833, startPoint y: 322, endPoint x: 553, endPoint y: 252, distance: 288.6
click at [553, 252] on div "API reference Authorization signatures OpenAI Open in ChatGPT Securing Privy AP…" at bounding box center [661, 340] width 680 height 2499
copy div "**********"
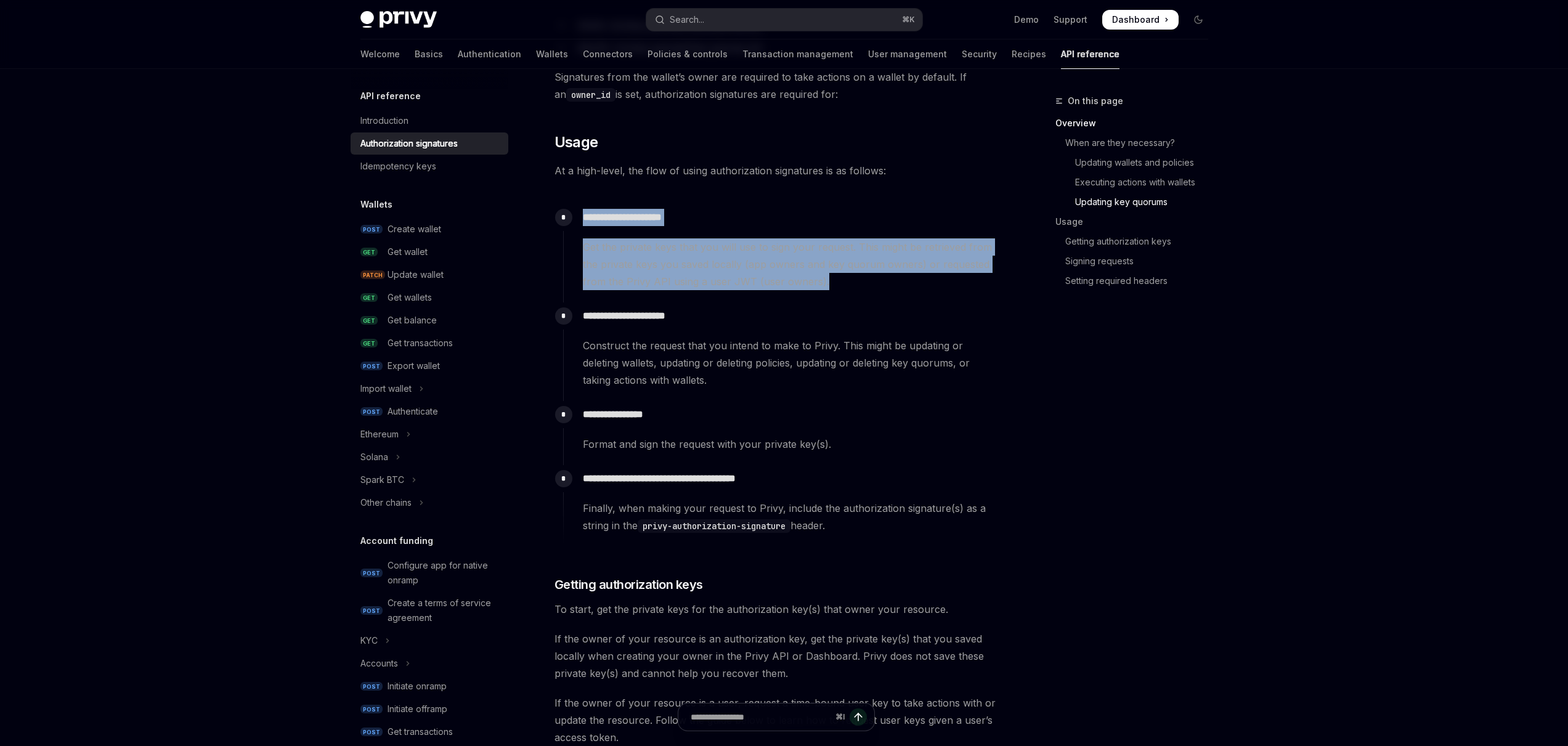
scroll to position [1053, 0]
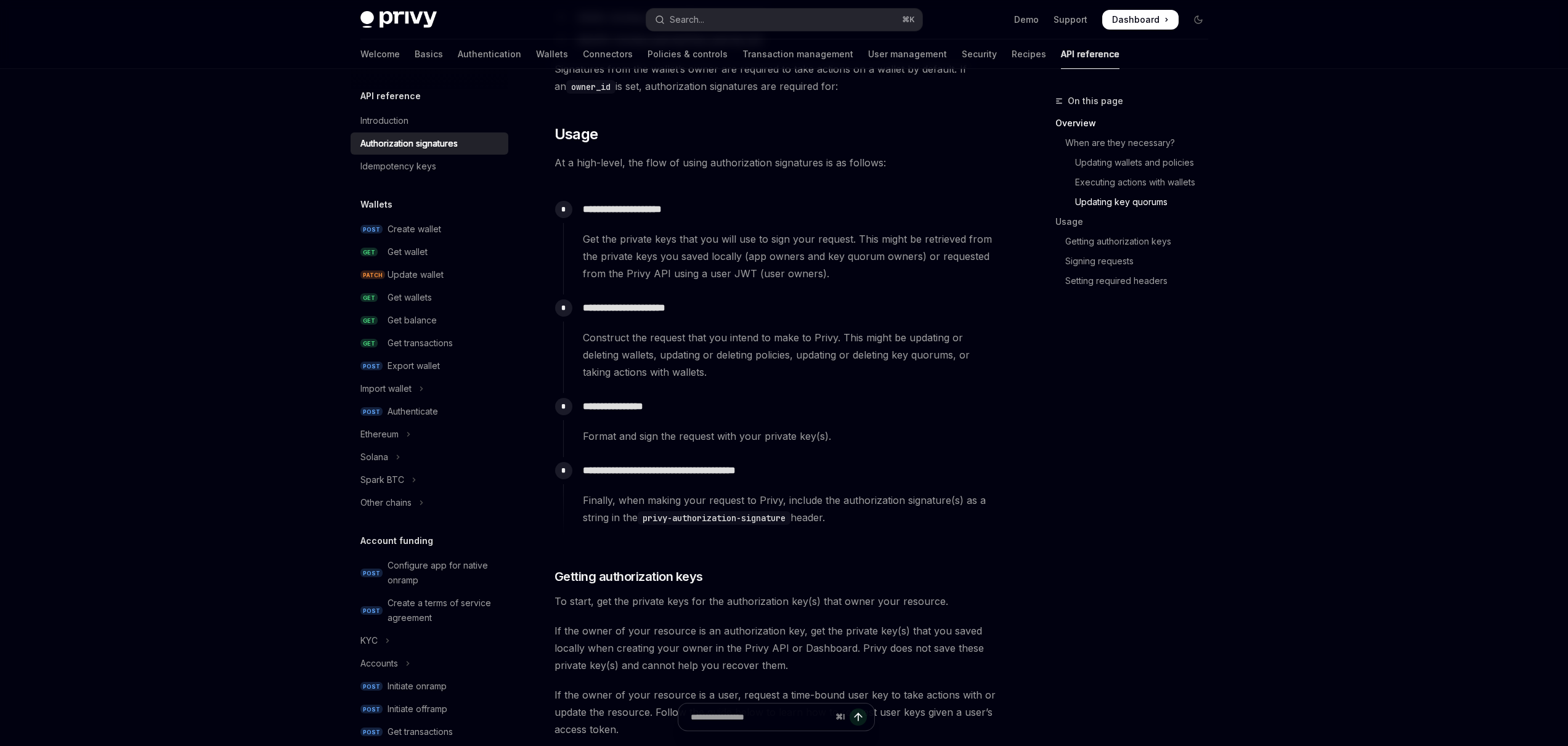
click at [715, 295] on div "**********" at bounding box center [780, 337] width 435 height 86
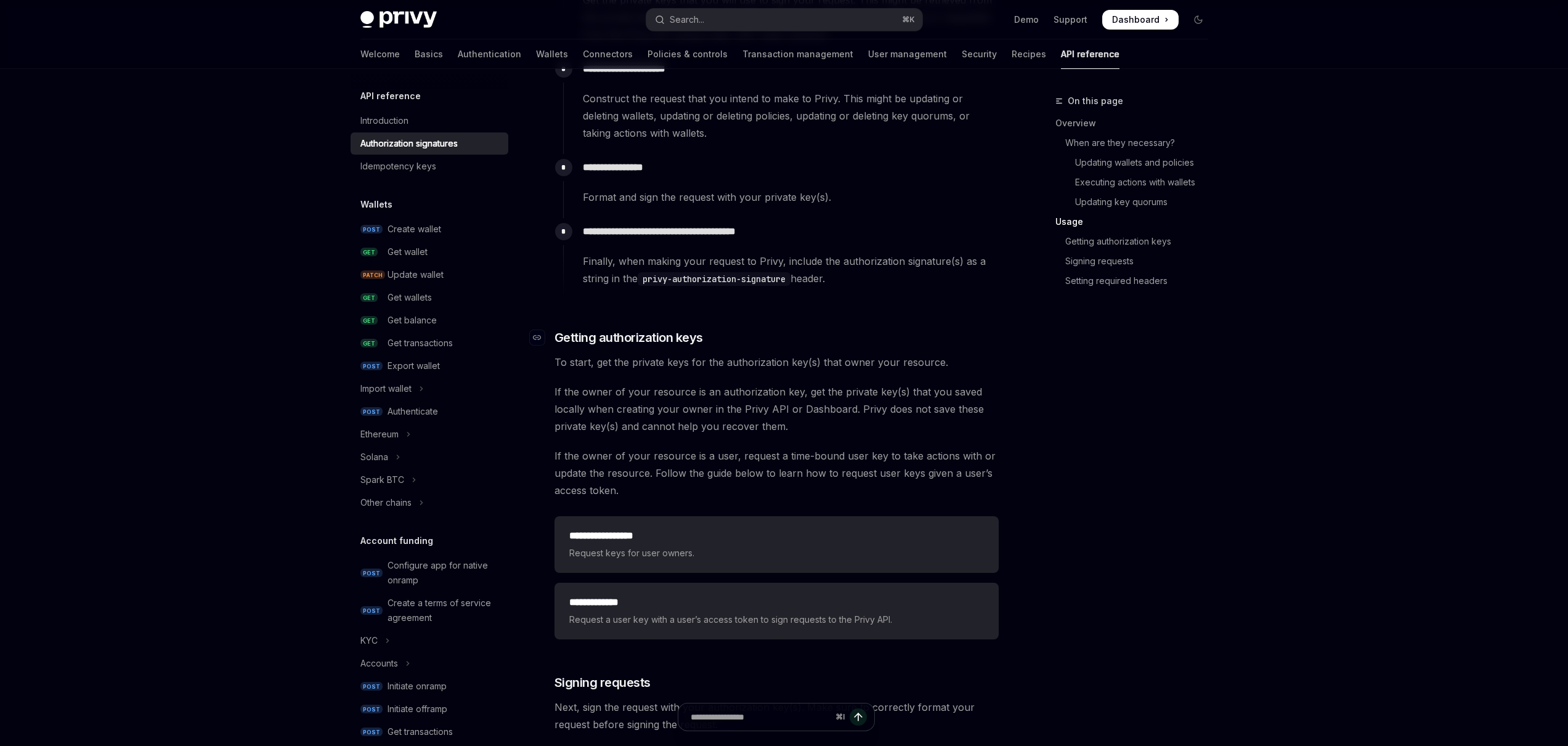
scroll to position [1375, 0]
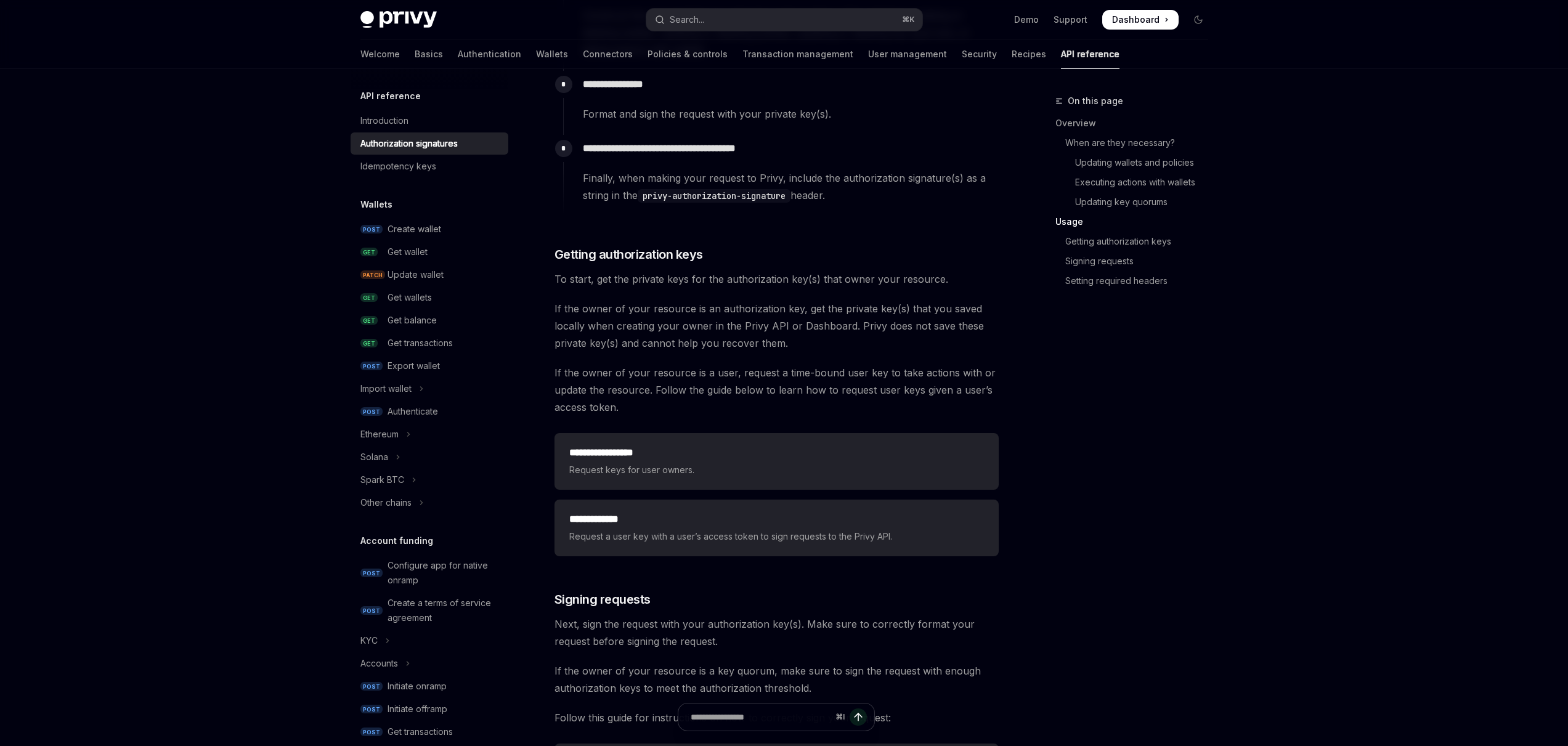
click at [722, 383] on span "If the owner of your resource is a user, request a time-bound user key to take …" at bounding box center [777, 390] width 444 height 52
click at [675, 455] on h2 "**********" at bounding box center [777, 453] width 414 height 15
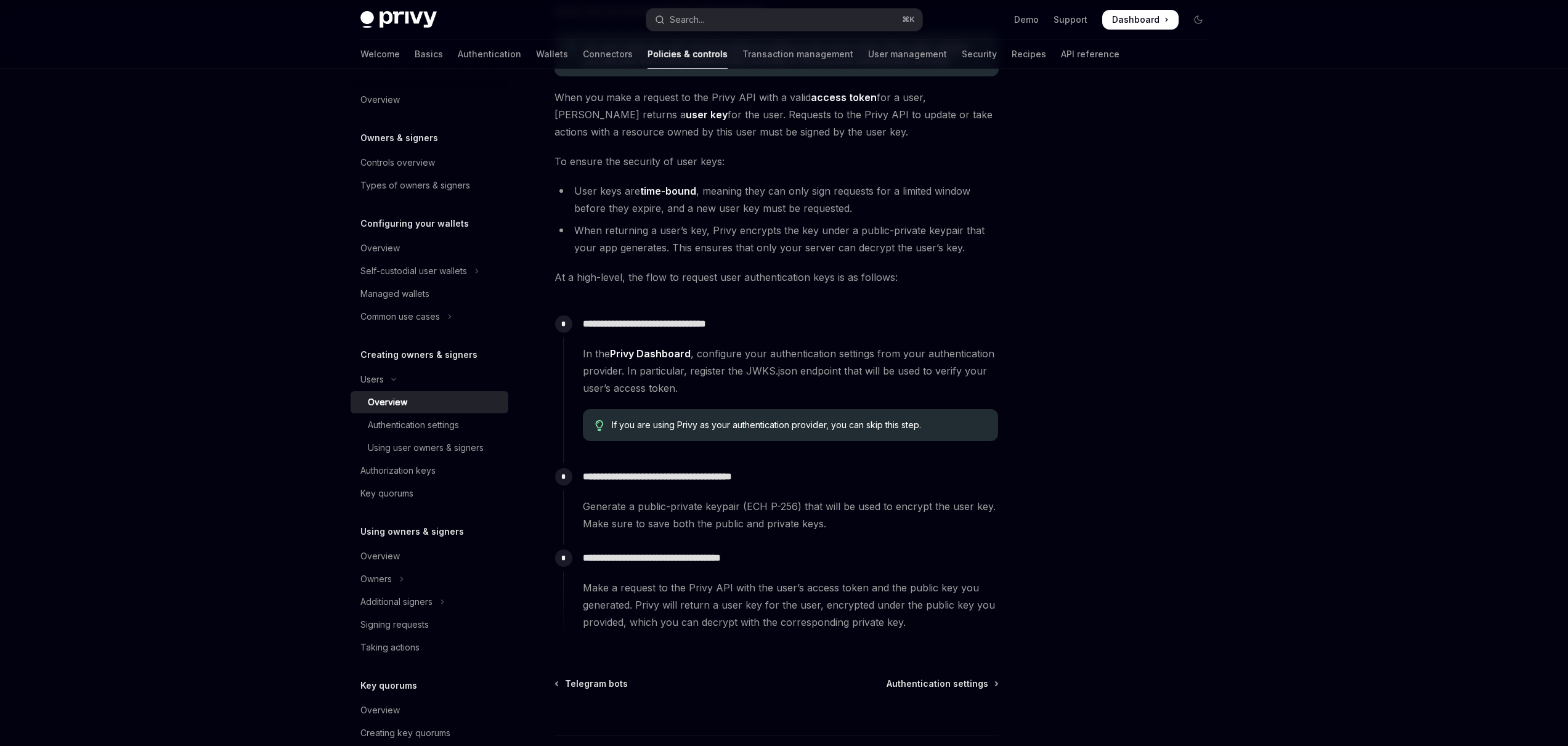
scroll to position [161, 0]
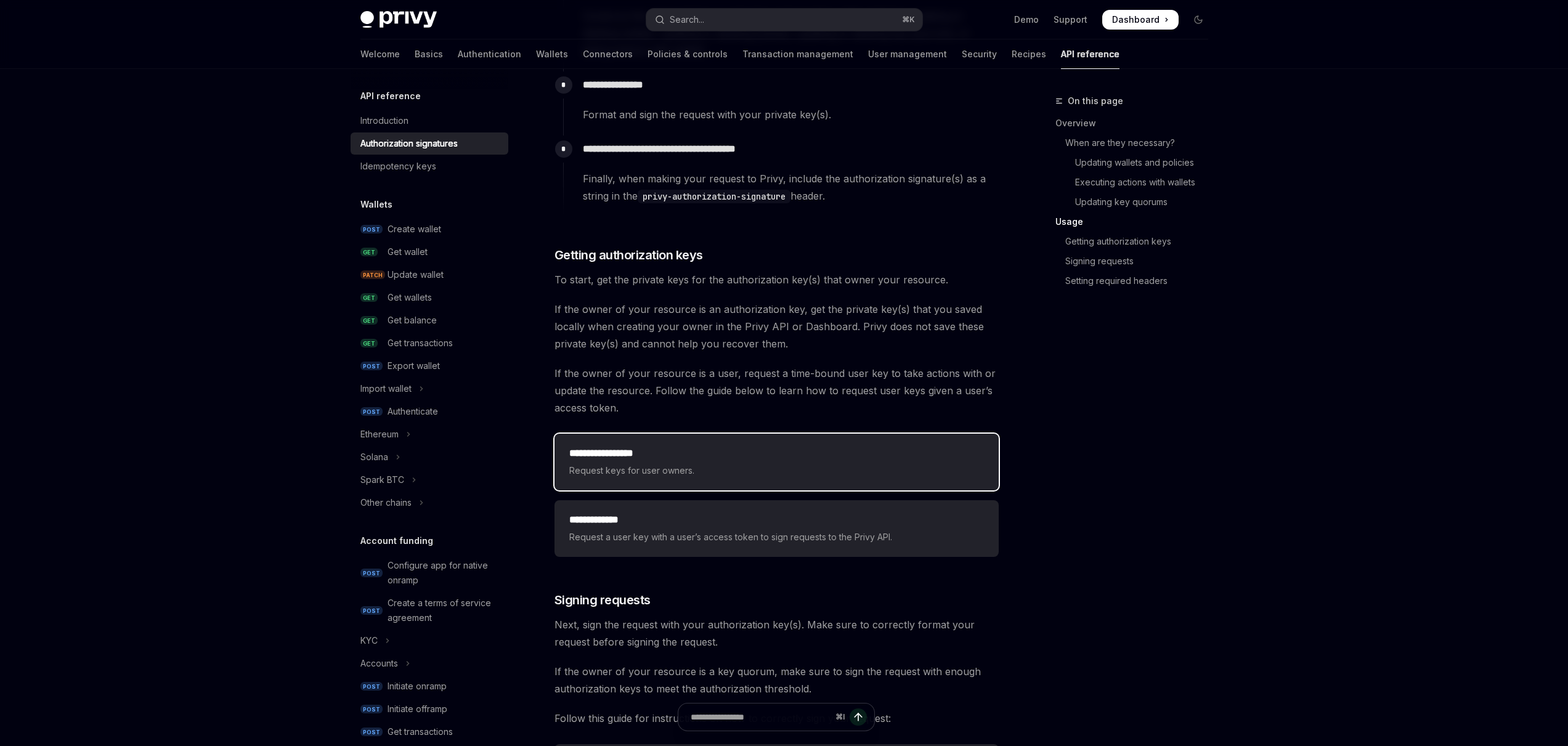
scroll to position [1375, 0]
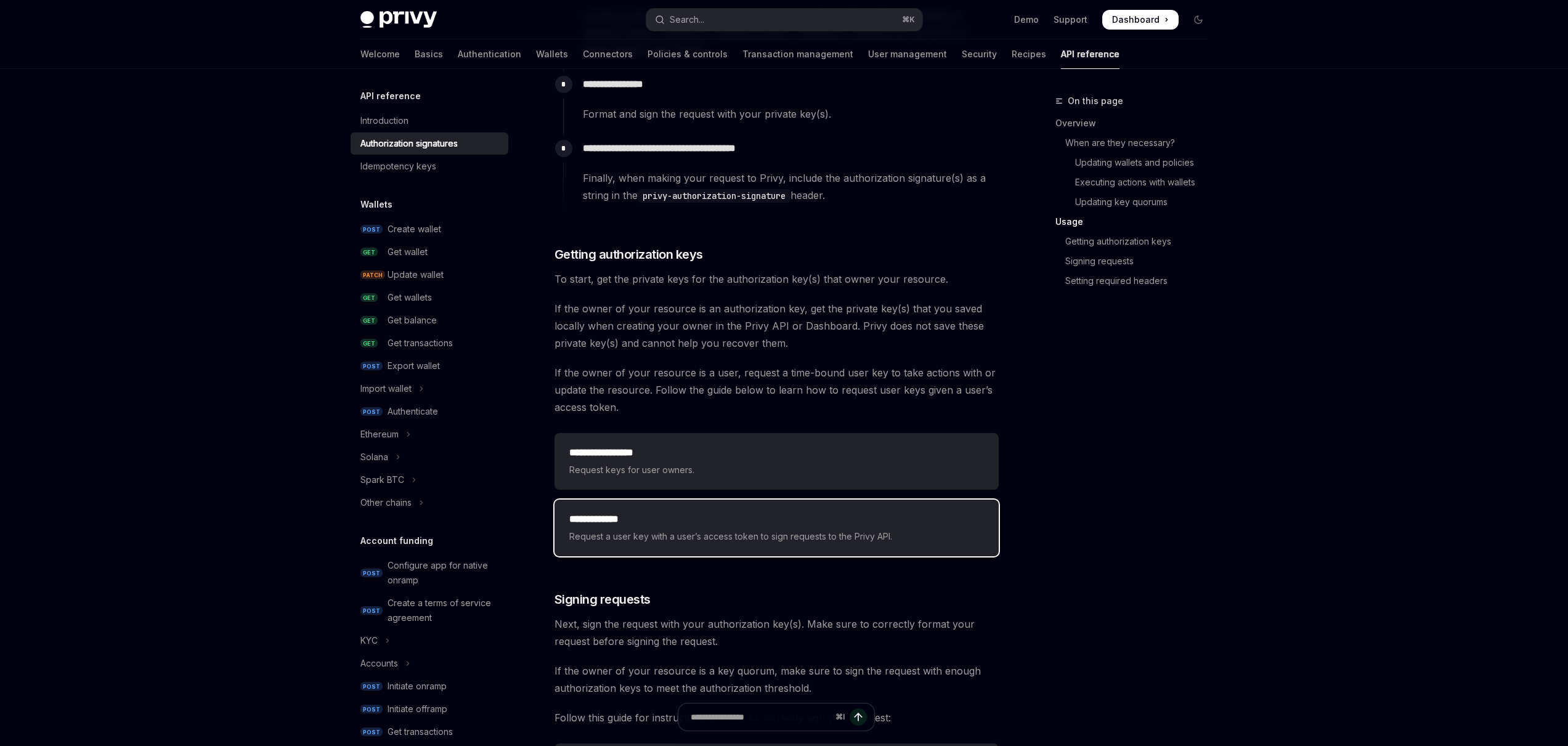
click at [899, 540] on span "Request a user key with a user’s access token to sign requests to the Privy API." at bounding box center [777, 537] width 414 height 15
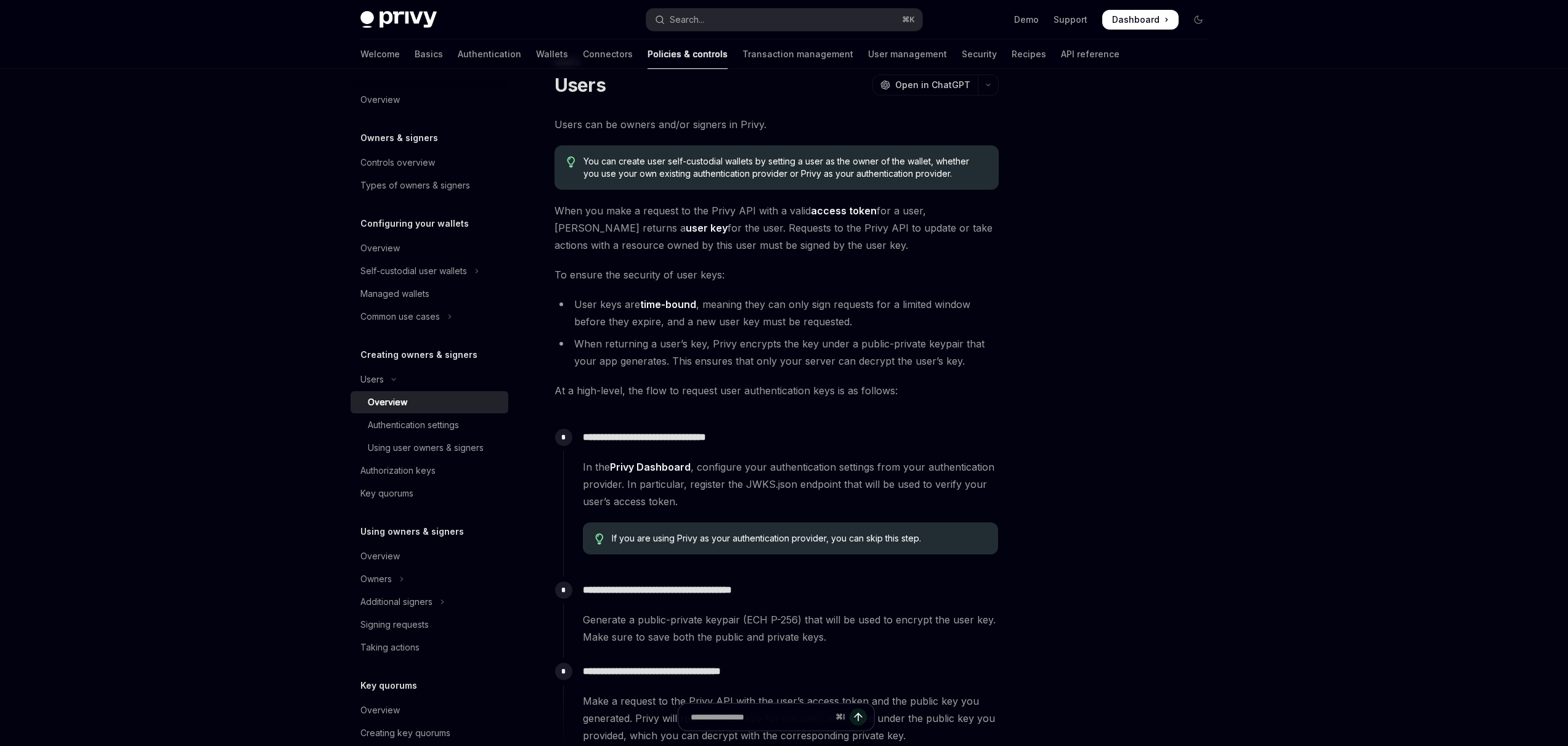
scroll to position [198, 0]
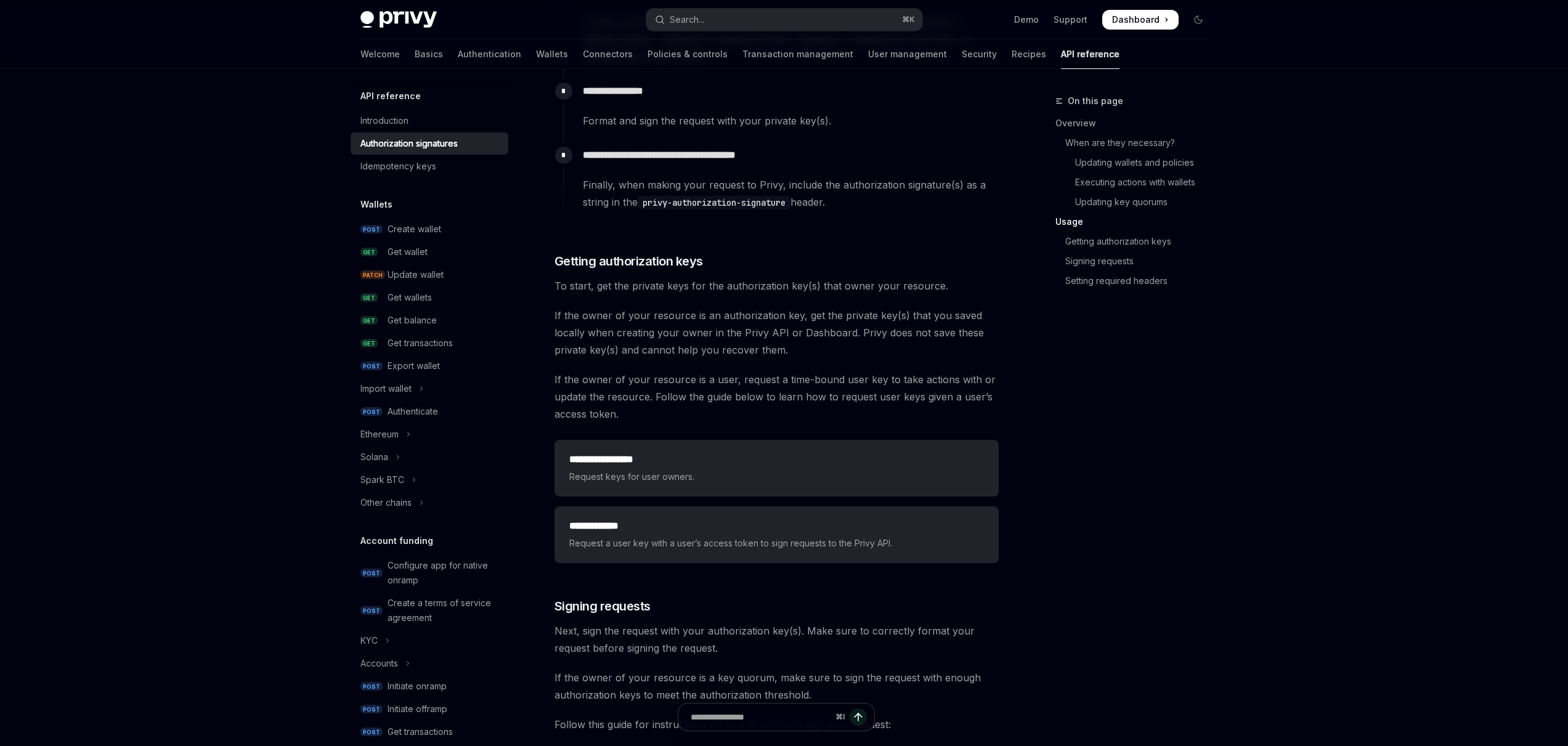
scroll to position [1375, 0]
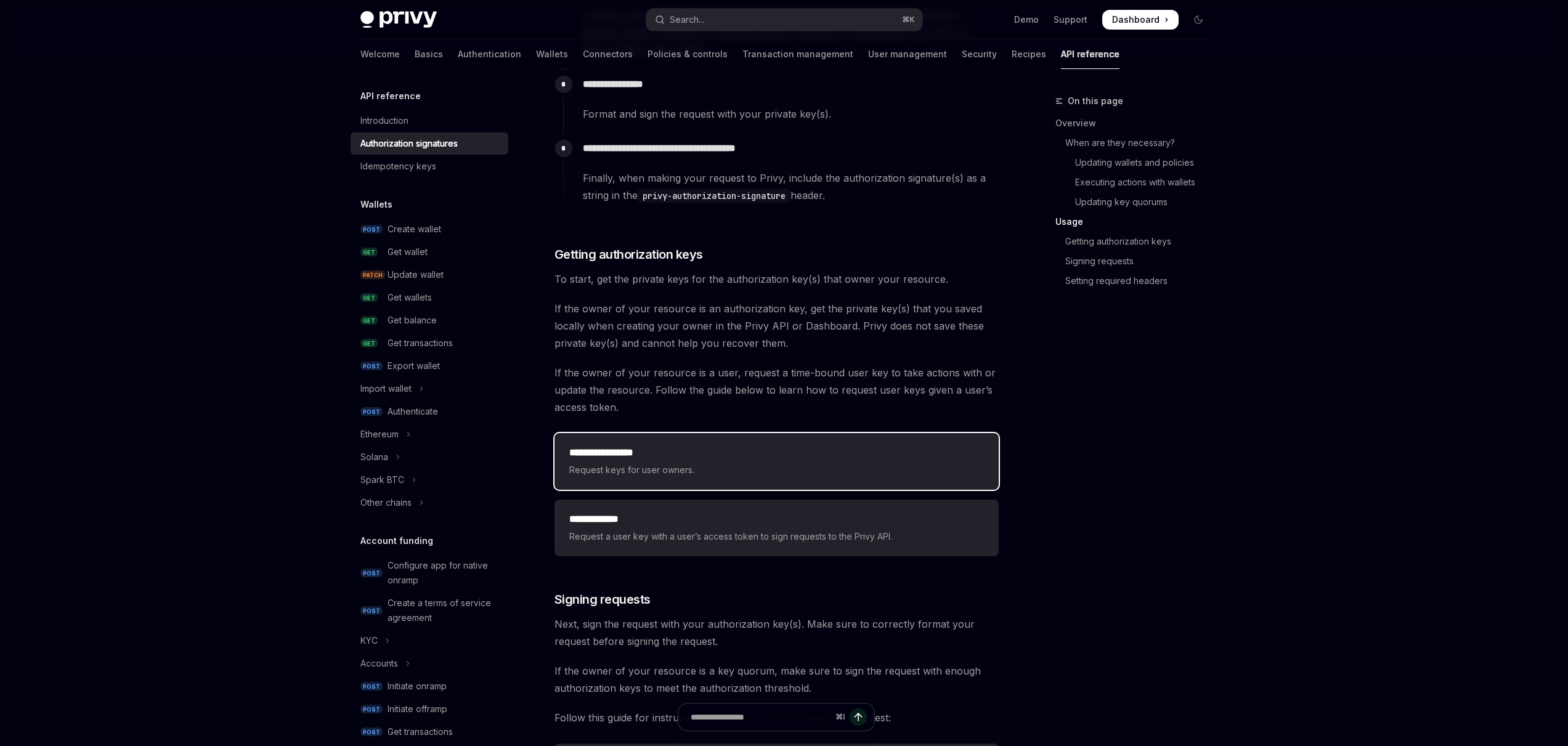
click at [645, 449] on h2 "**********" at bounding box center [777, 453] width 414 height 15
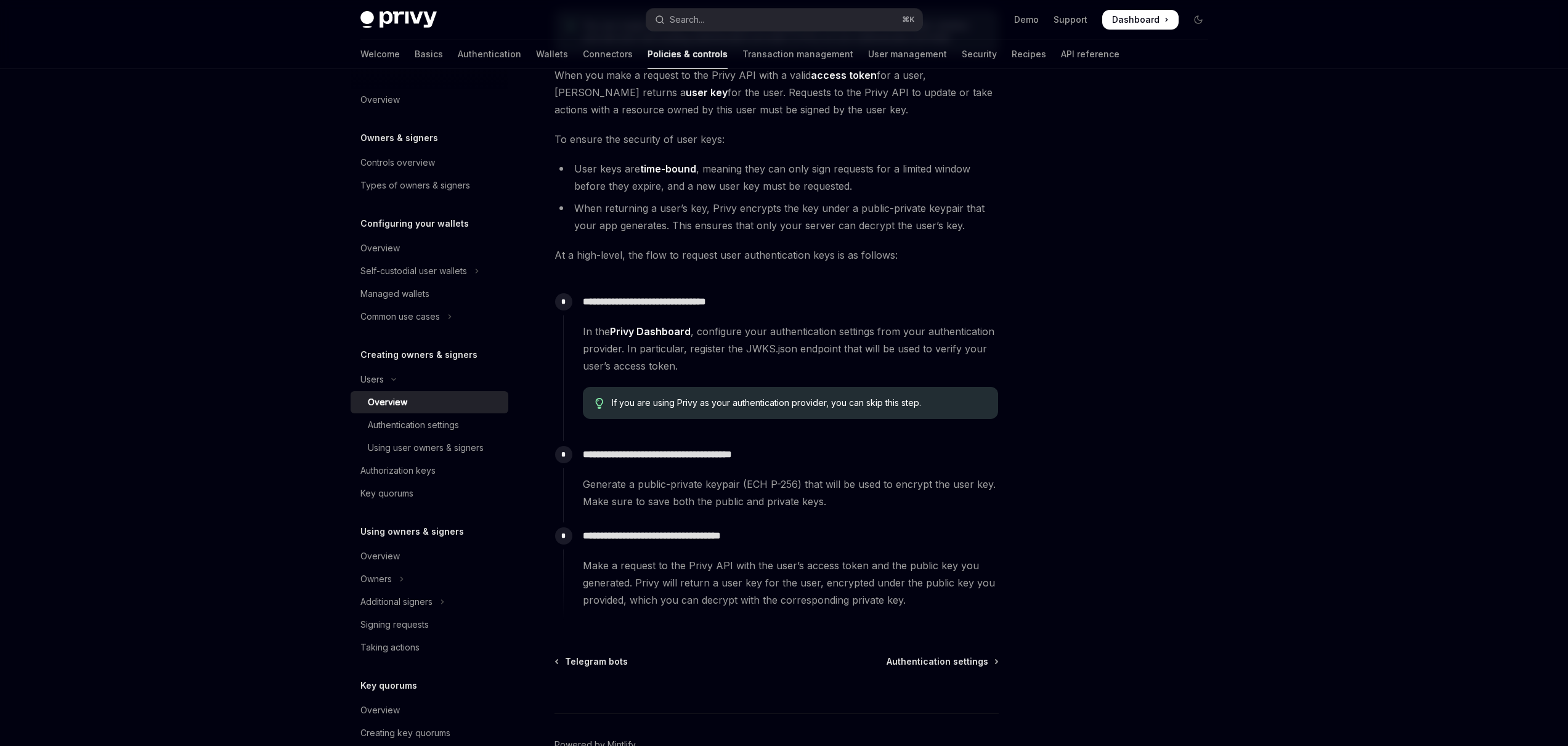
scroll to position [160, 0]
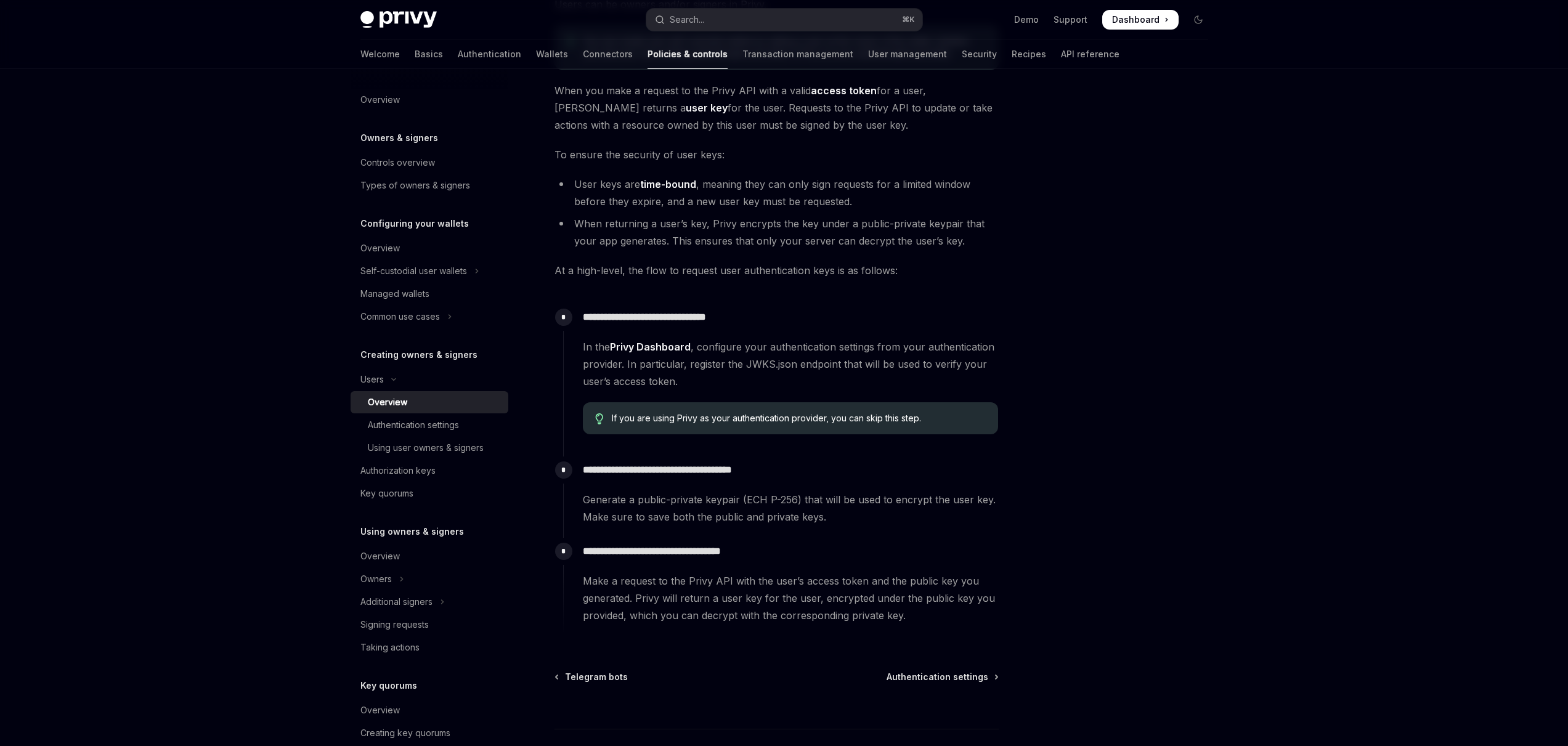
click at [774, 337] on div "**********" at bounding box center [780, 374] width 435 height 140
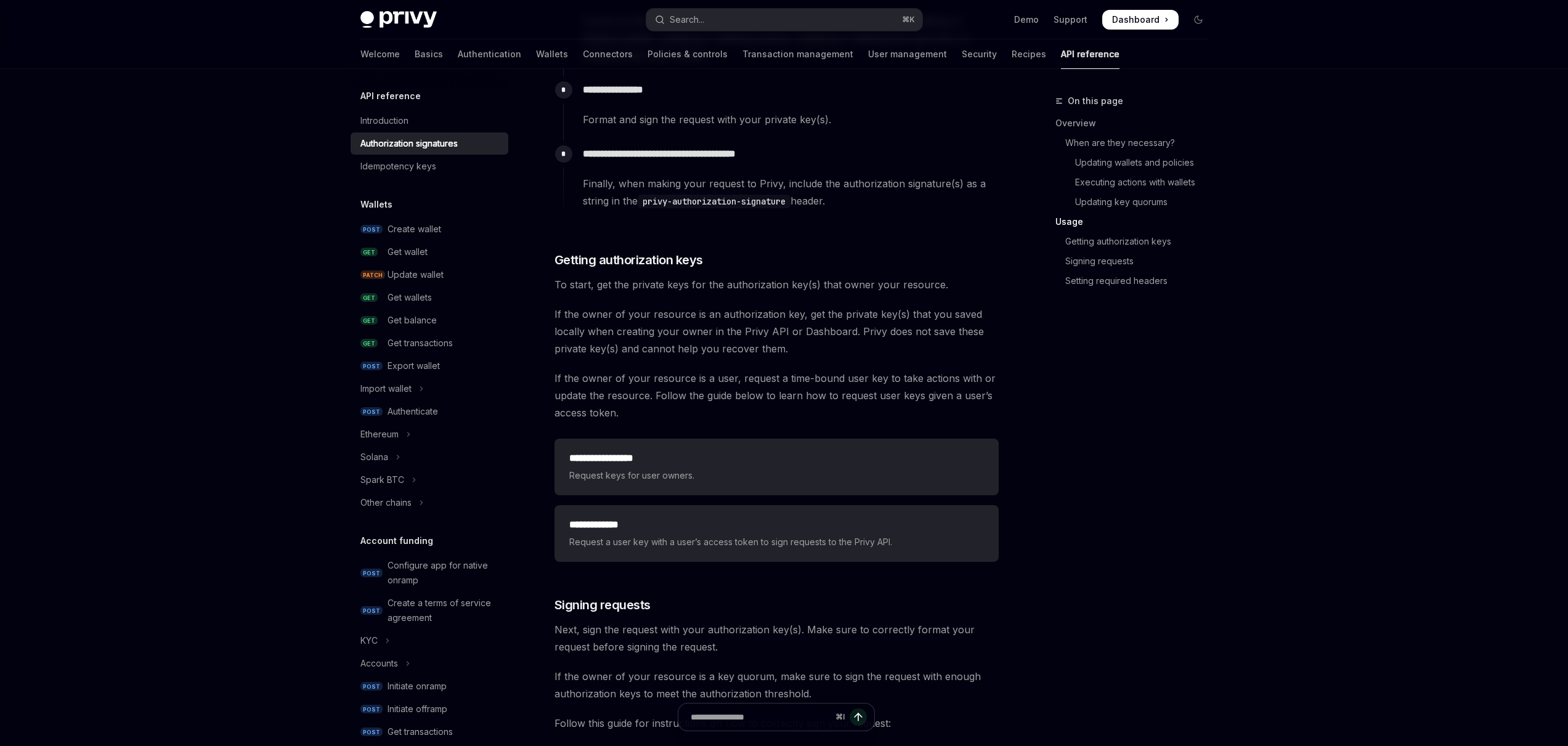
scroll to position [1375, 0]
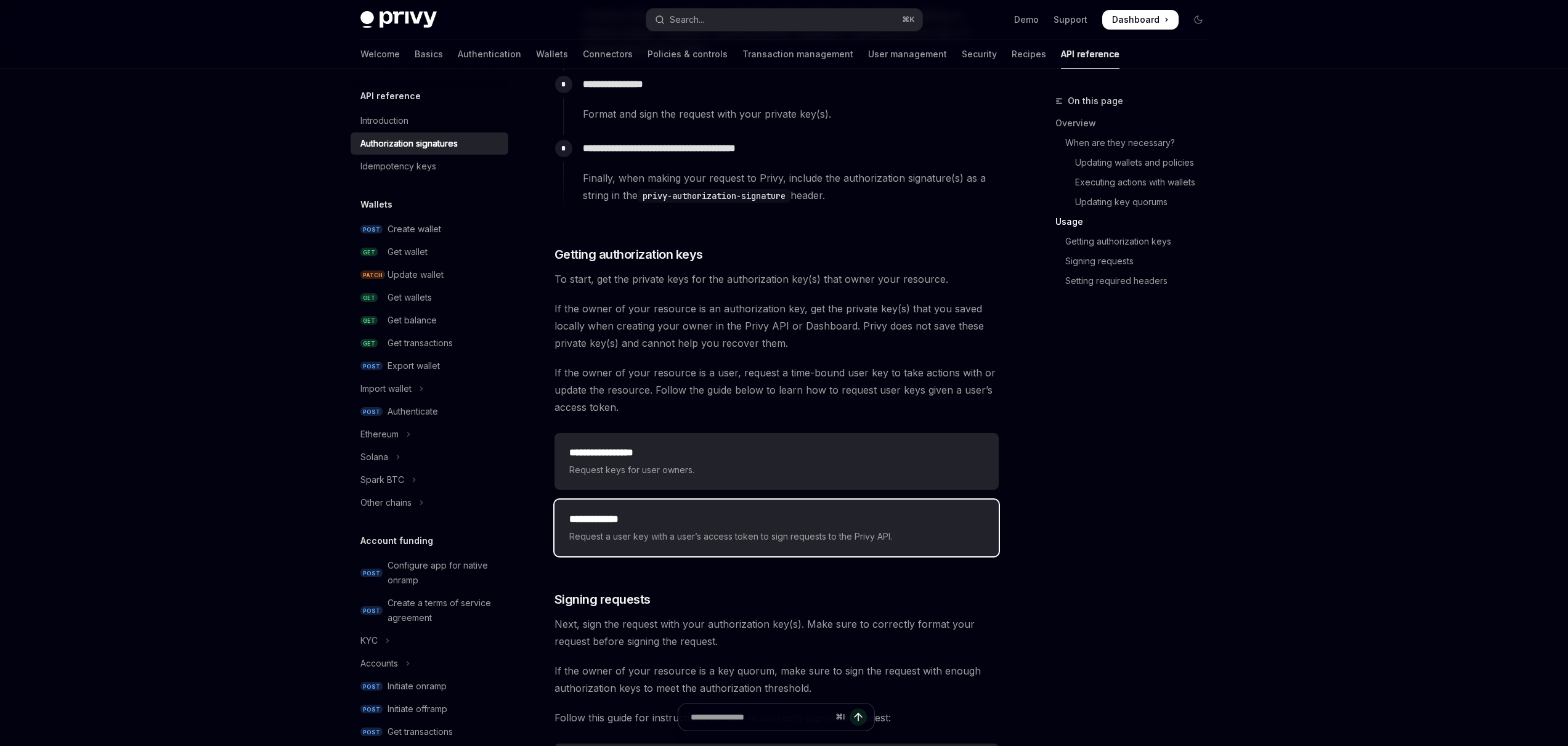
click at [698, 518] on h2 "**********" at bounding box center [777, 520] width 414 height 15
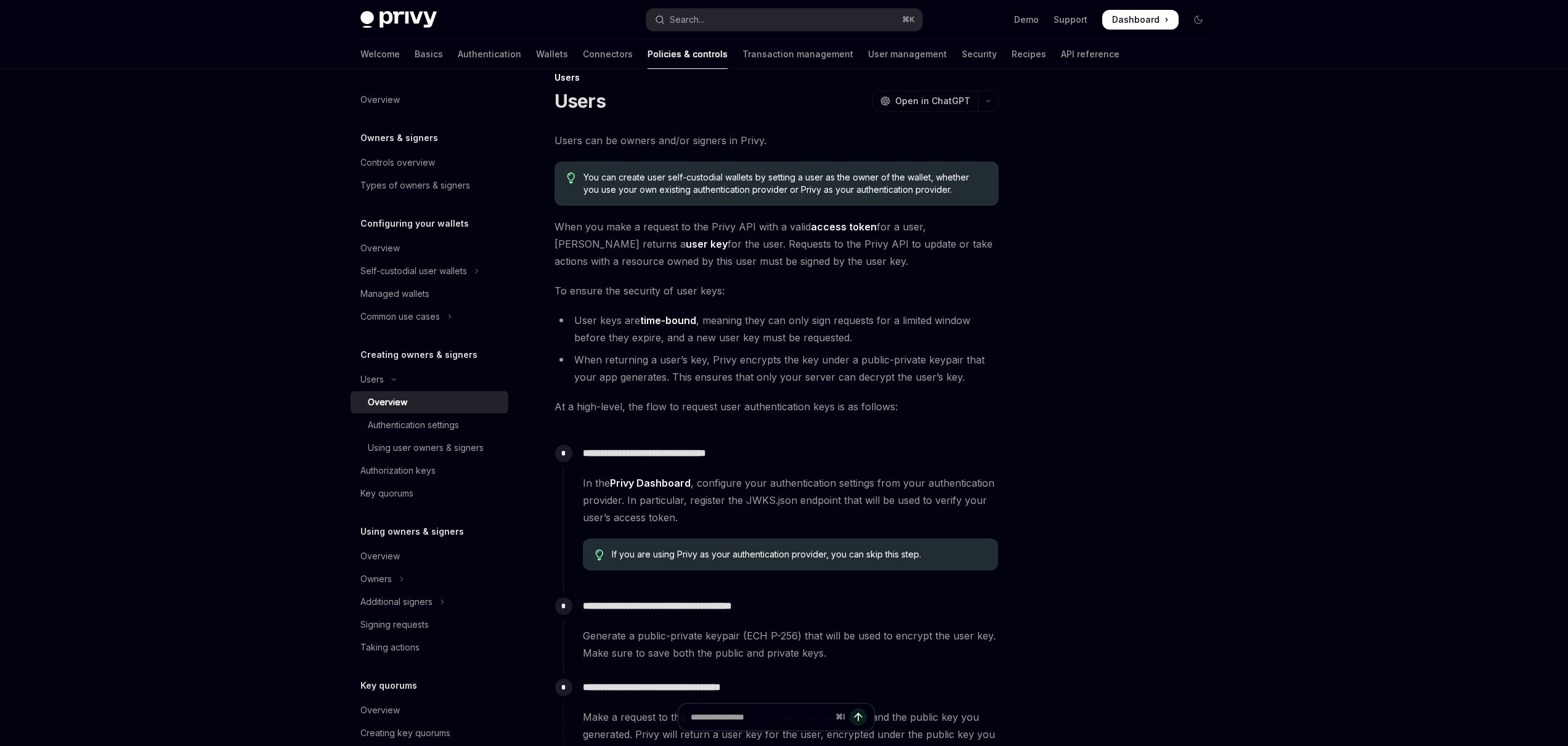
scroll to position [41, 0]
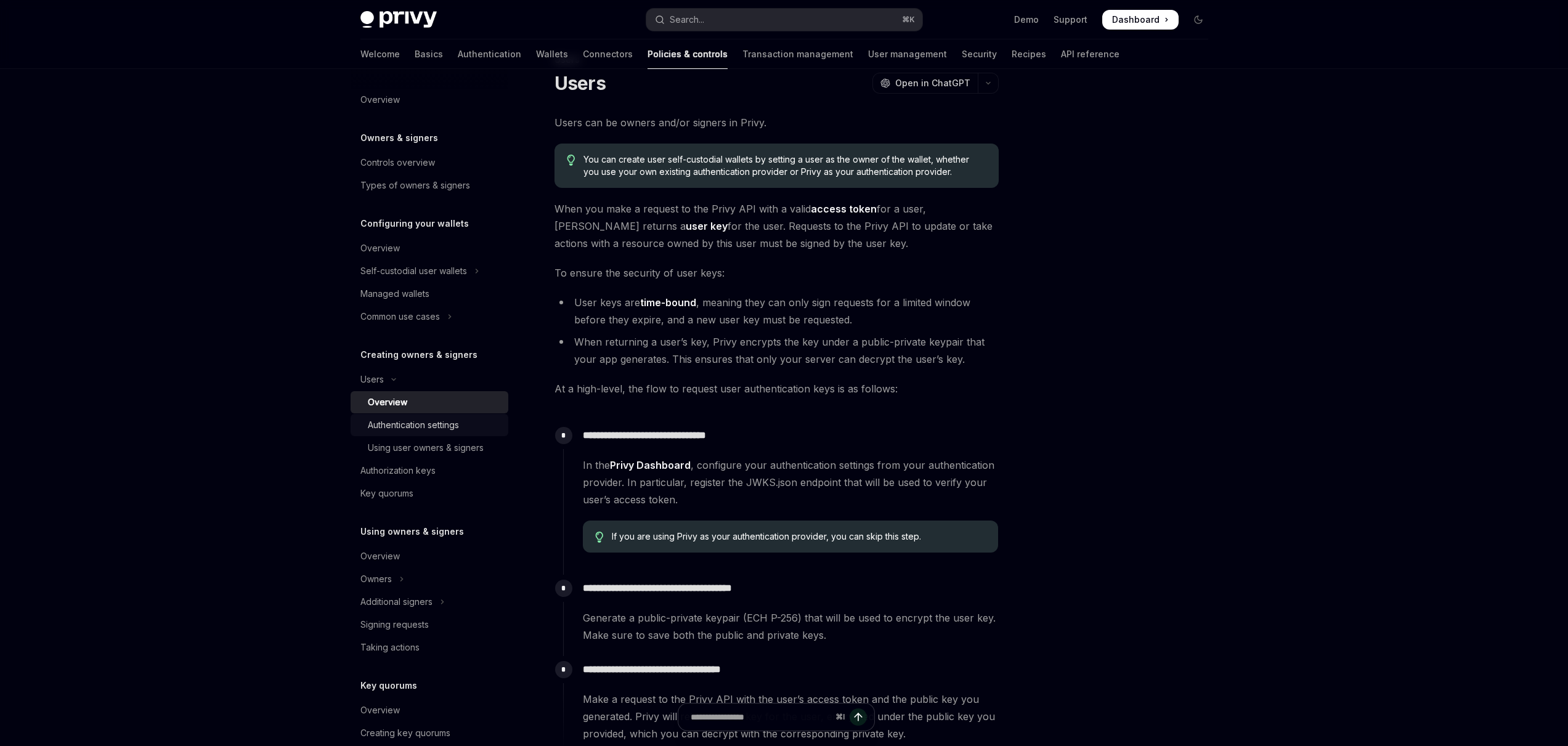
click at [403, 419] on div "Authentication settings" at bounding box center [413, 425] width 91 height 15
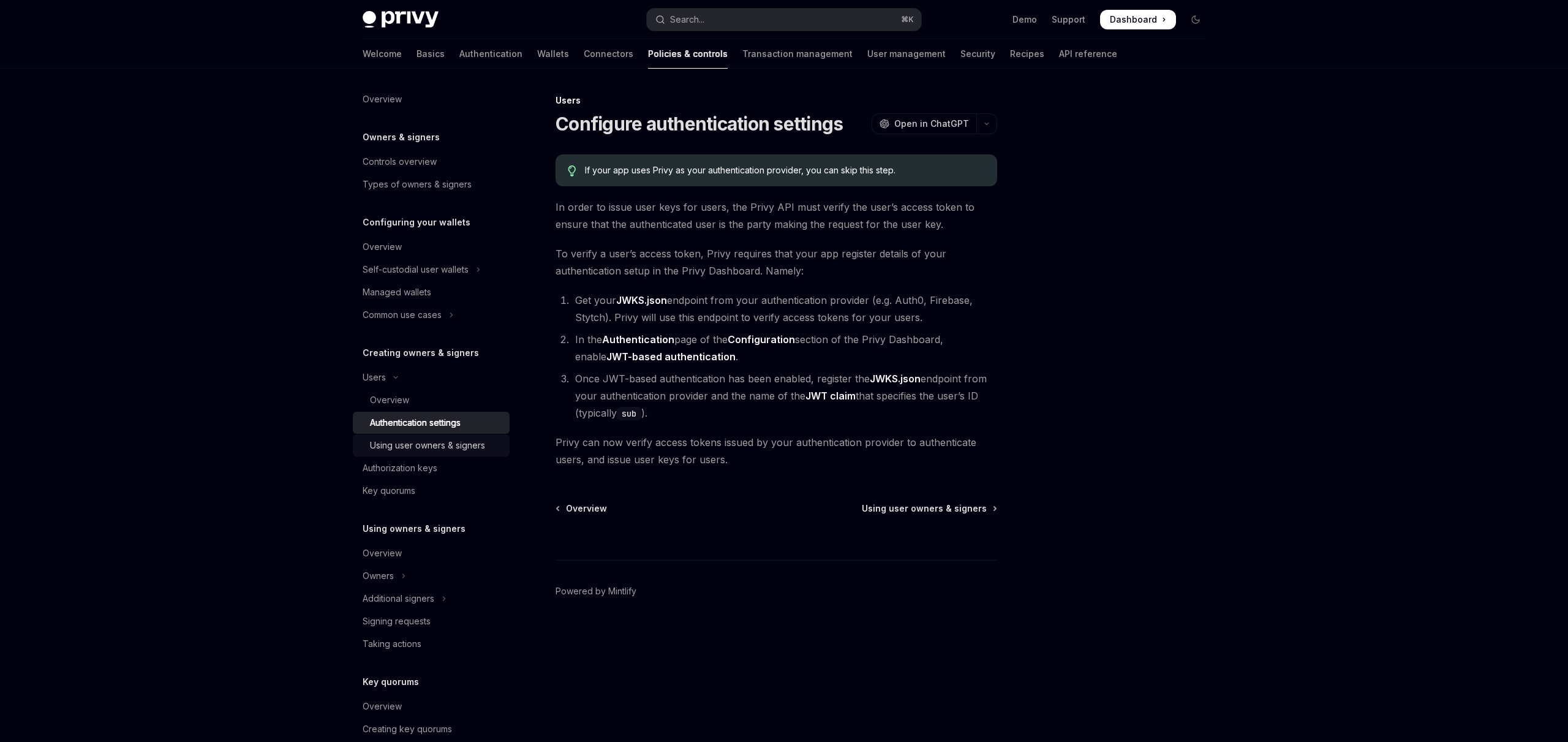
click at [414, 442] on div "Using user owners & signers" at bounding box center [428, 445] width 115 height 15
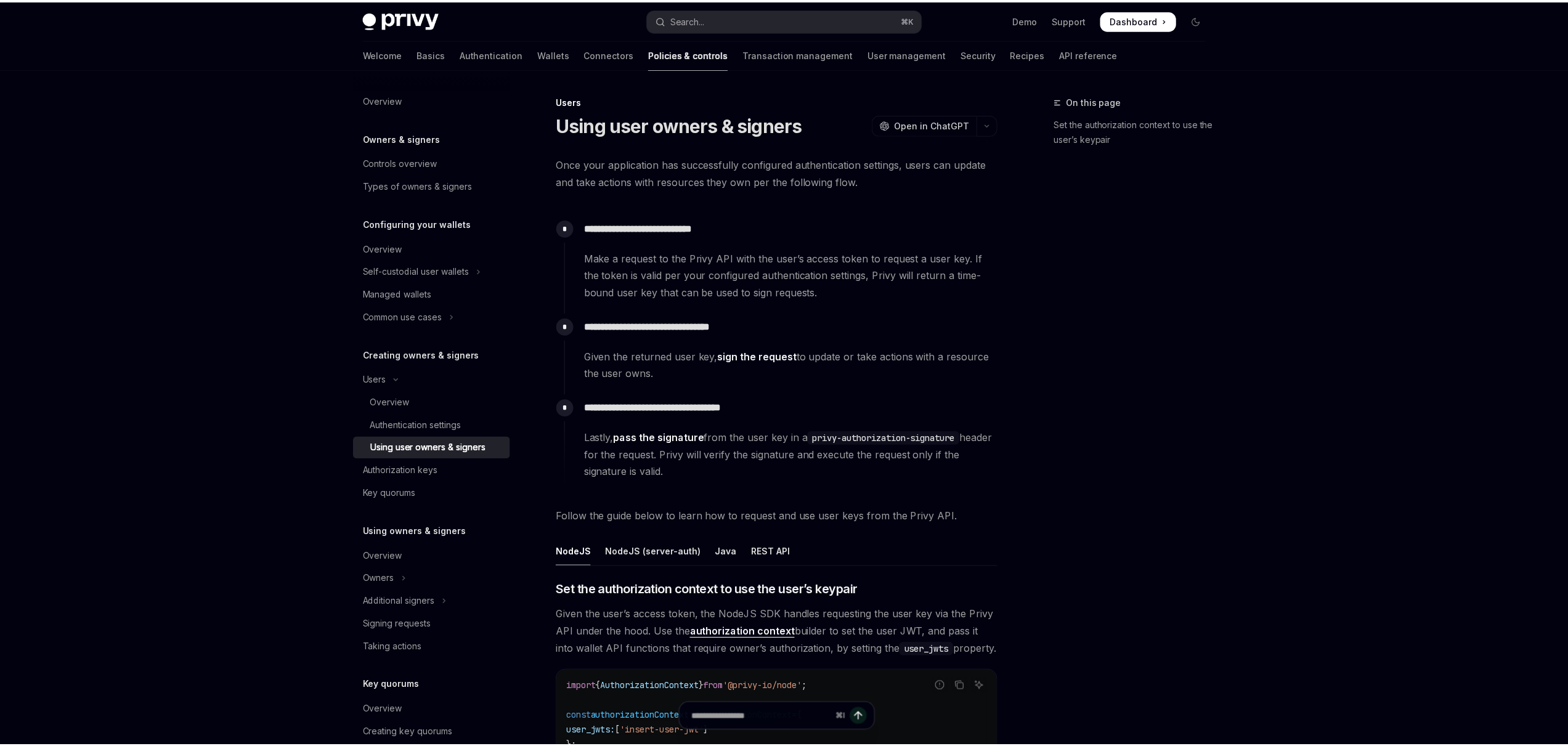
type textarea "*"
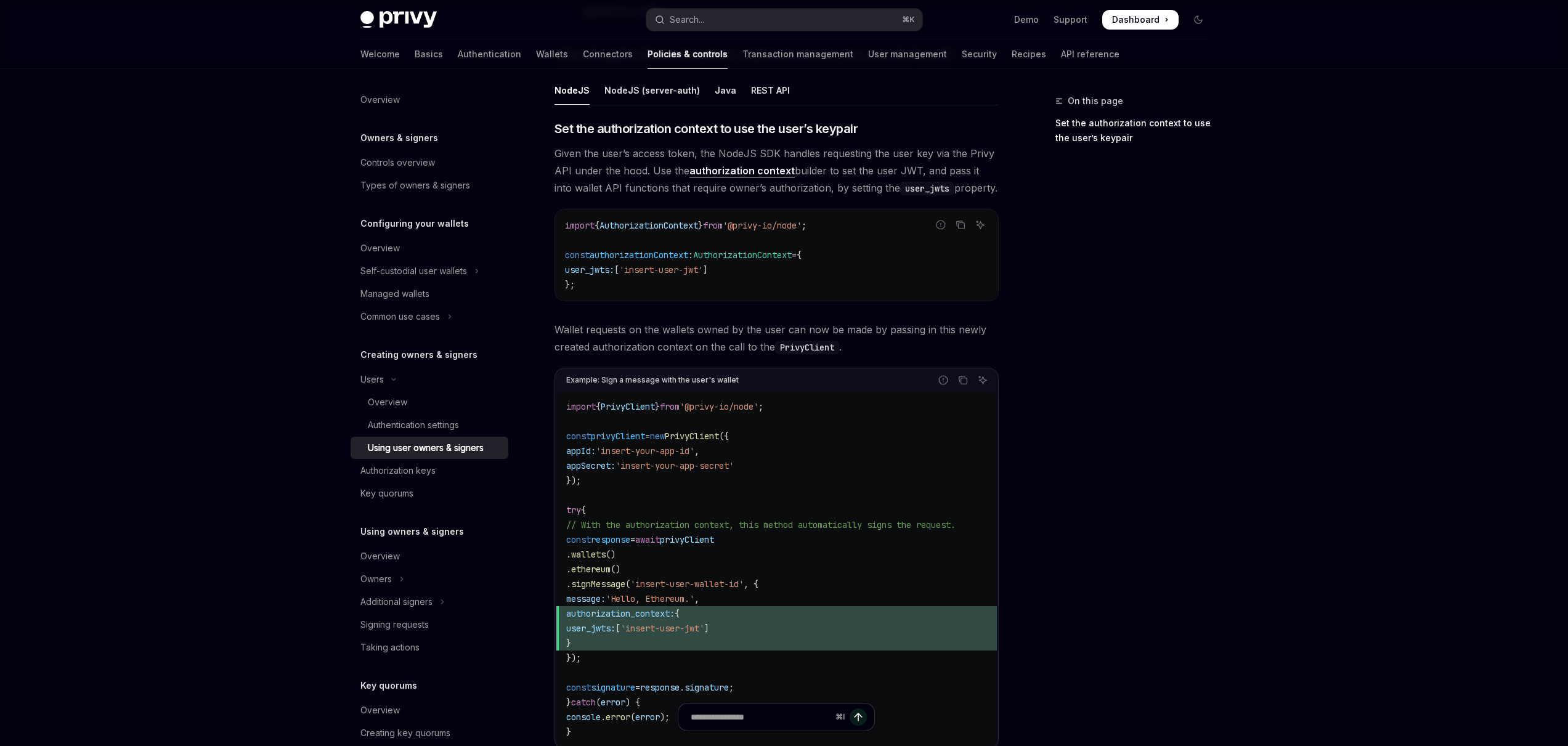
scroll to position [525, 0]
